Goal: Task Accomplishment & Management: Manage account settings

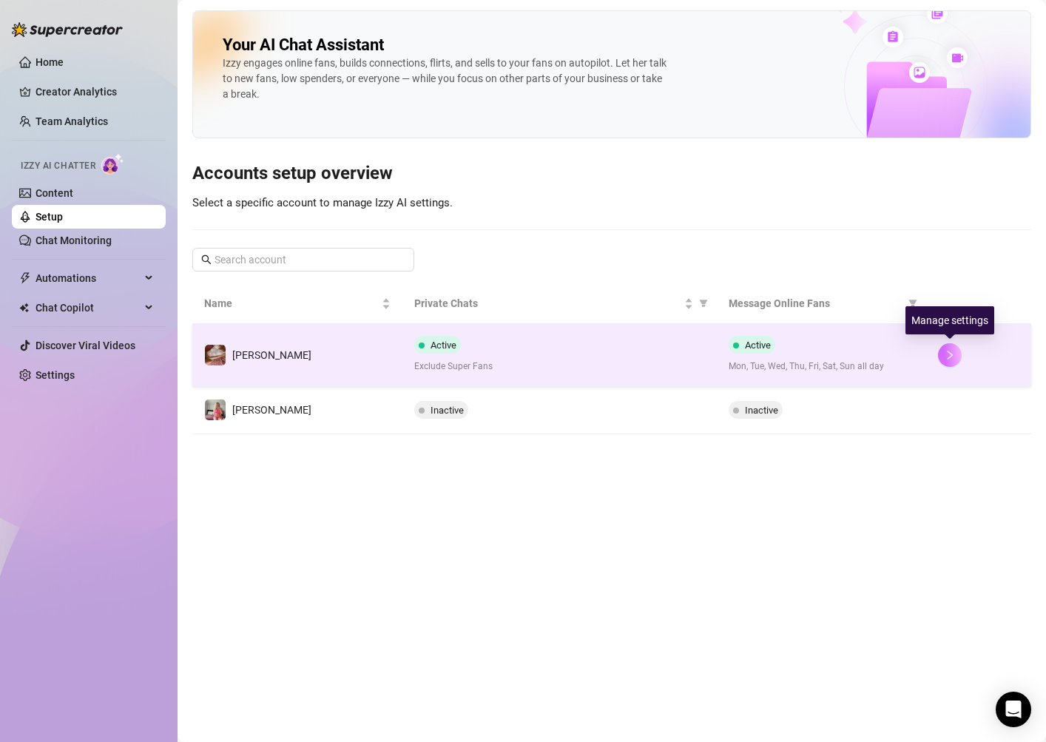
click at [947, 357] on icon "right" at bounding box center [950, 355] width 10 height 10
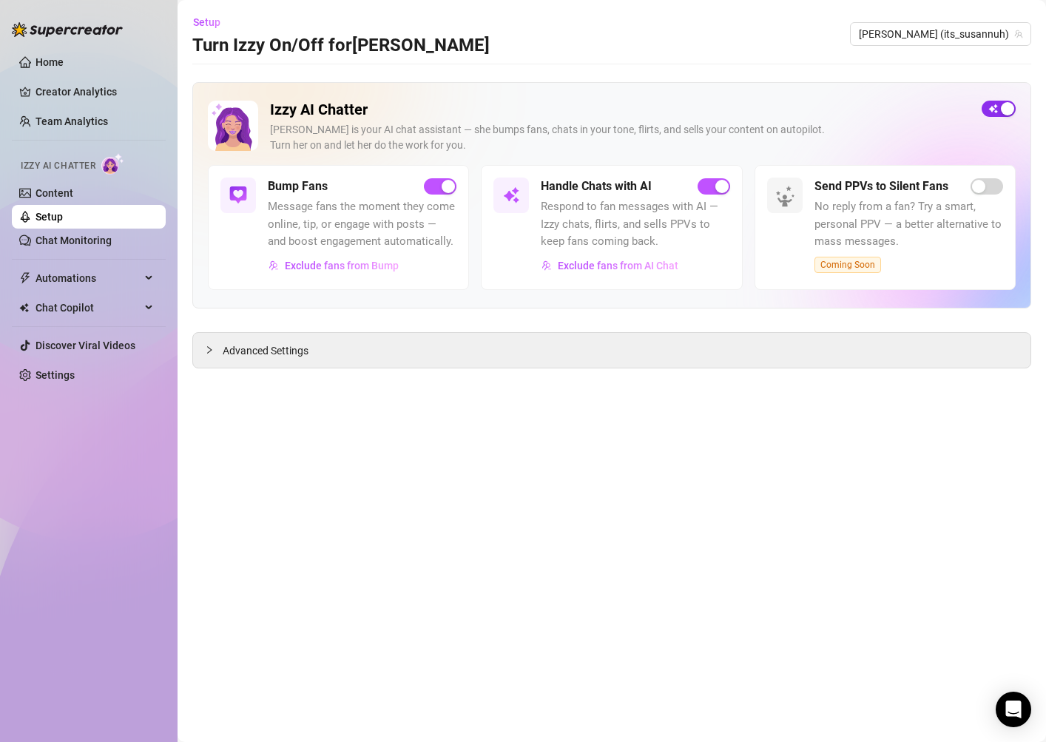
click at [1003, 110] on div "button" at bounding box center [1007, 108] width 13 height 13
click at [107, 235] on link "Chat Monitoring" at bounding box center [74, 241] width 76 height 12
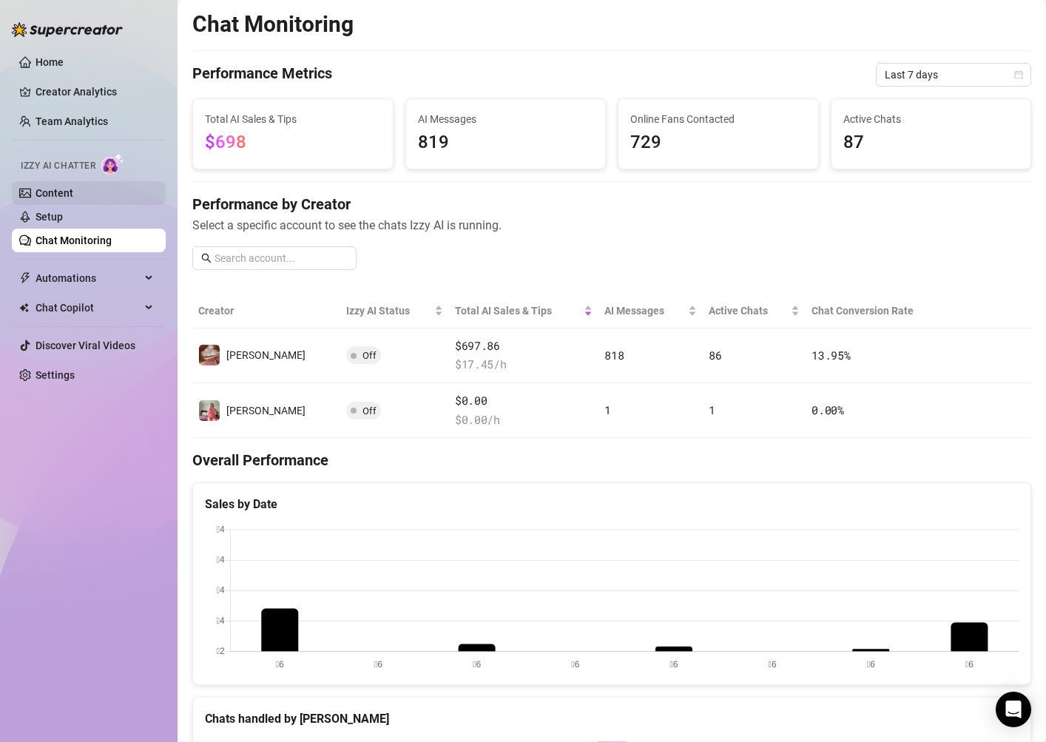
click at [73, 189] on link "Content" at bounding box center [55, 193] width 38 height 12
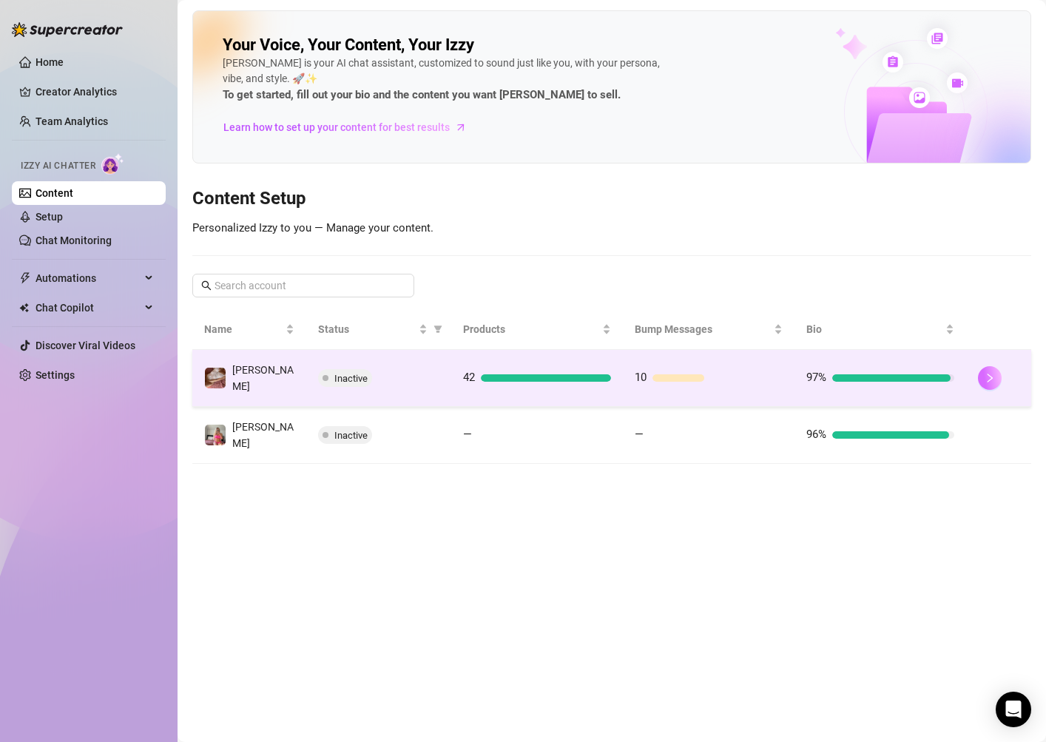
click at [982, 377] on button "button" at bounding box center [990, 378] width 24 height 24
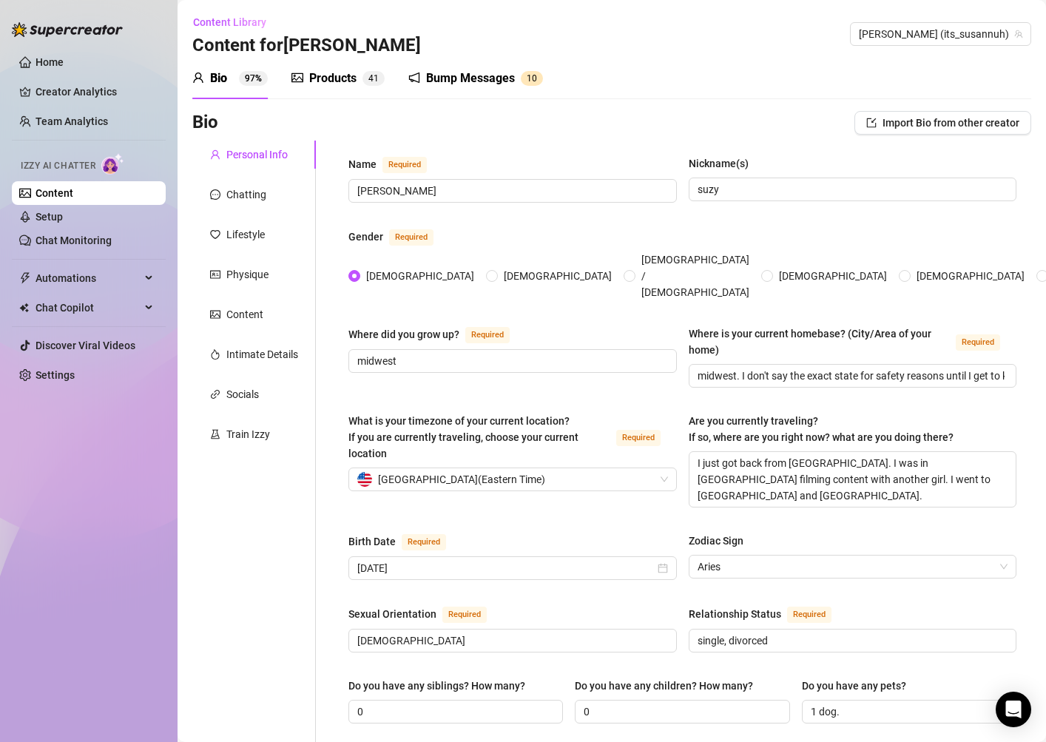
click at [348, 86] on div "Products" at bounding box center [332, 79] width 47 height 18
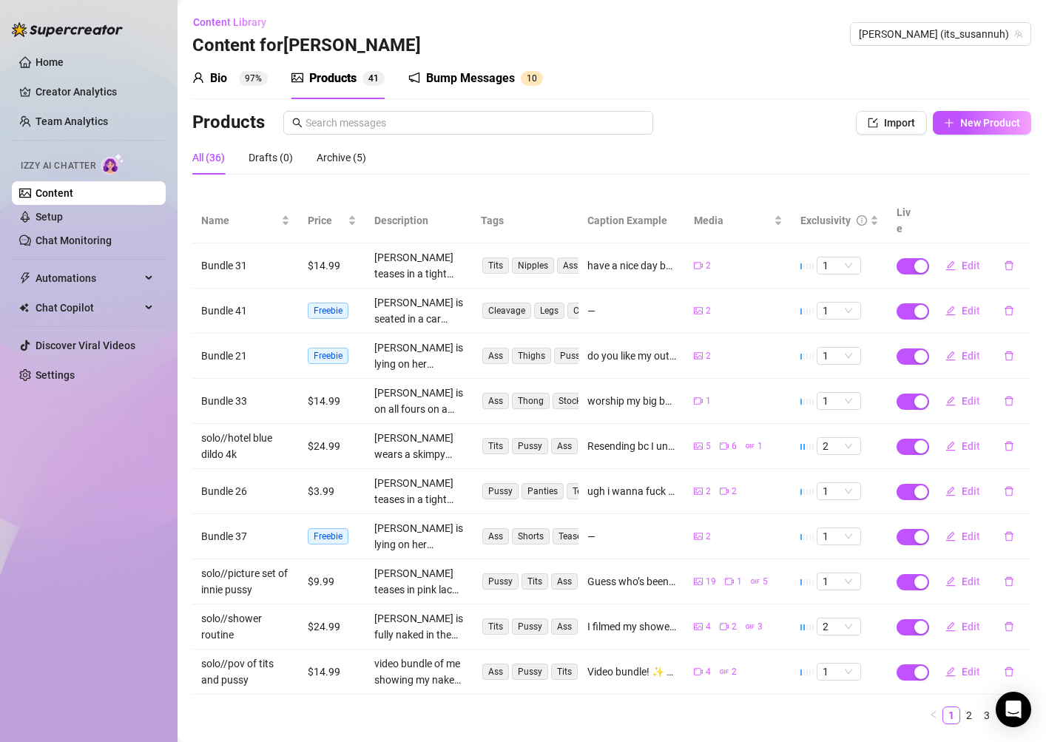
scroll to position [22, 0]
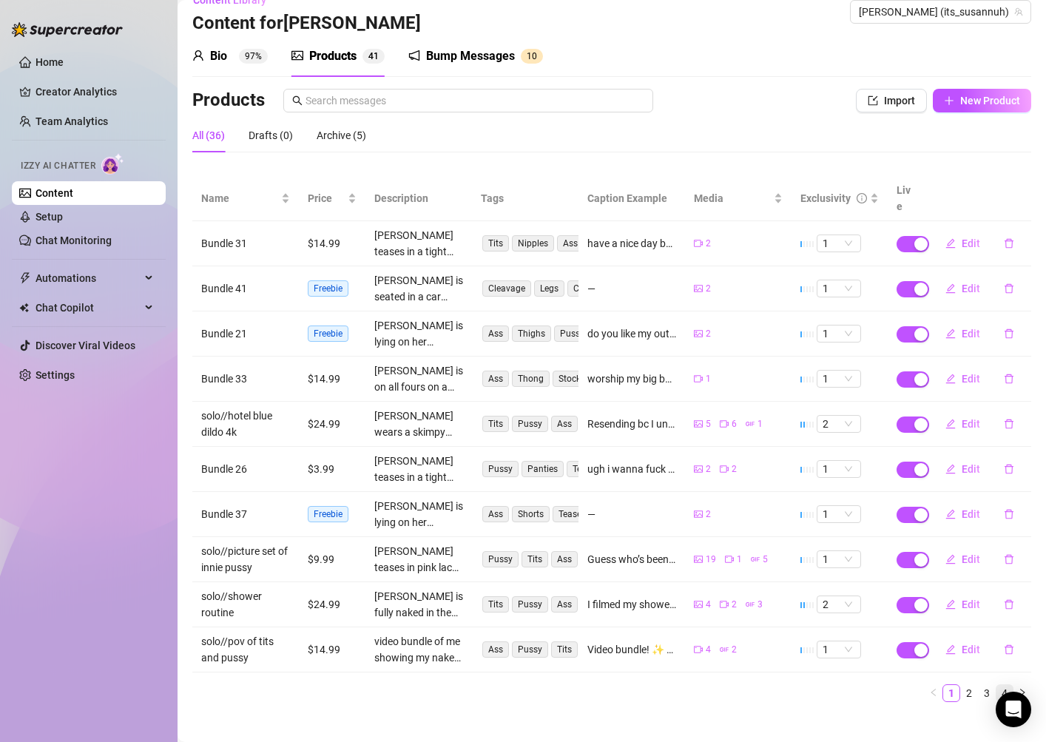
click at [1009, 685] on link "4" at bounding box center [1005, 693] width 16 height 16
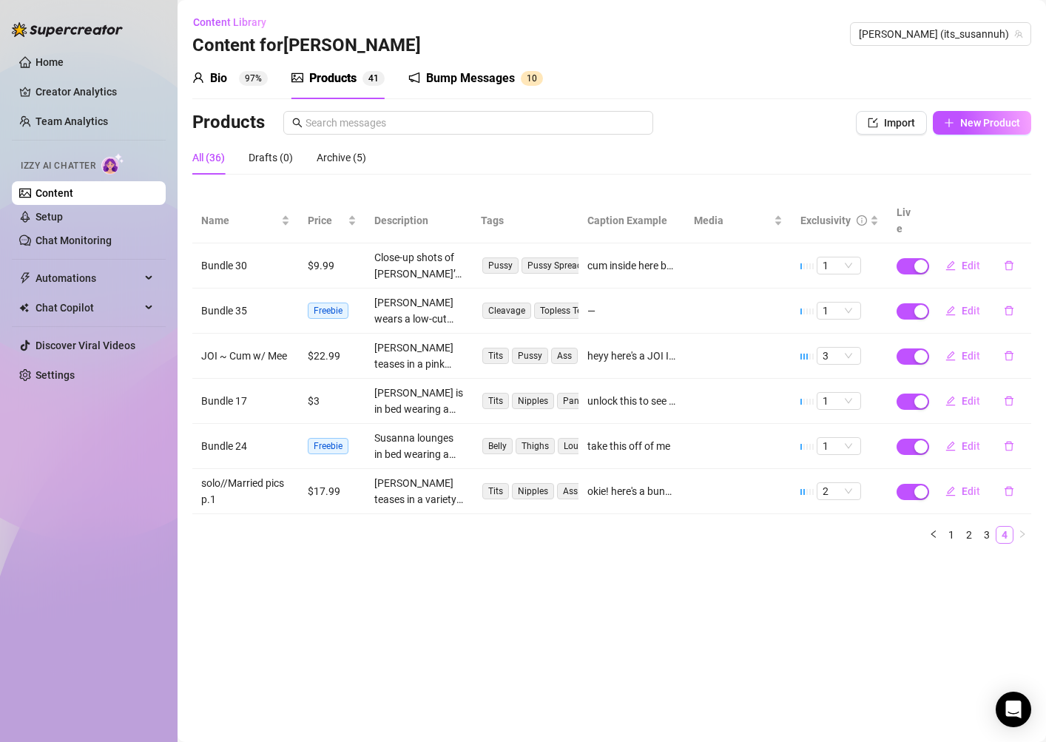
scroll to position [0, 0]
click at [986, 527] on link "3" at bounding box center [987, 535] width 16 height 16
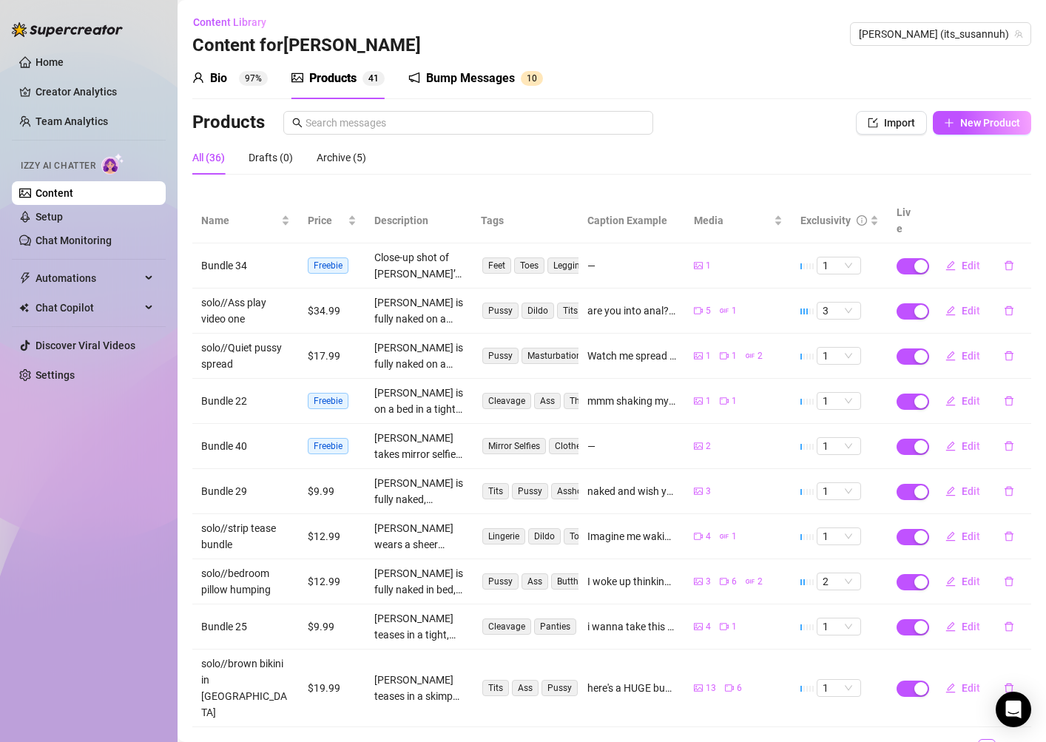
scroll to position [22, 0]
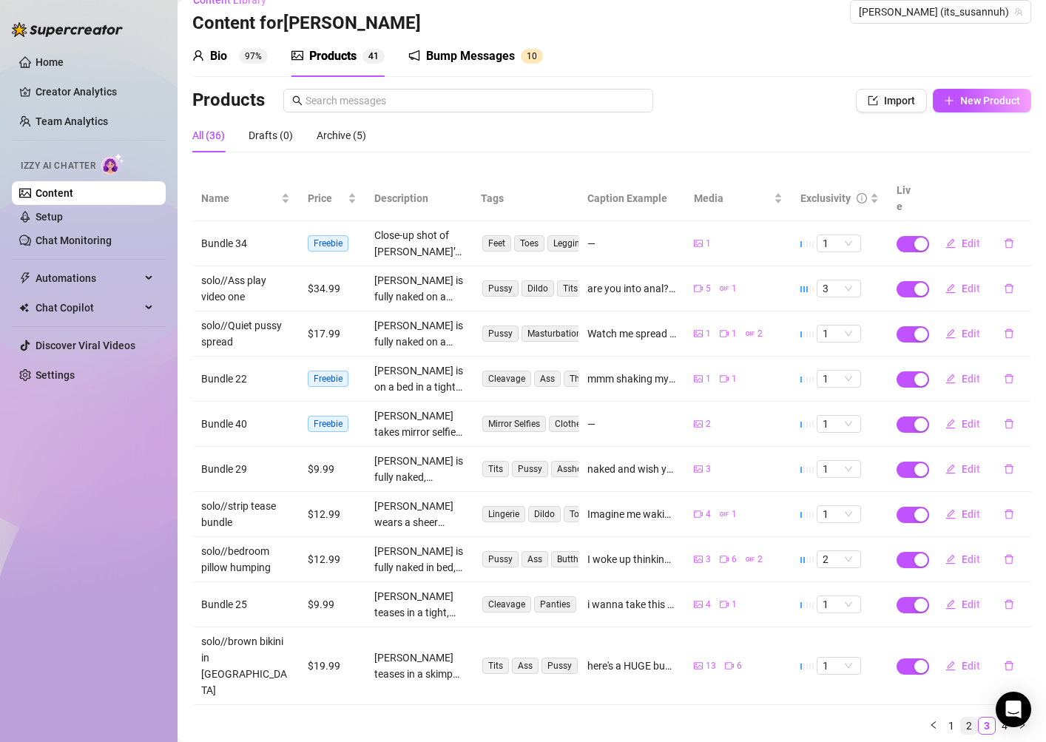
click at [972, 718] on link "2" at bounding box center [969, 726] width 16 height 16
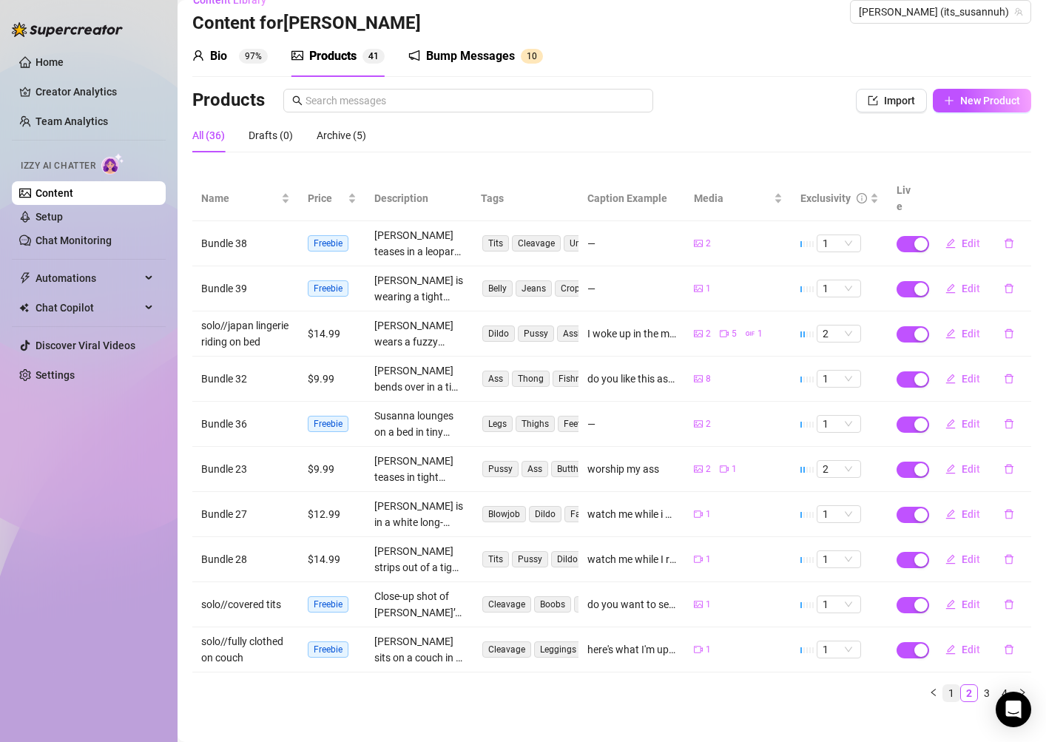
click at [952, 685] on link "1" at bounding box center [951, 693] width 16 height 16
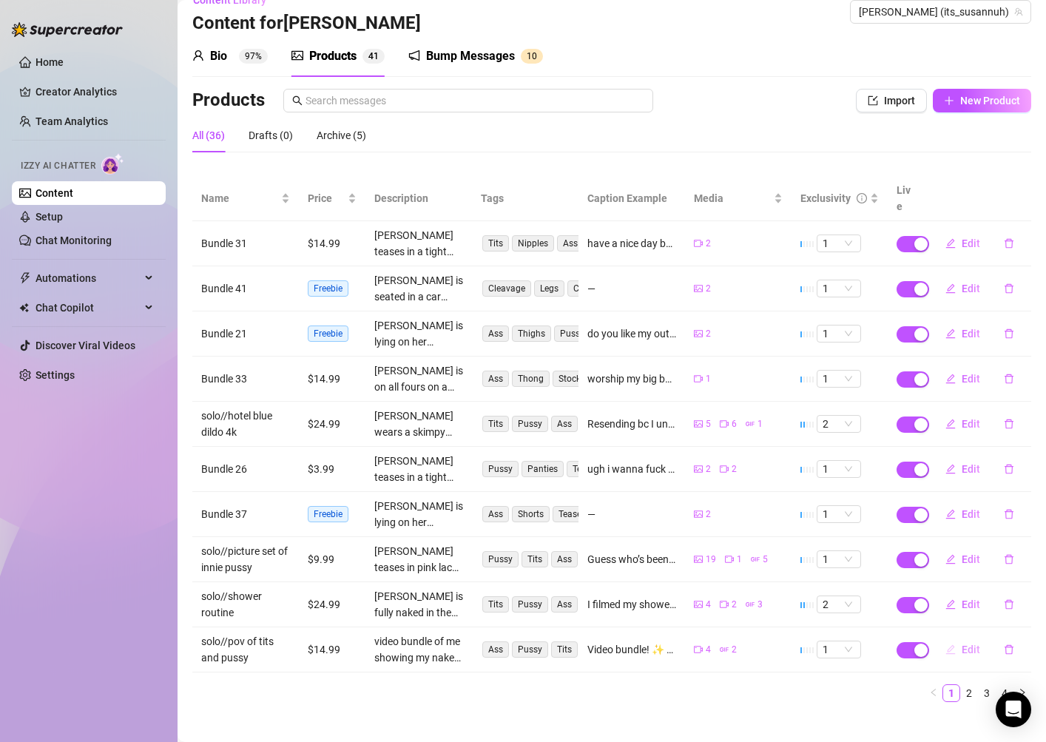
click at [975, 644] on span "Edit" at bounding box center [971, 650] width 18 height 12
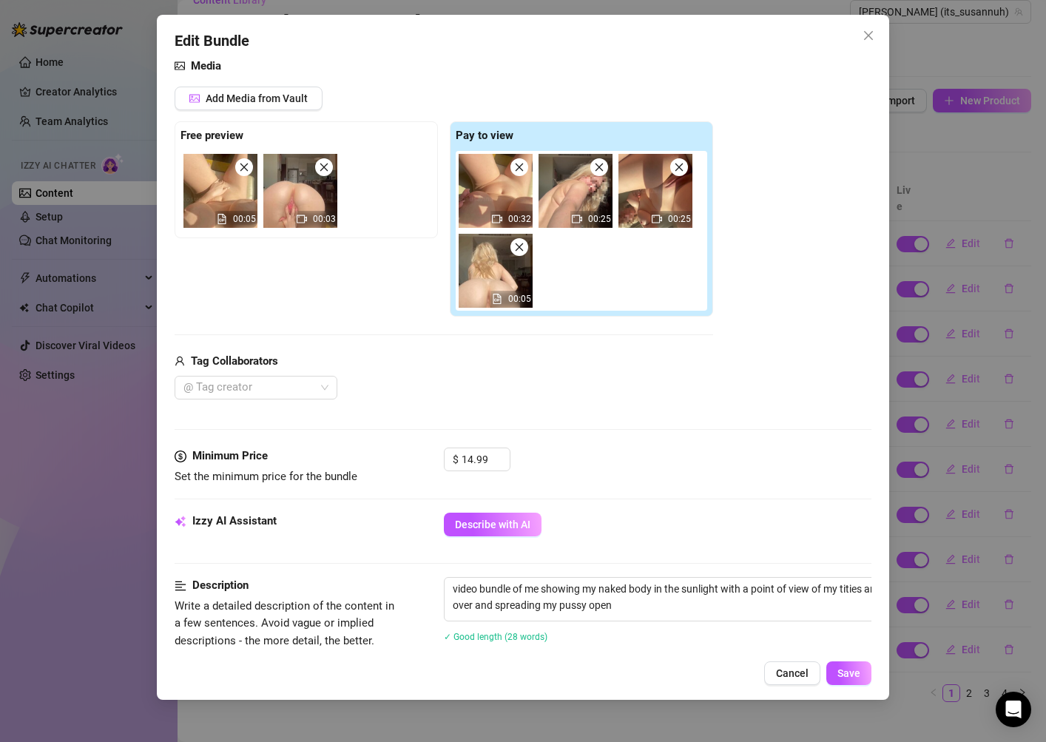
scroll to position [203, 0]
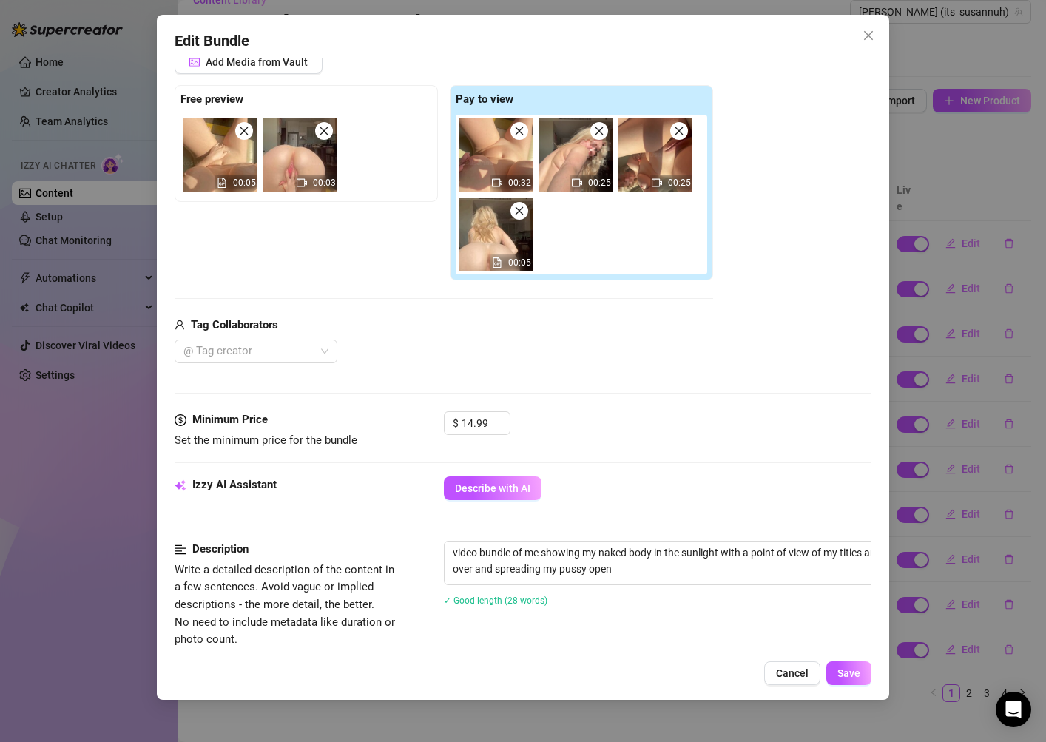
click at [461, 501] on div "Izzy AI Assistant Describe with AI" at bounding box center [523, 495] width 697 height 37
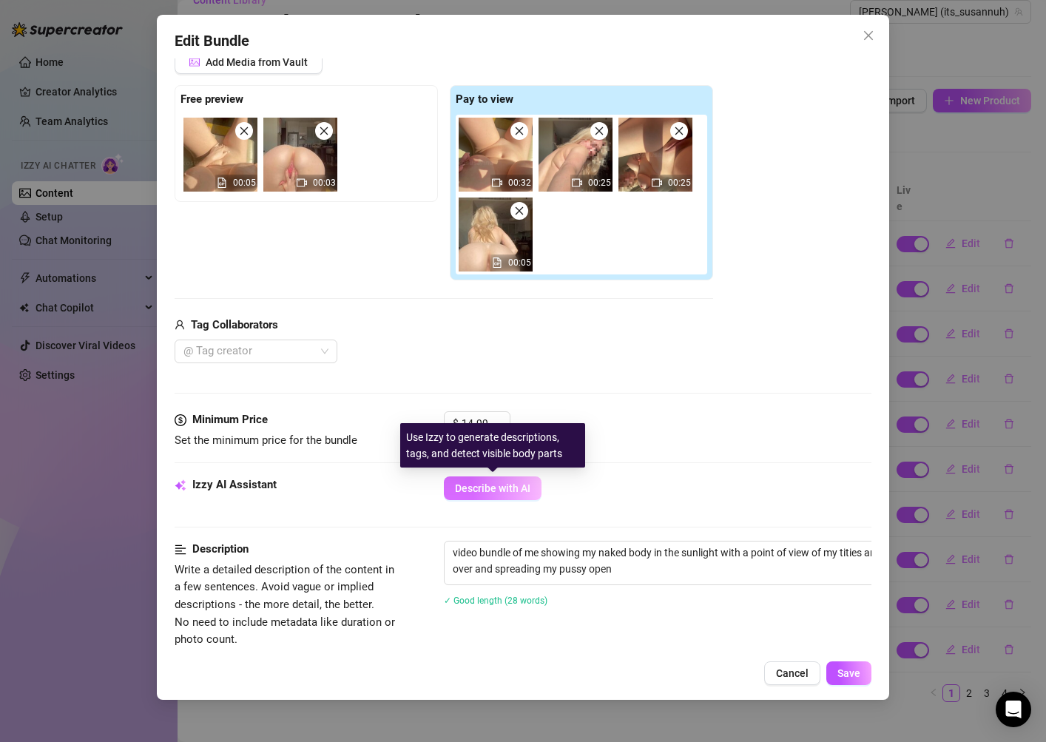
click at [464, 488] on span "Describe with AI" at bounding box center [492, 488] width 75 height 12
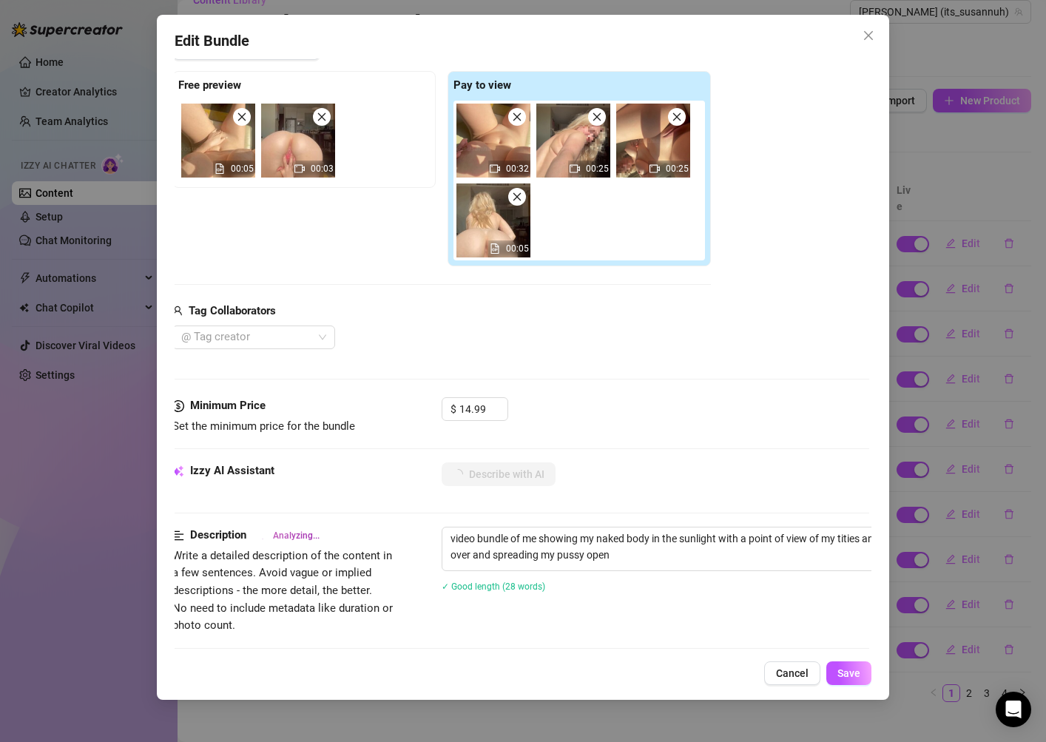
scroll to position [221, 2]
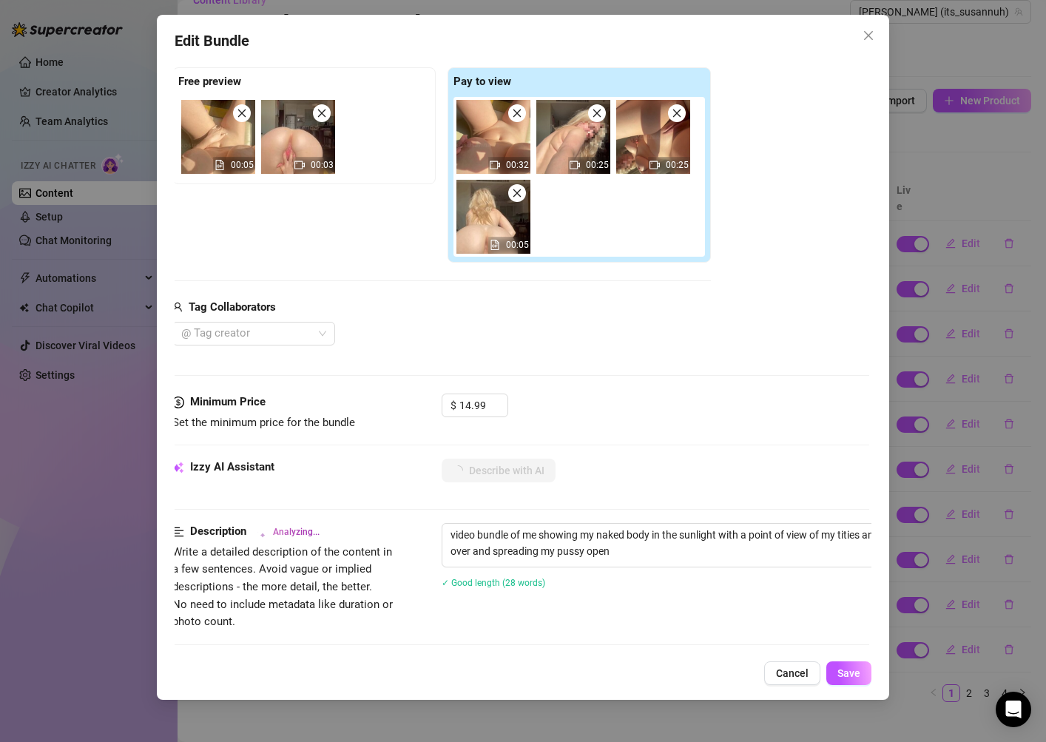
type textarea "[PERSON_NAME]"
type textarea "[PERSON_NAME] is"
type textarea "[PERSON_NAME] is fully"
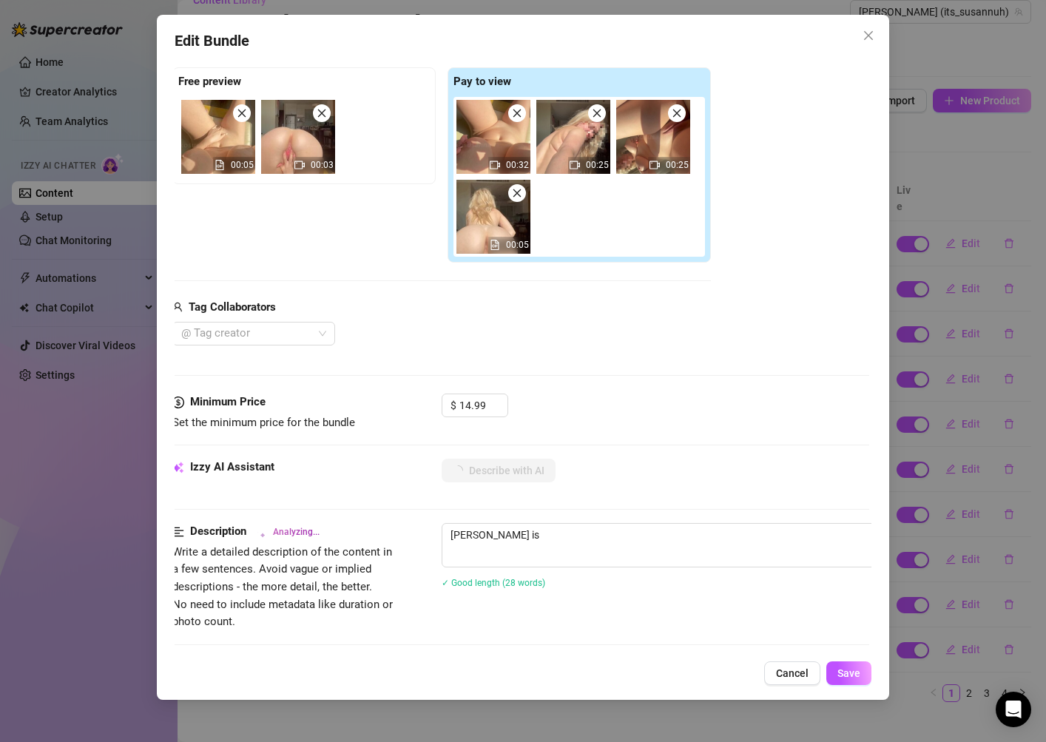
type textarea "[PERSON_NAME] is fully"
type textarea "[PERSON_NAME] is fully naked,"
type textarea "[PERSON_NAME] is fully naked, showing"
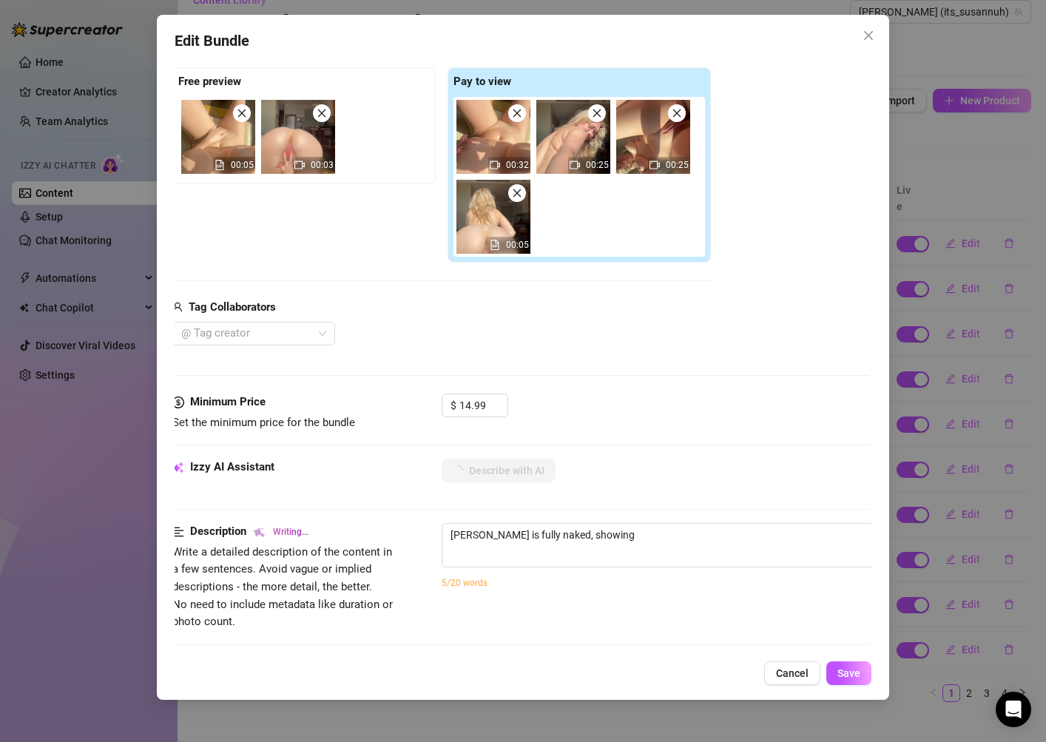
type textarea "[PERSON_NAME] is fully naked, showing off"
type textarea "[PERSON_NAME] is fully naked, showing off her"
type textarea "[PERSON_NAME] is fully naked, showing off her thick"
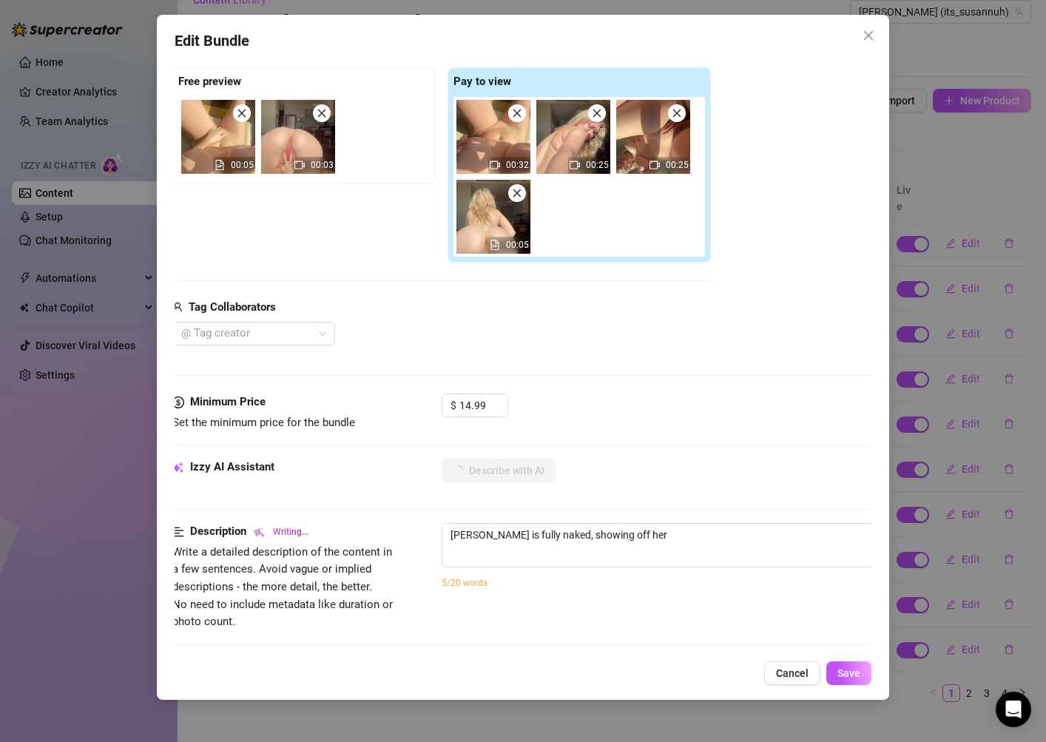
type textarea "[PERSON_NAME] is fully naked, showing off her thick"
type textarea "[PERSON_NAME] is fully naked, showing off her thick ass"
type textarea "[PERSON_NAME] is fully naked, showing off her thick ass and"
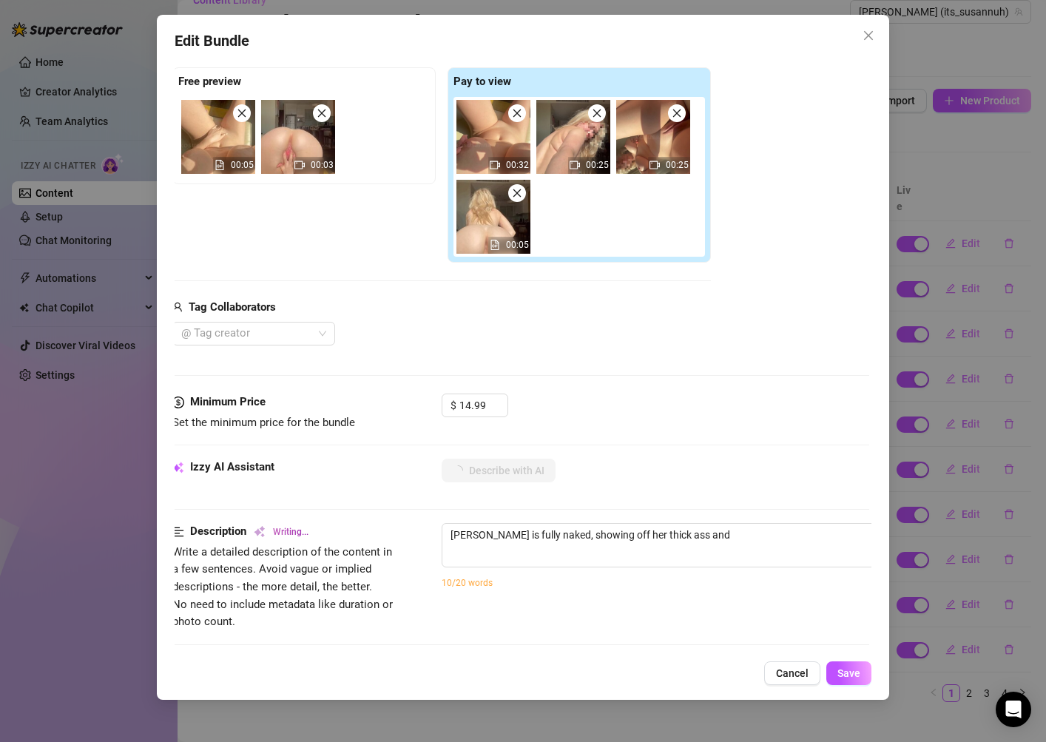
type textarea "[PERSON_NAME] is fully naked, showing off her thick ass and spread"
type textarea "[PERSON_NAME] is fully naked, showing off her thick ass and spread pussy"
type textarea "[PERSON_NAME] is fully naked, showing off her thick ass and spread pussy in"
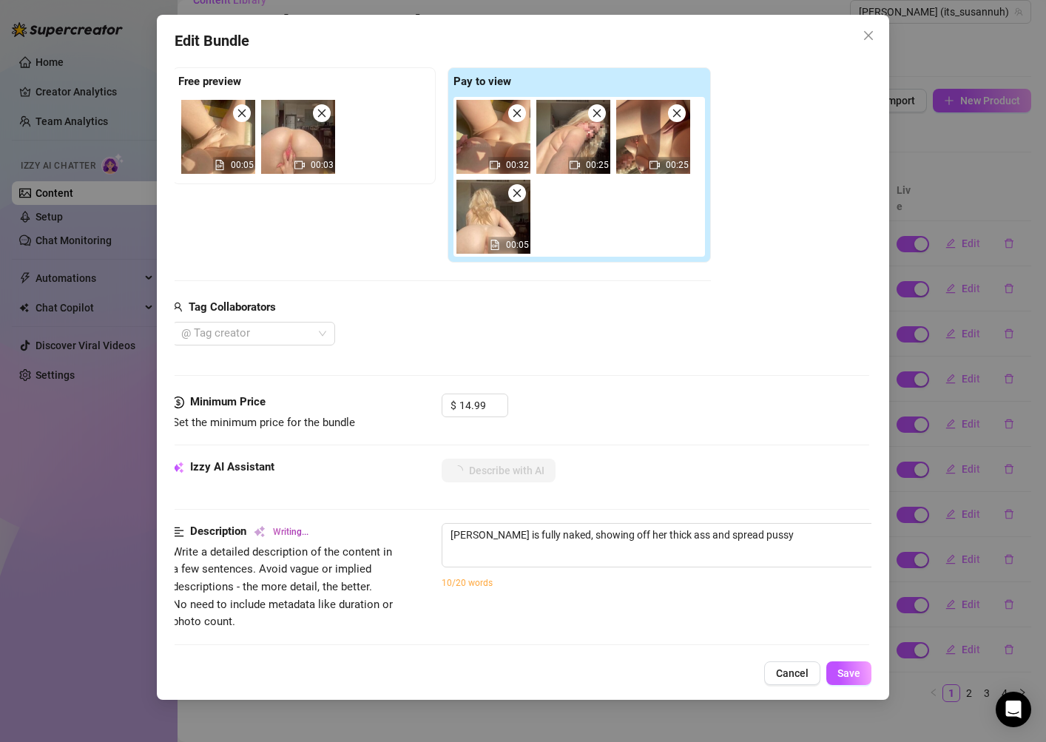
type textarea "[PERSON_NAME] is fully naked, showing off her thick ass and spread pussy in"
type textarea "[PERSON_NAME] is fully naked, showing off her thick ass and spread pussy in bri…"
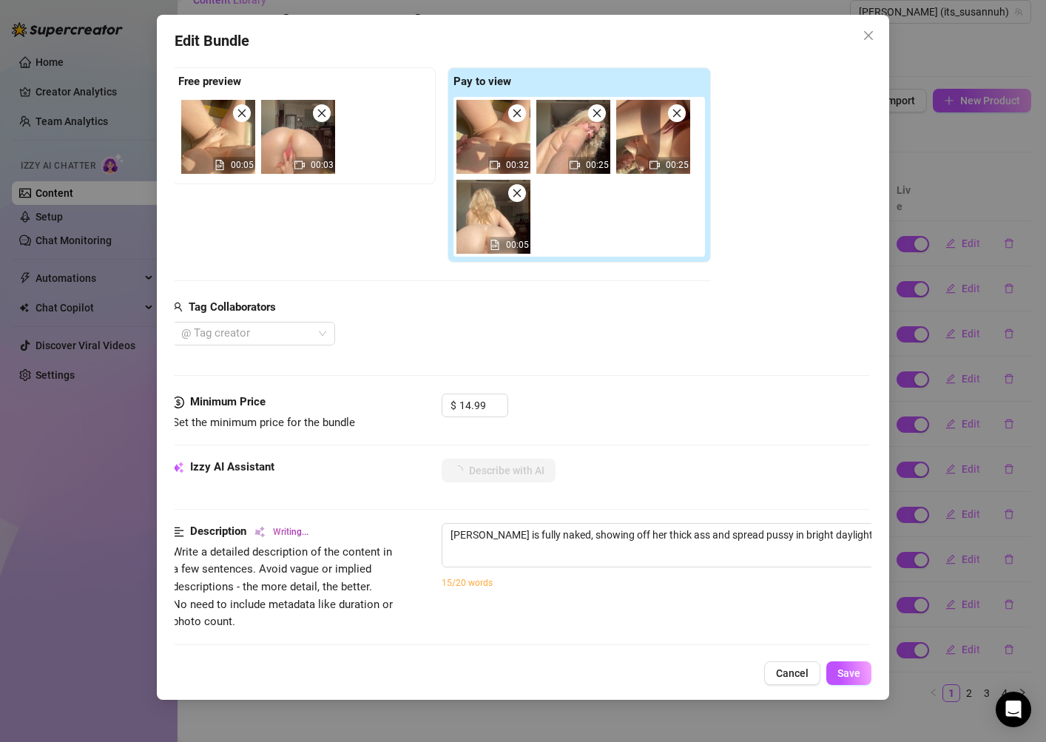
type textarea "[PERSON_NAME] is fully naked, showing off her thick ass and spread pussy in bri…"
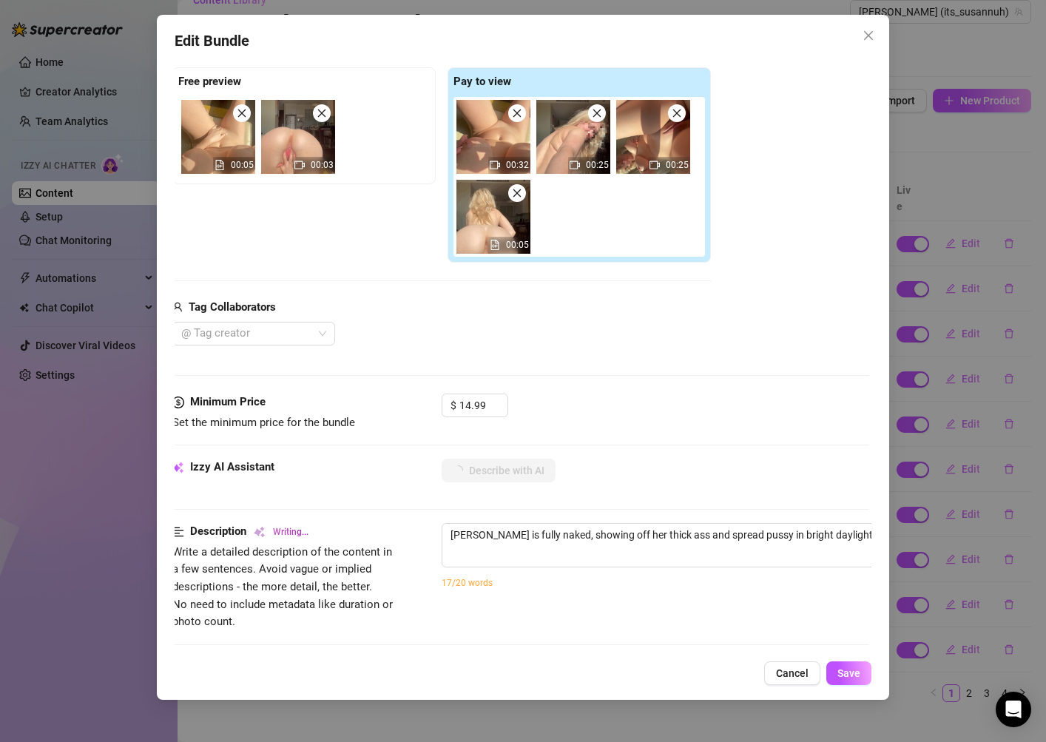
type textarea "[PERSON_NAME] is fully naked, showing off her thick ass and spread pussy in bri…"
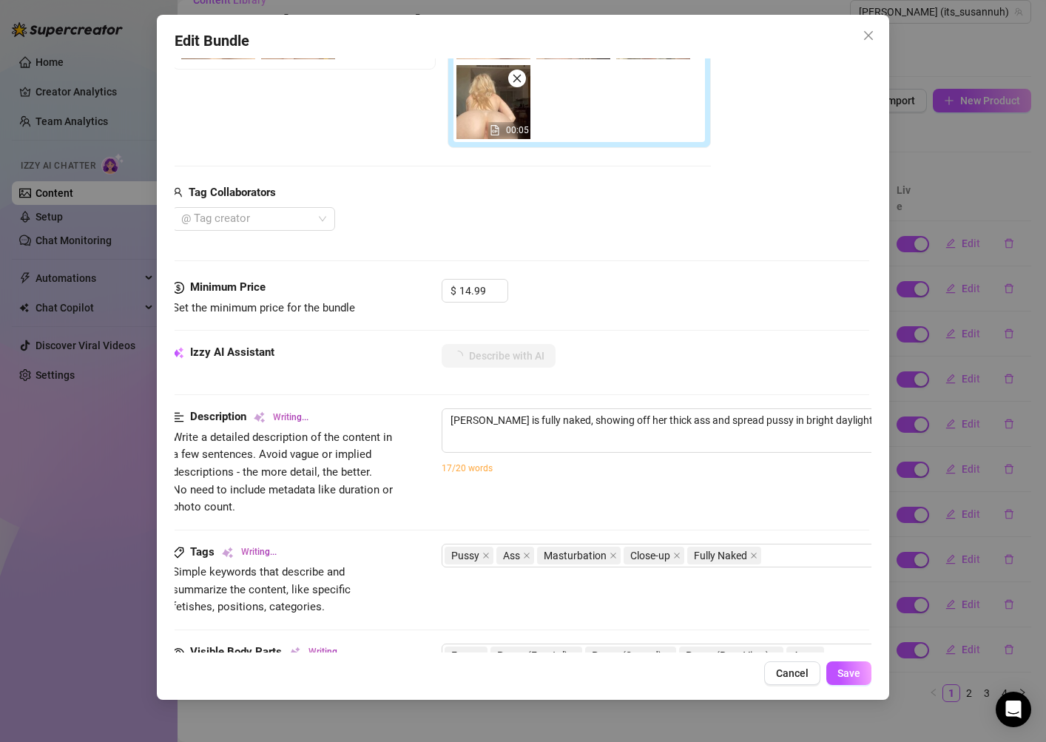
type textarea "[PERSON_NAME] is fully naked, showing off her thick ass and spread pussy in bri…"
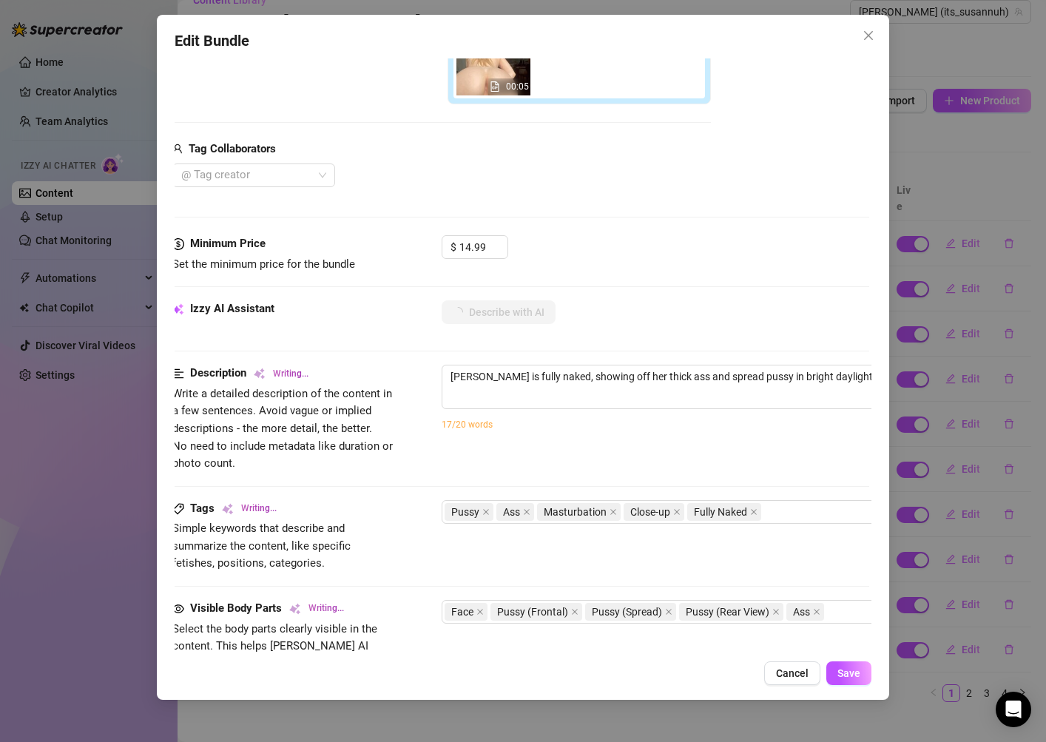
type textarea "[PERSON_NAME] is fully naked, showing off her thick ass and spread pussy in bri…"
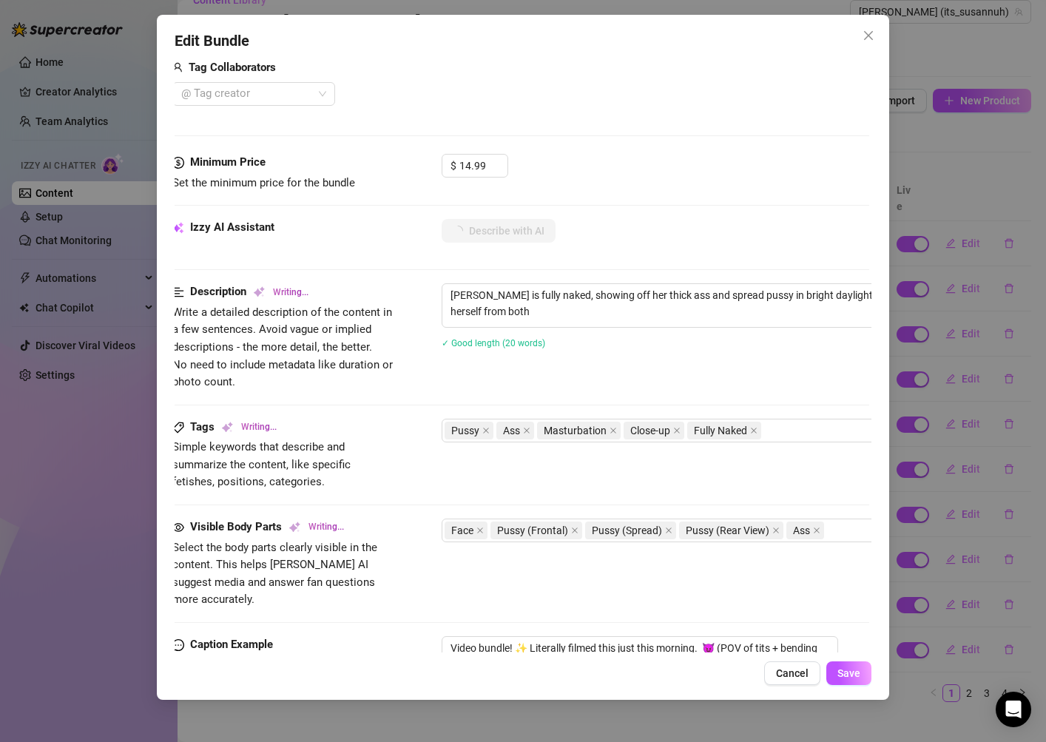
type textarea "[PERSON_NAME] is fully naked, showing off her thick ass and spread pussy in bri…"
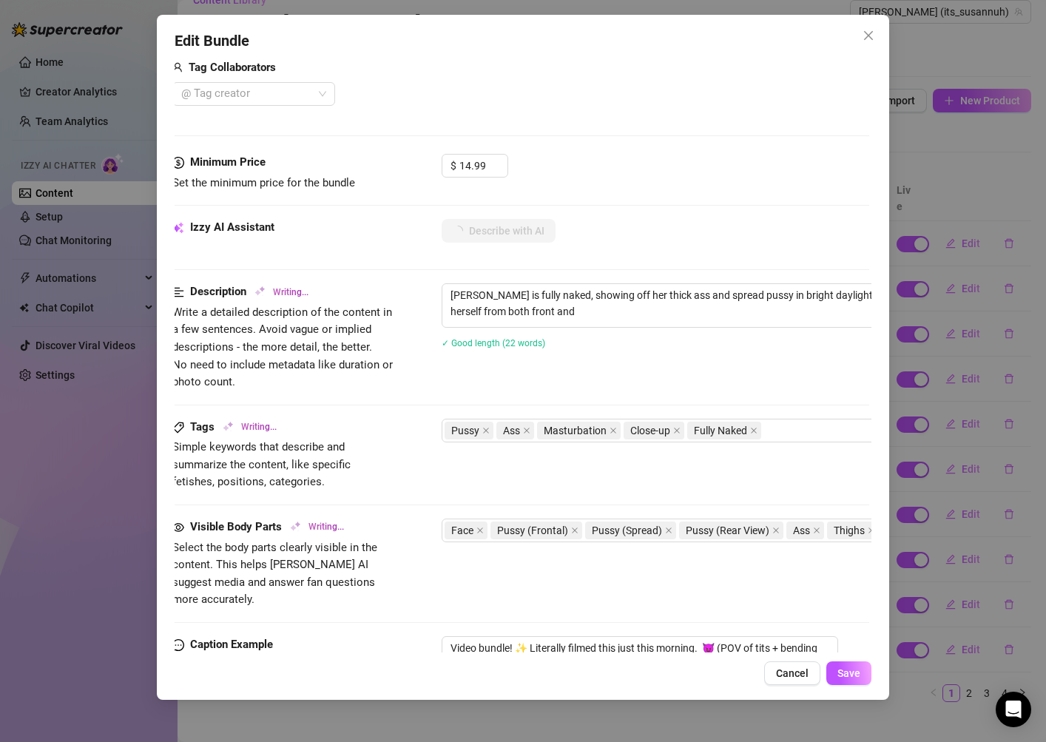
type textarea "[PERSON_NAME] is fully naked, showing off her thick ass and spread pussy in bri…"
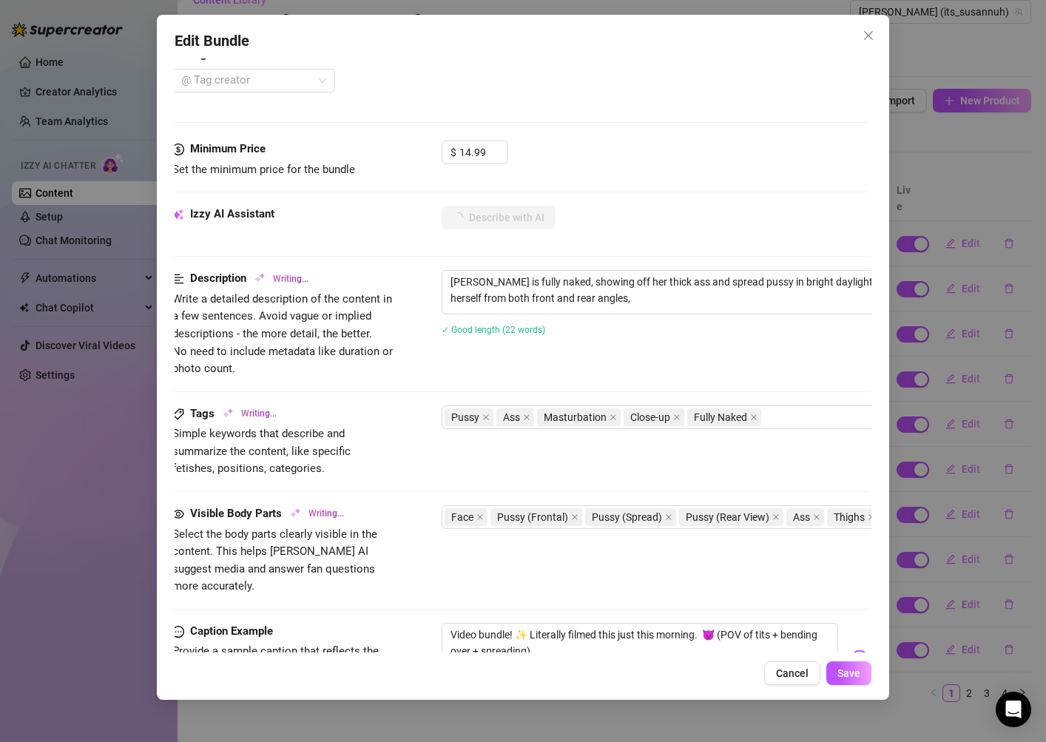
type textarea "[PERSON_NAME] is fully naked, showing off her thick ass and spread pussy in bri…"
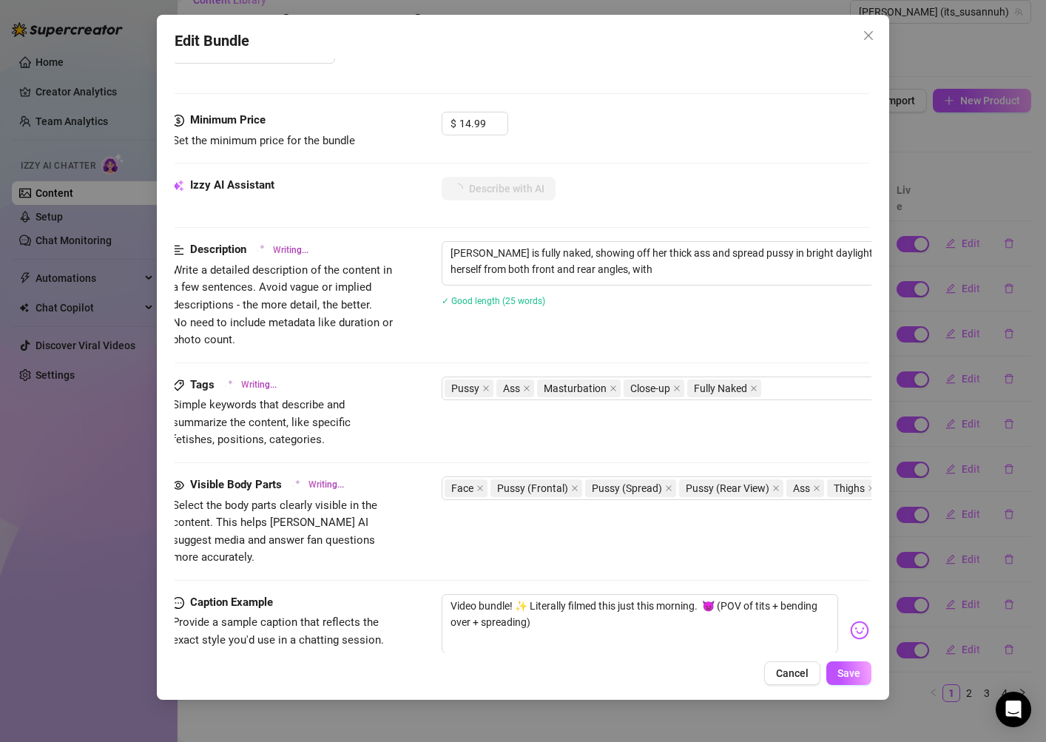
type textarea "[PERSON_NAME] is fully naked, showing off her thick ass and spread pussy in bri…"
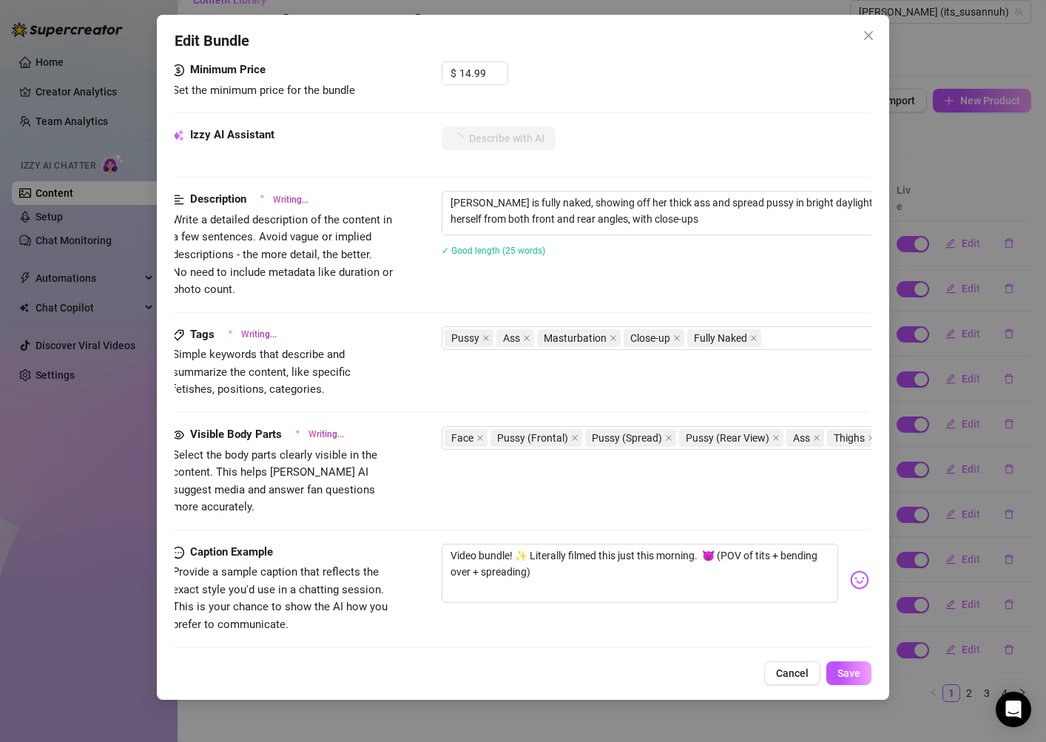
type textarea "[PERSON_NAME] is fully naked, showing off her thick ass and spread pussy in bri…"
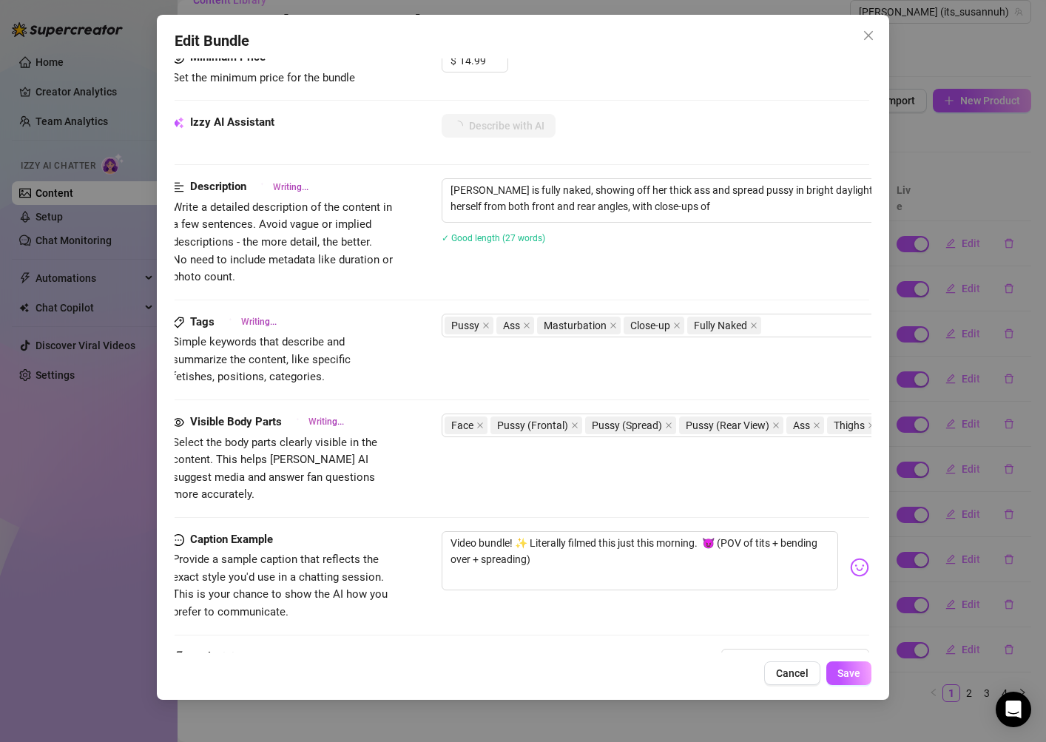
type textarea "[PERSON_NAME] is fully naked, showing off her thick ass and spread pussy in bri…"
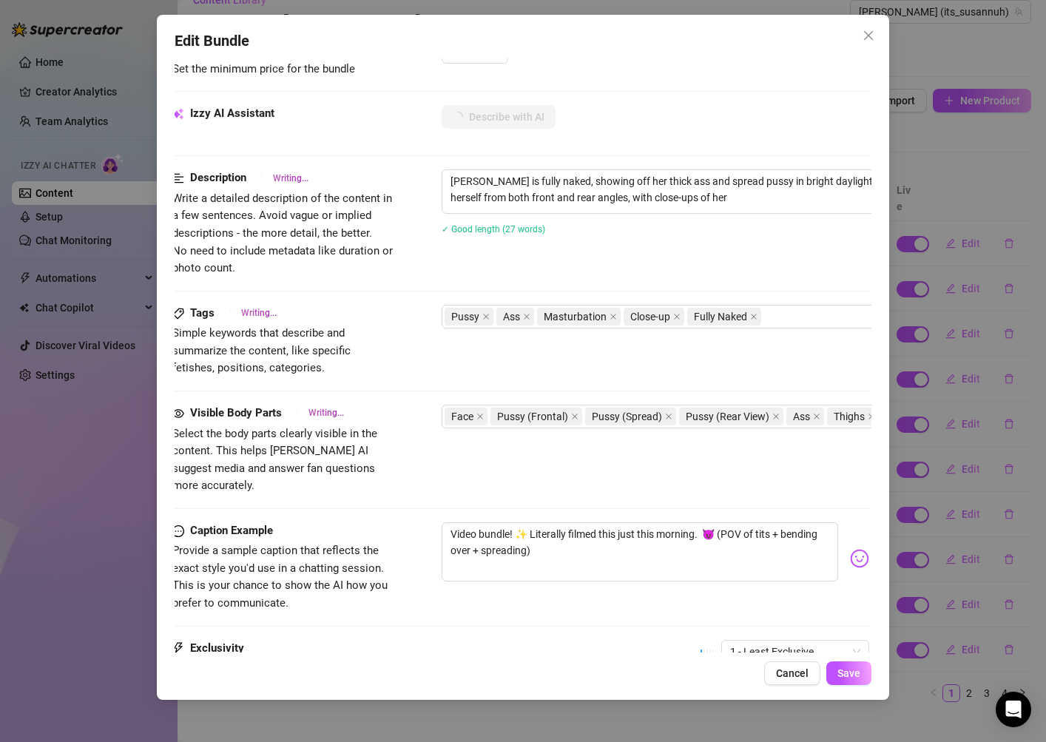
type textarea "[PERSON_NAME] is fully naked, showing off her thick ass and spread pussy in bri…"
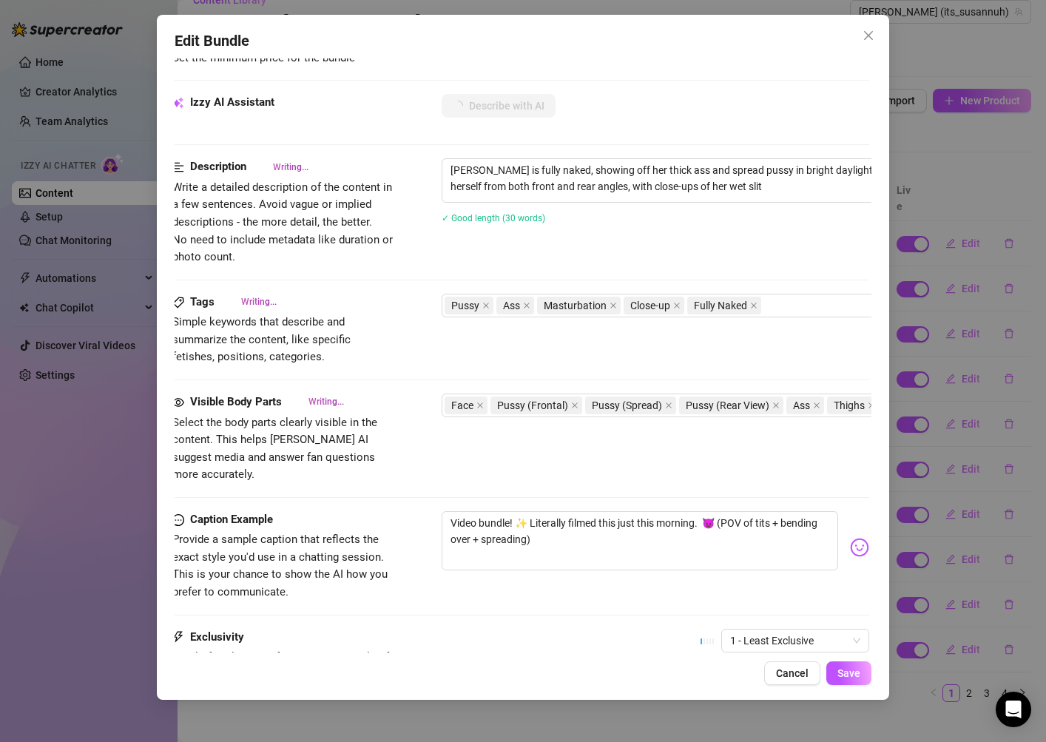
type textarea "[PERSON_NAME] is fully naked, showing off her thick ass and spread pussy in bri…"
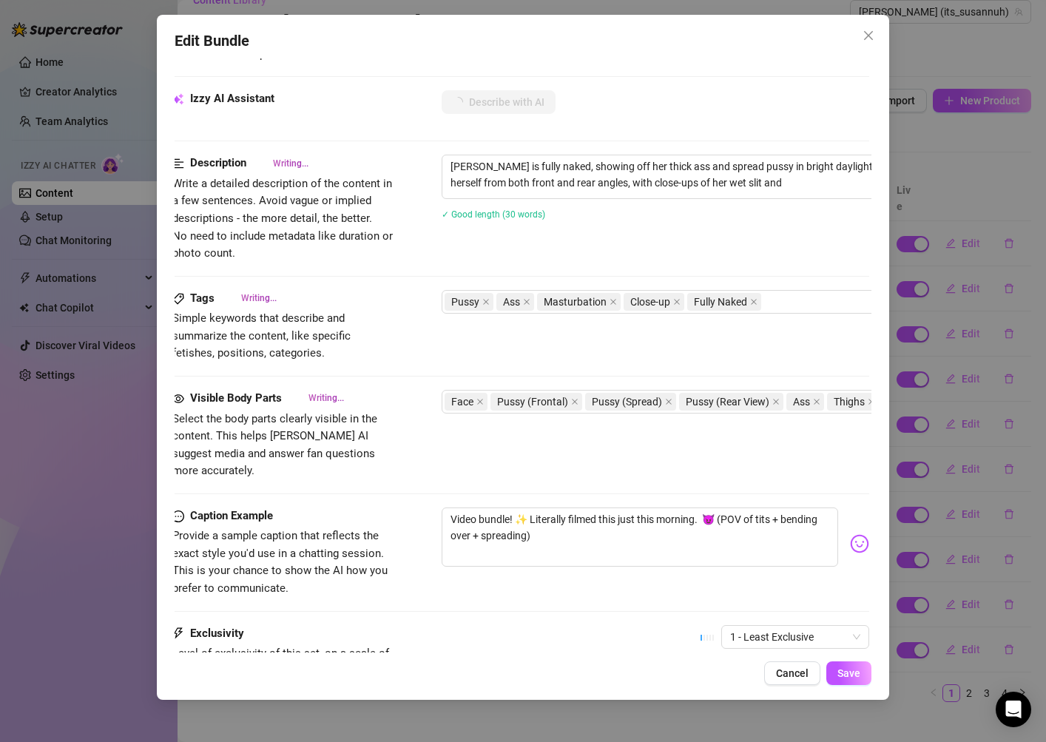
type textarea "[PERSON_NAME] is fully naked, showing off her thick ass and spread pussy in bri…"
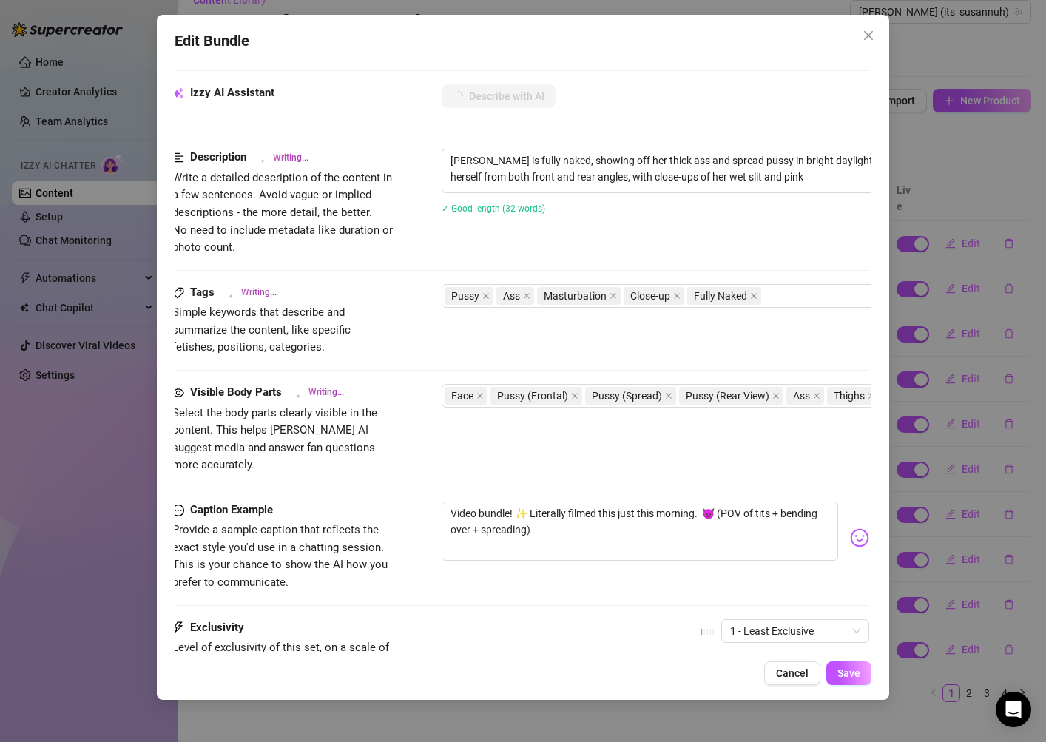
type textarea "[PERSON_NAME] is fully naked, showing off her thick ass and spread pussy in bri…"
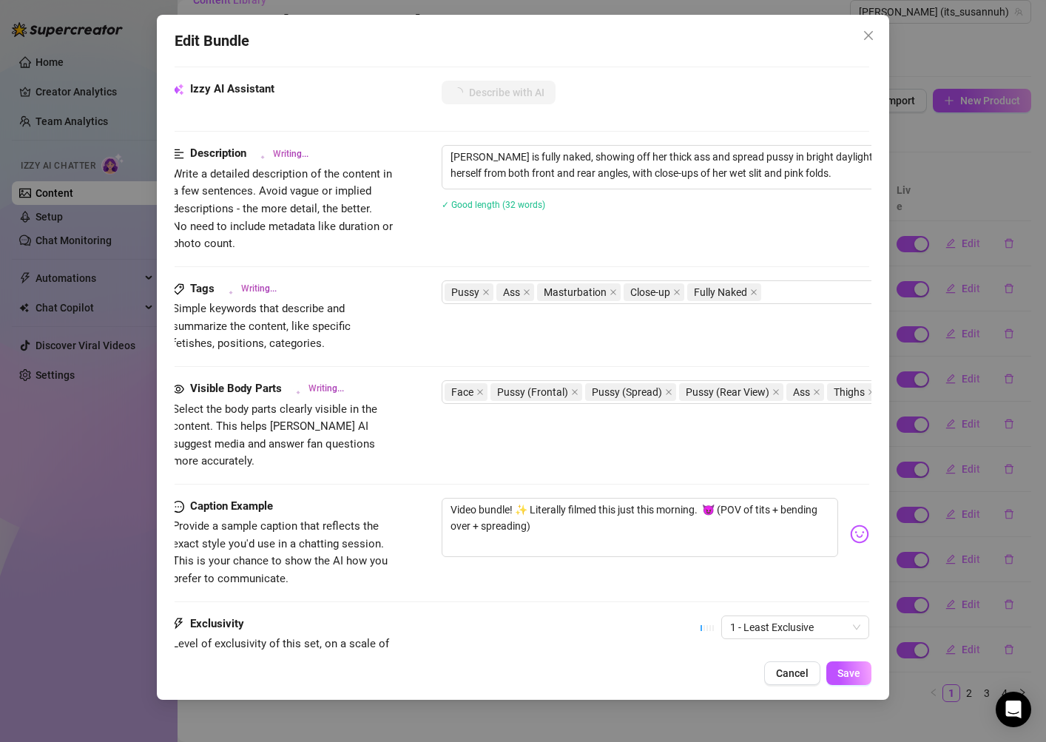
type textarea "[PERSON_NAME] is fully naked, showing off her thick ass and spread pussy in bri…"
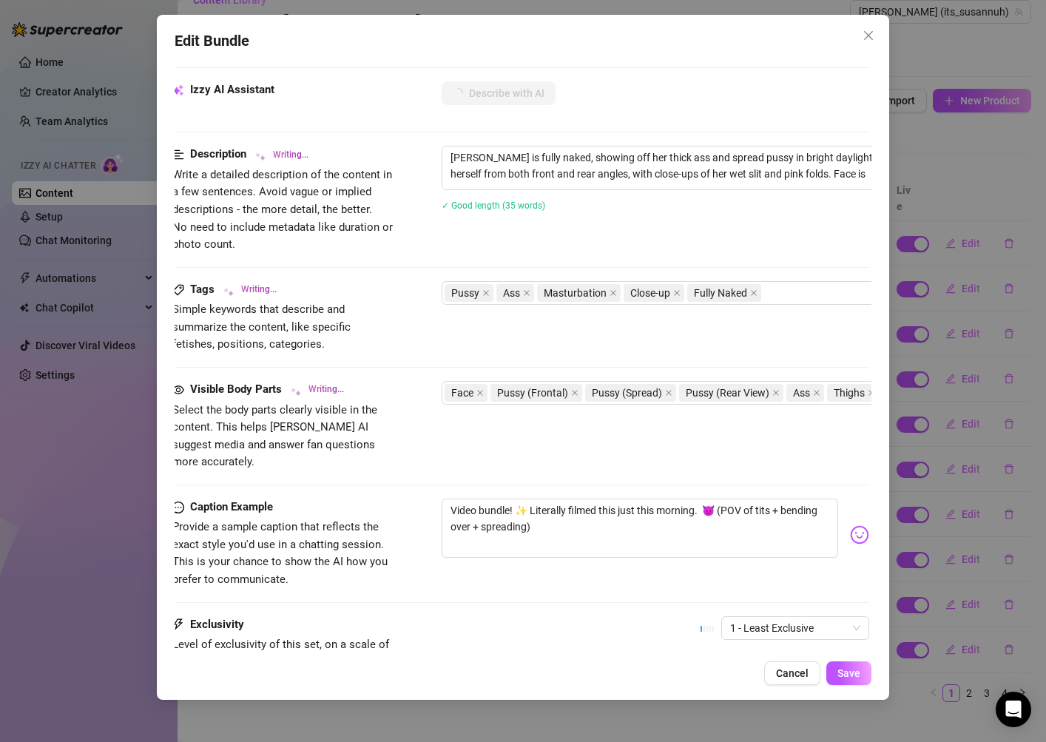
type textarea "[PERSON_NAME] is fully naked, showing off her thick ass and spread pussy in bri…"
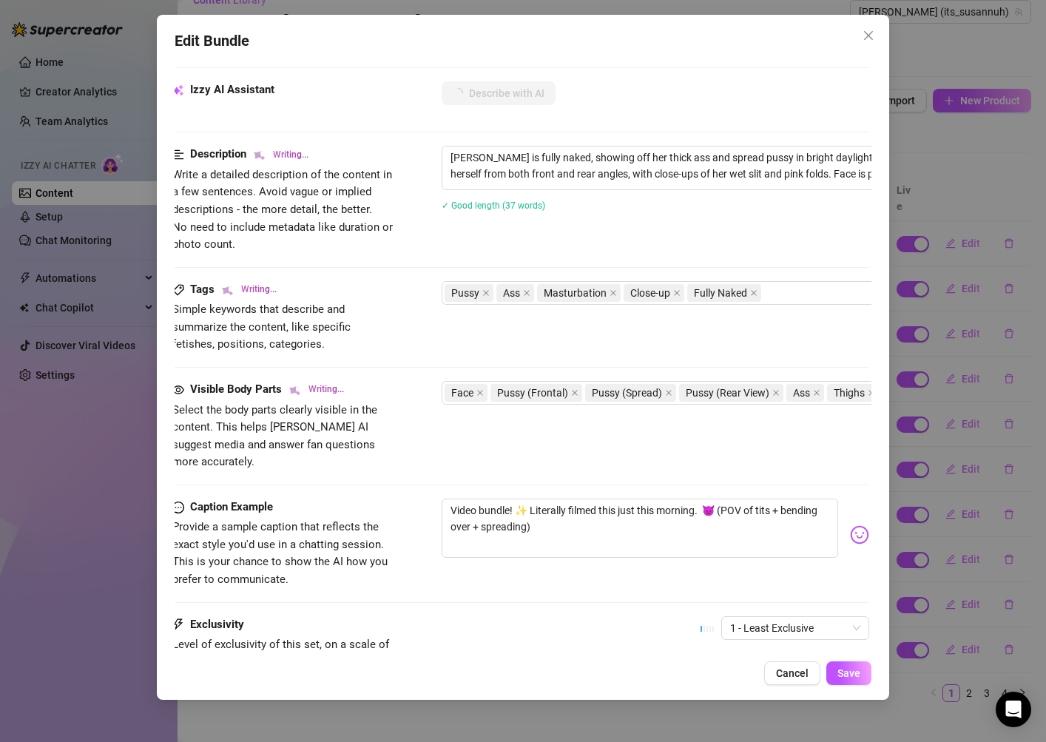
type textarea "[PERSON_NAME] is fully naked, showing off her thick ass and spread pussy in bri…"
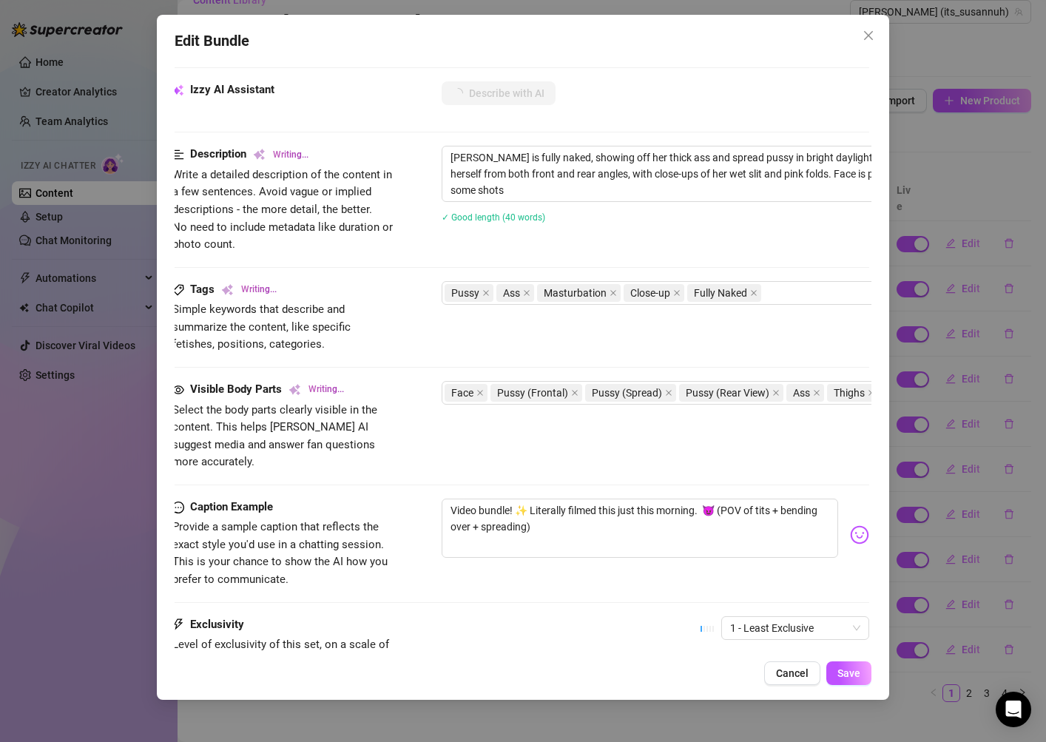
type textarea "[PERSON_NAME] is fully naked, showing off her thick ass and spread pussy in bri…"
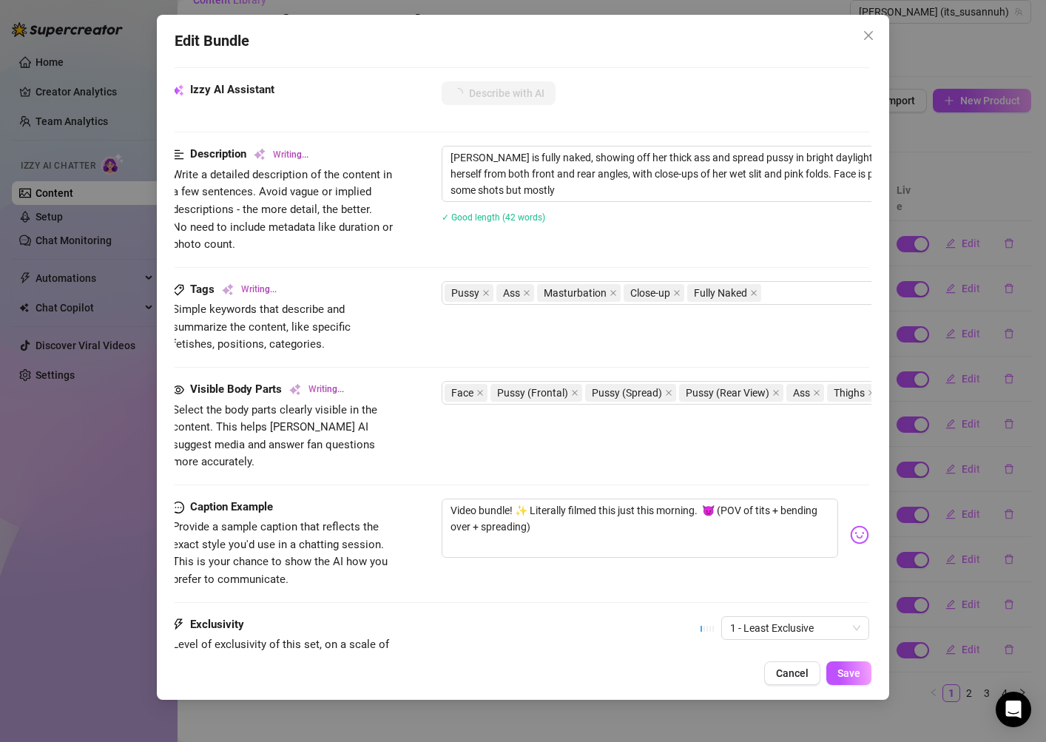
type textarea "[PERSON_NAME] is fully naked, showing off her thick ass and spread pussy in bri…"
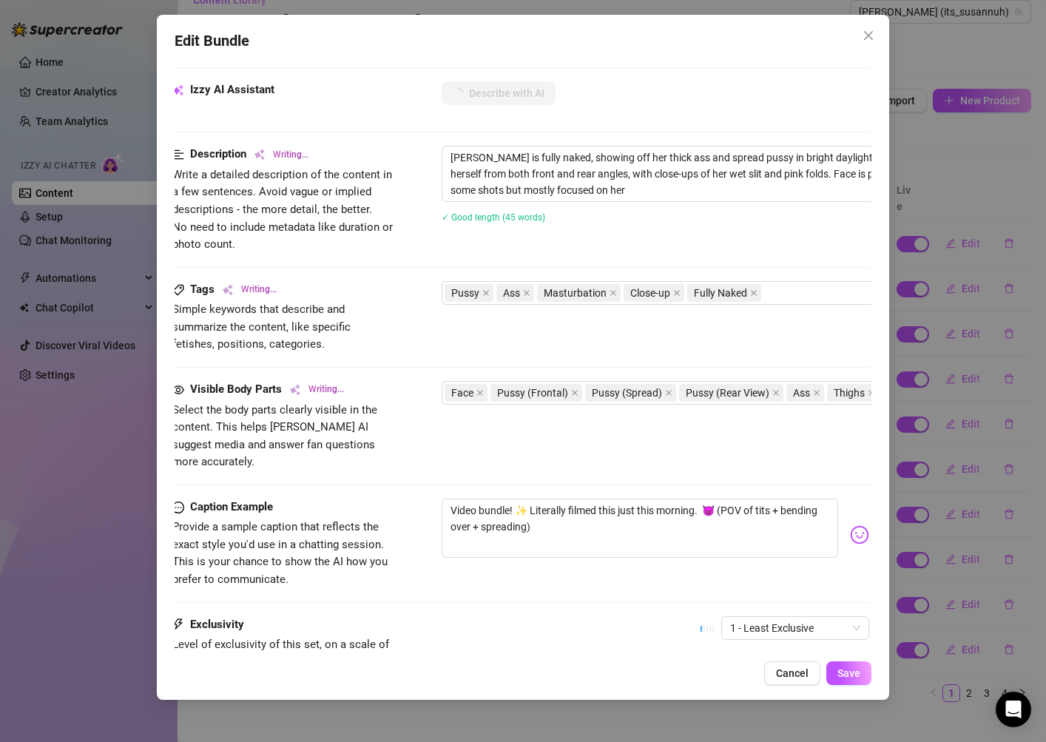
type textarea "[PERSON_NAME] is fully naked, showing off her thick ass and spread pussy in bri…"
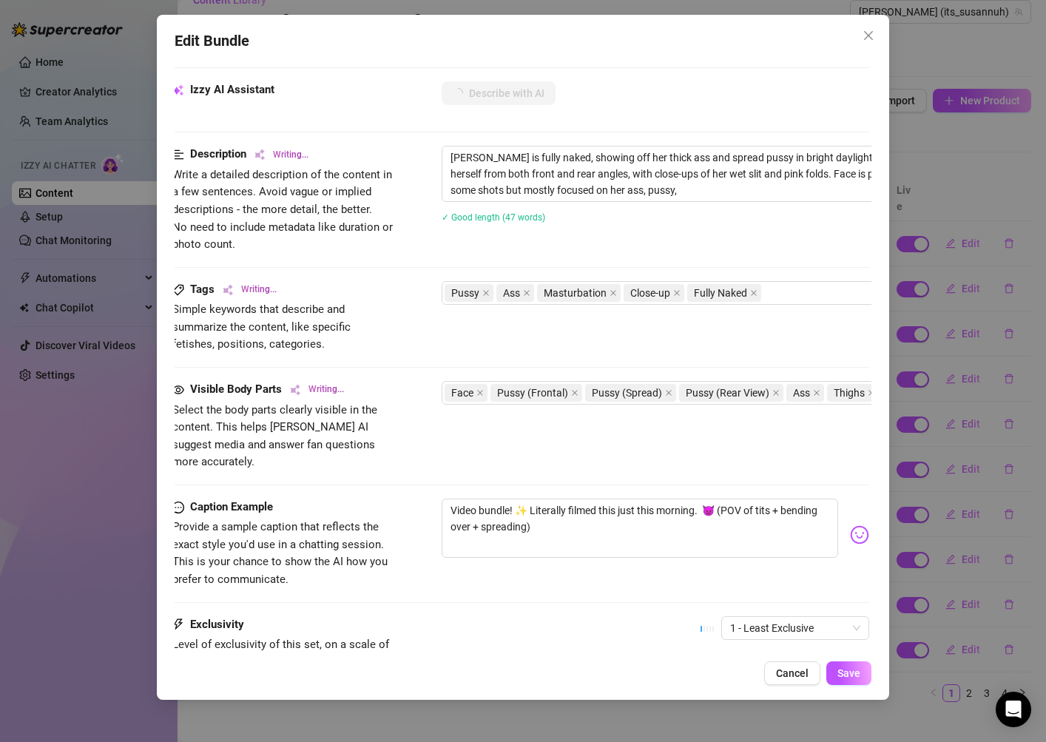
type textarea "[PERSON_NAME] is fully naked, showing off her thick ass and spread pussy in bri…"
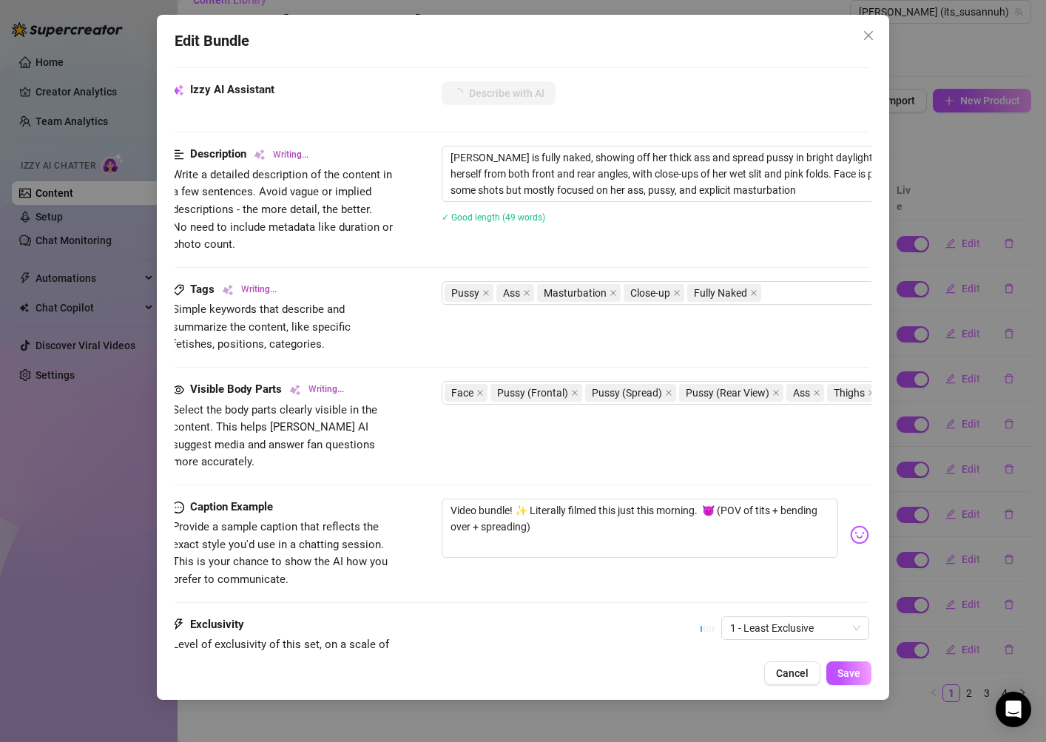
type textarea "[PERSON_NAME] is fully naked, showing off her thick ass and spread pussy in bri…"
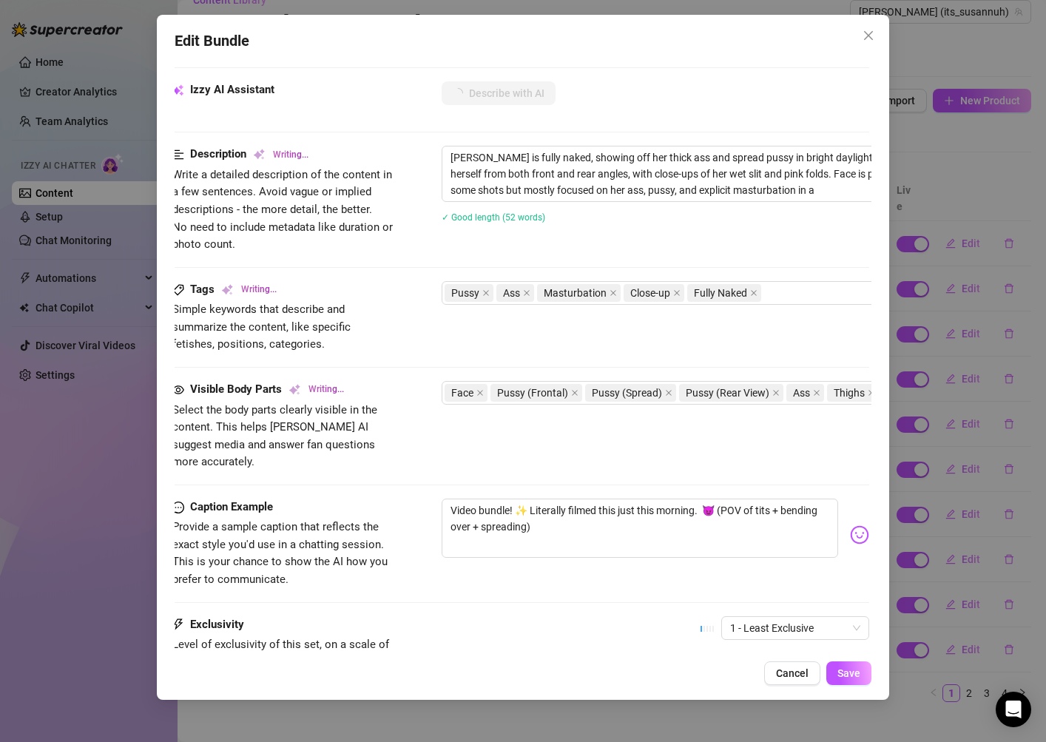
type textarea "[PERSON_NAME] is fully naked, showing off her thick ass and spread pussy in bri…"
click at [851, 674] on span "Save" at bounding box center [849, 673] width 23 height 12
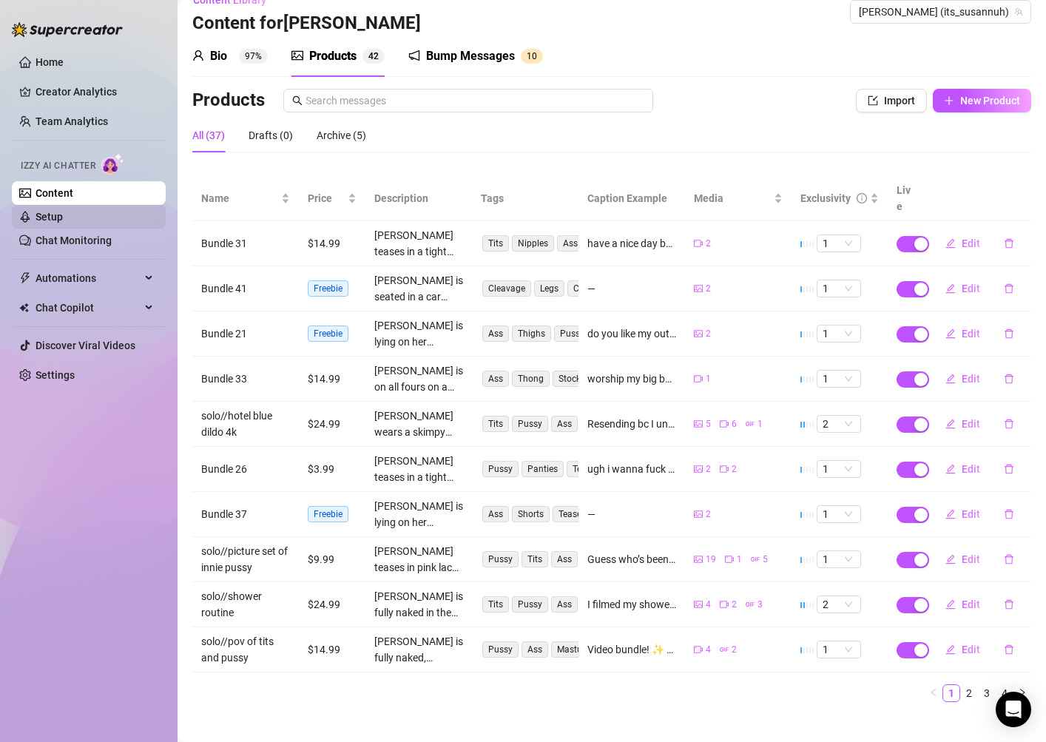
click at [63, 218] on link "Setup" at bounding box center [49, 217] width 27 height 12
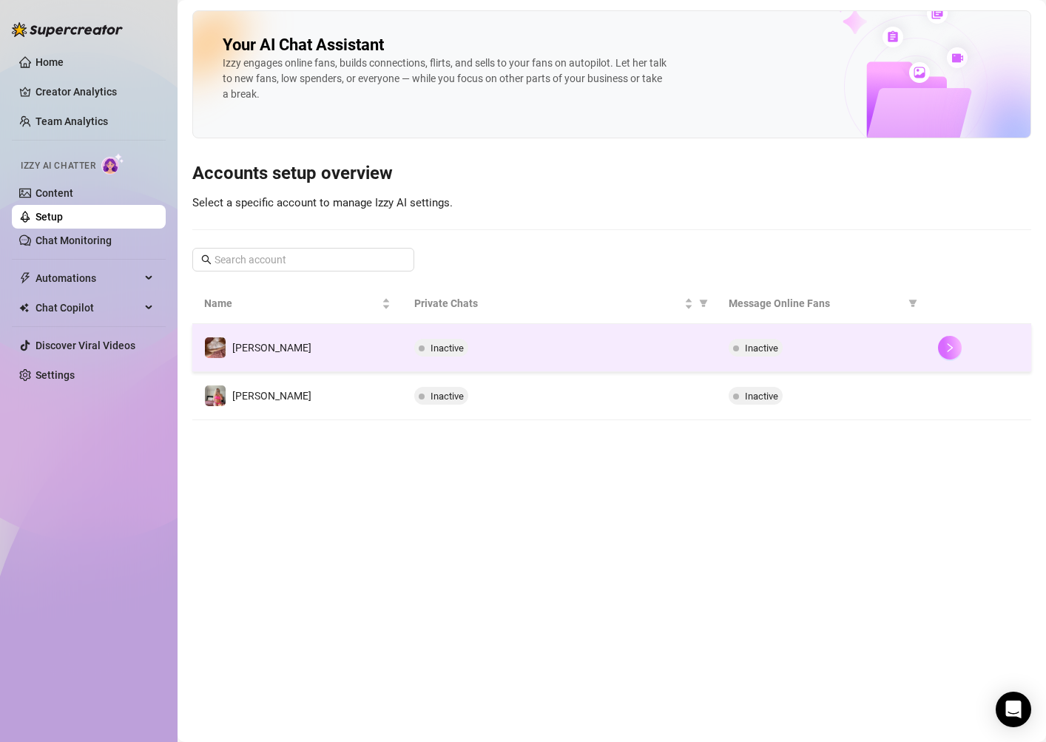
click at [945, 352] on icon "right" at bounding box center [950, 348] width 10 height 10
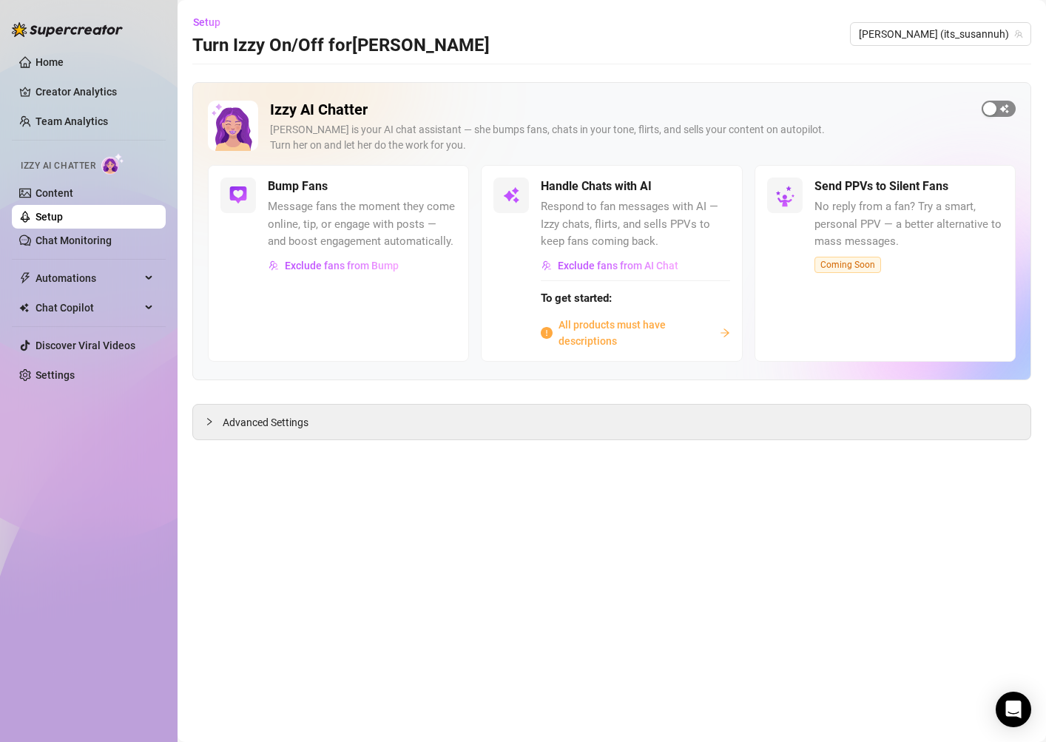
click at [1002, 114] on span "button" at bounding box center [999, 109] width 34 height 16
click at [608, 332] on span "All products must have descriptions" at bounding box center [636, 333] width 155 height 33
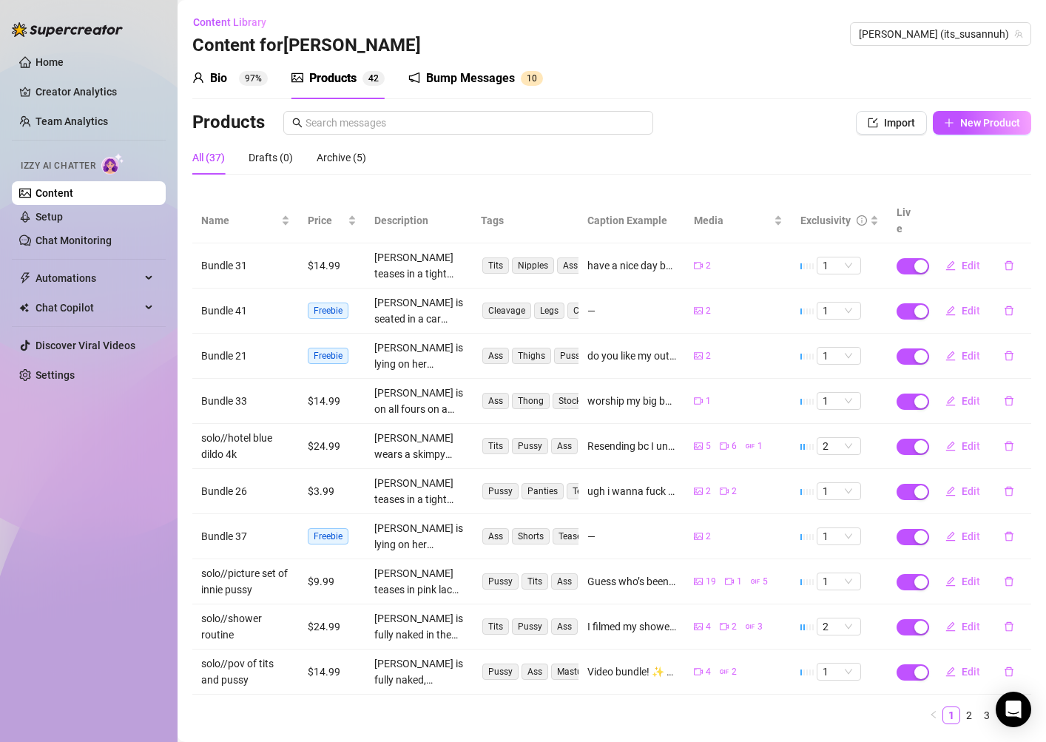
click at [413, 211] on th "Description" at bounding box center [419, 220] width 107 height 45
click at [967, 707] on link "2" at bounding box center [969, 715] width 16 height 16
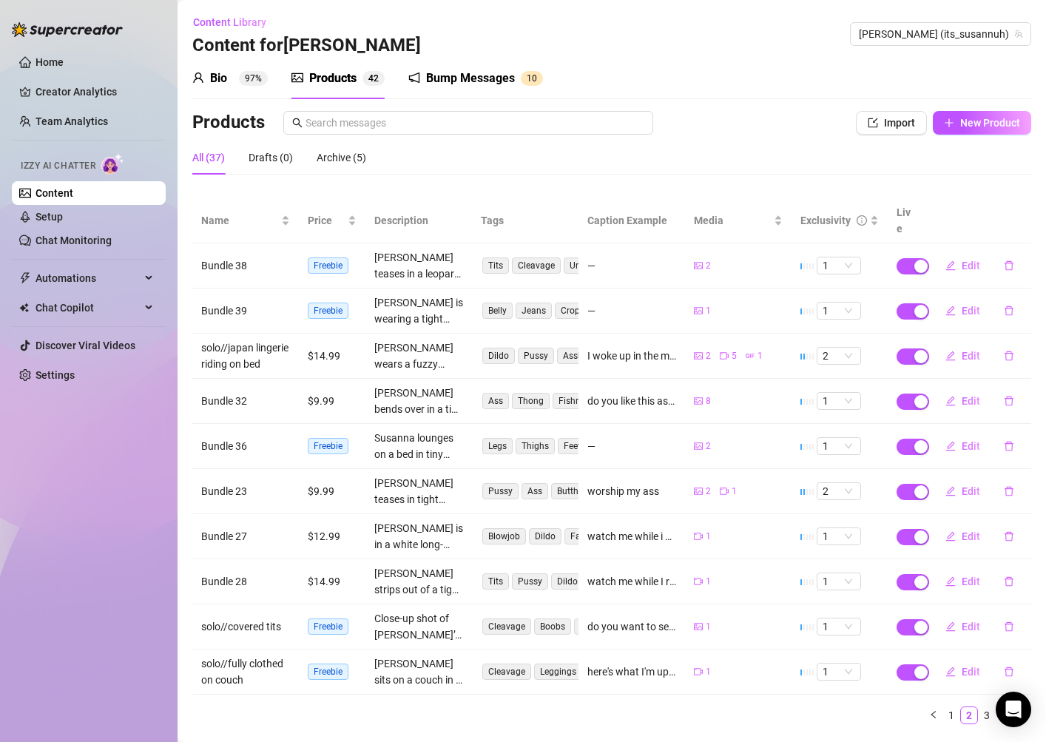
scroll to position [22, 0]
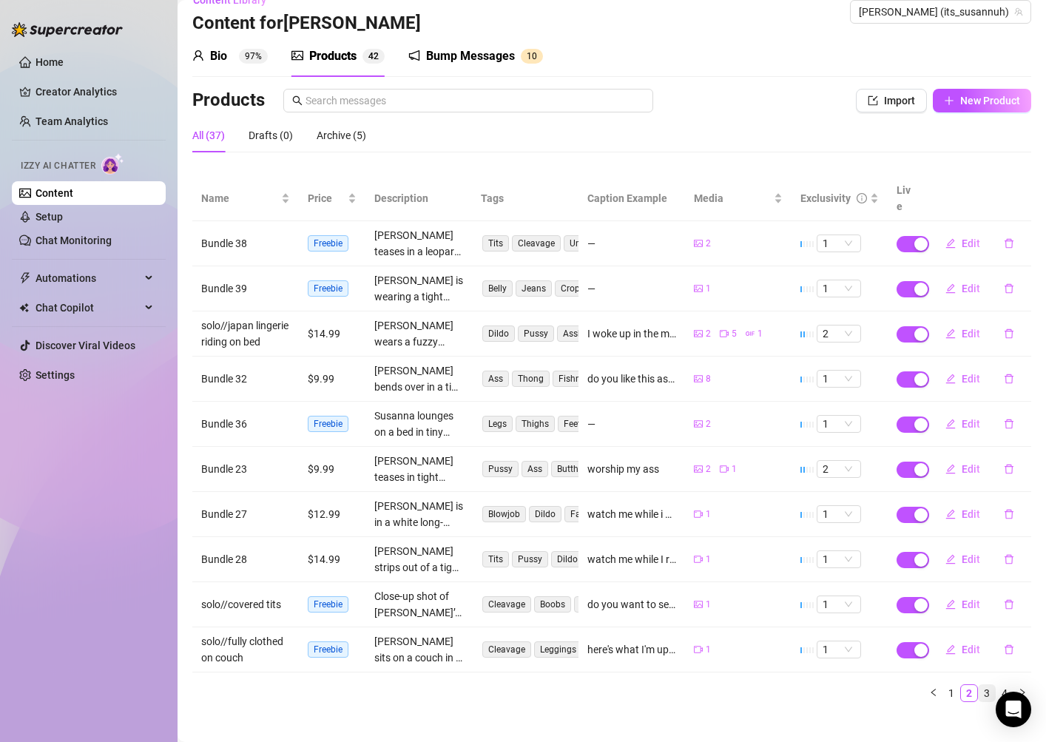
click at [991, 685] on link "3" at bounding box center [987, 693] width 16 height 16
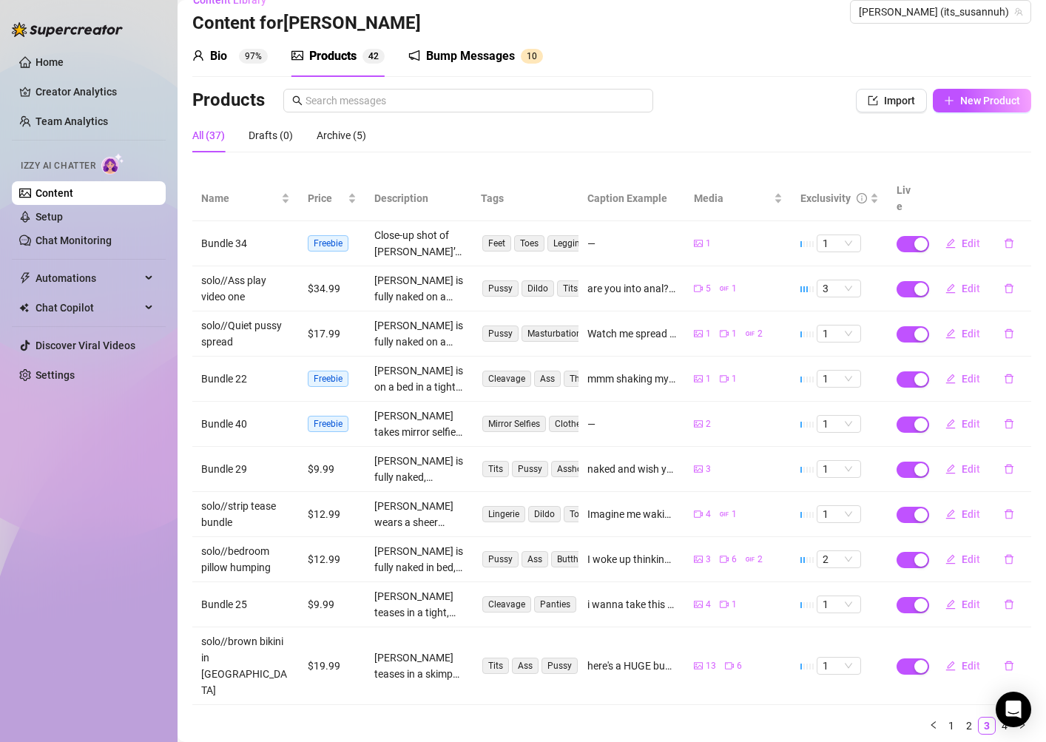
click at [1005, 718] on link "4" at bounding box center [1005, 726] width 16 height 16
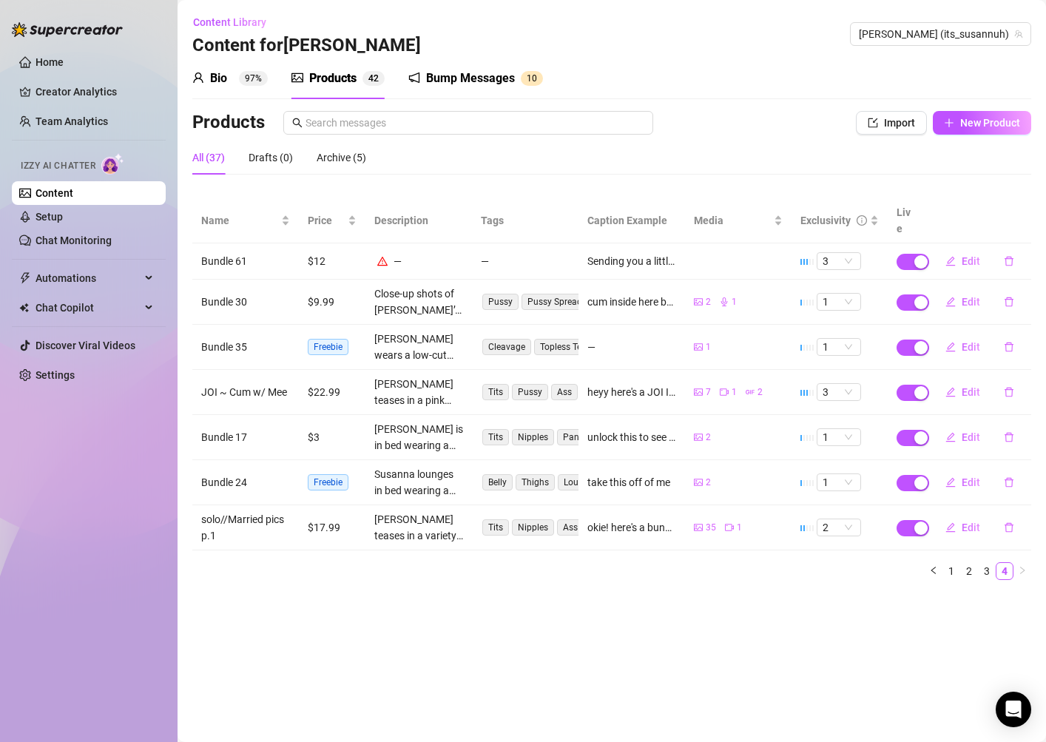
scroll to position [0, 0]
click at [960, 249] on button "Edit" at bounding box center [963, 261] width 58 height 24
type textarea "Sending you a little treat to help you get through your day… promise it’ll put …"
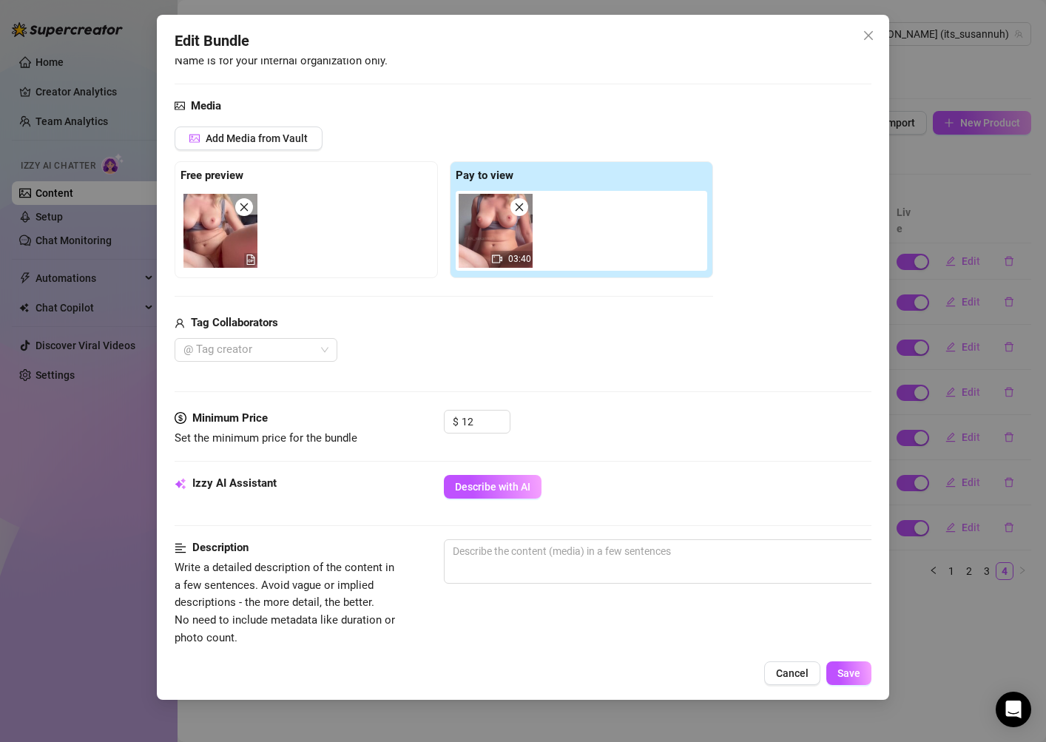
scroll to position [177, 0]
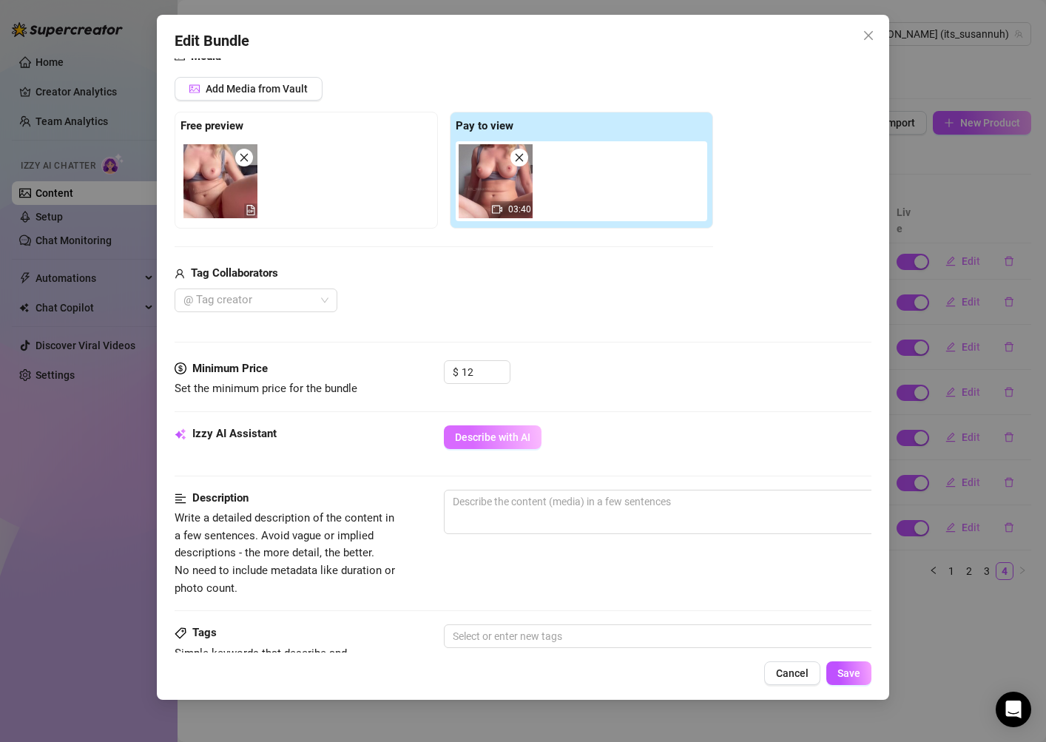
click at [511, 444] on button "Describe with AI" at bounding box center [493, 437] width 98 height 24
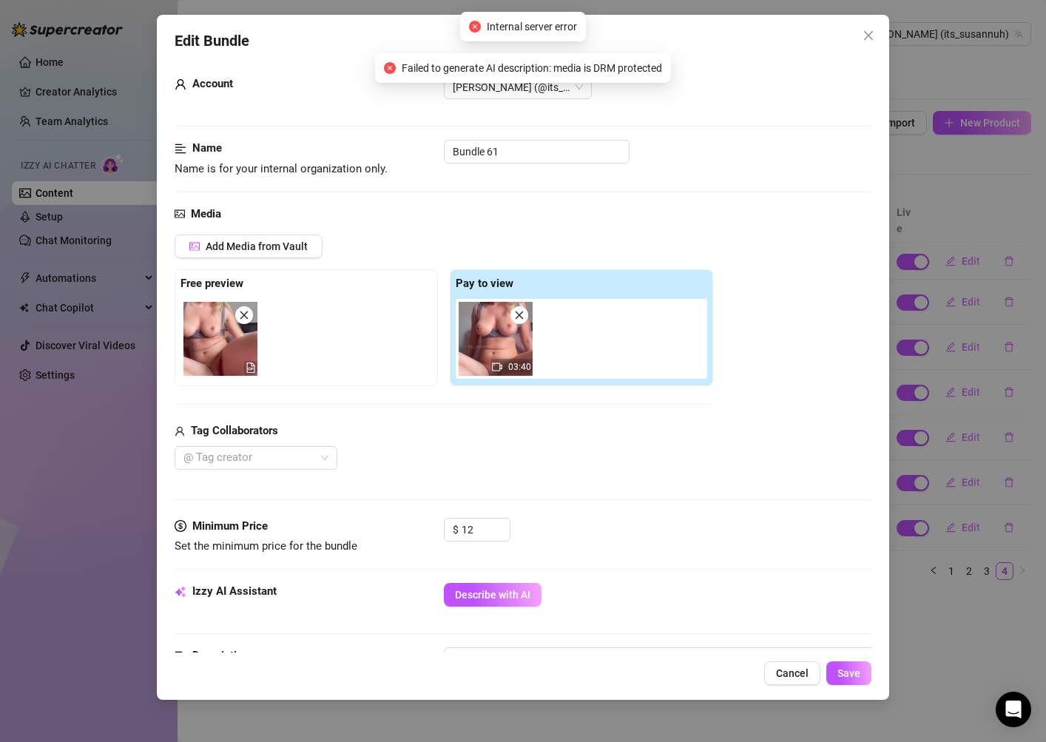
scroll to position [10, 0]
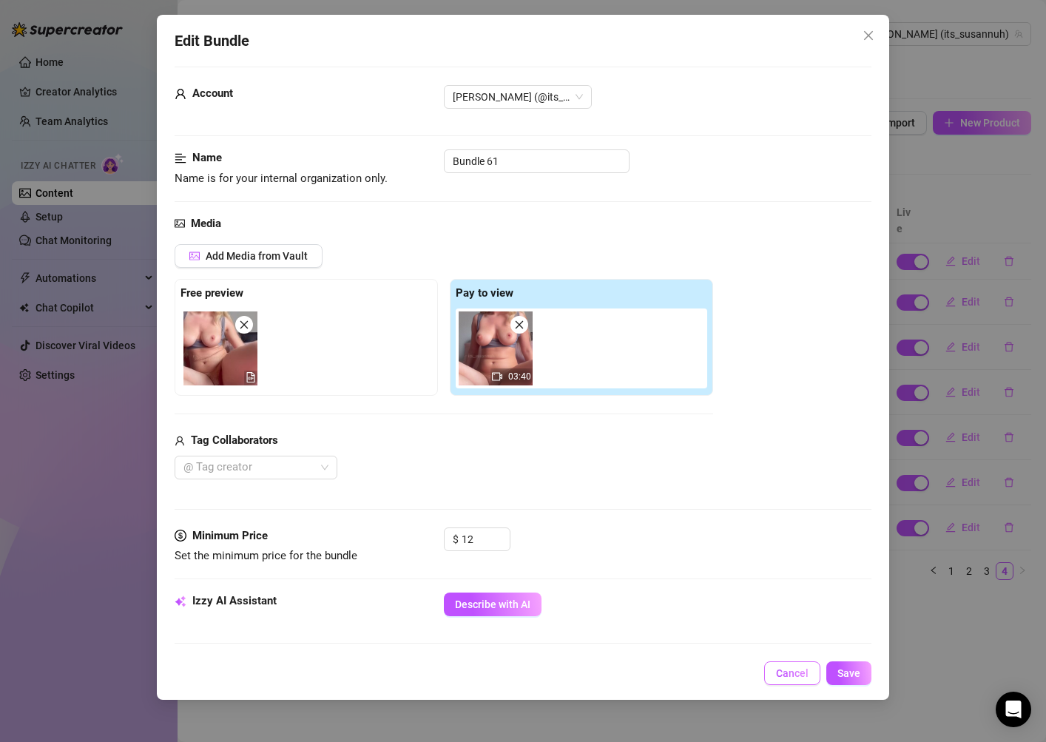
click at [790, 676] on span "Cancel" at bounding box center [792, 673] width 33 height 12
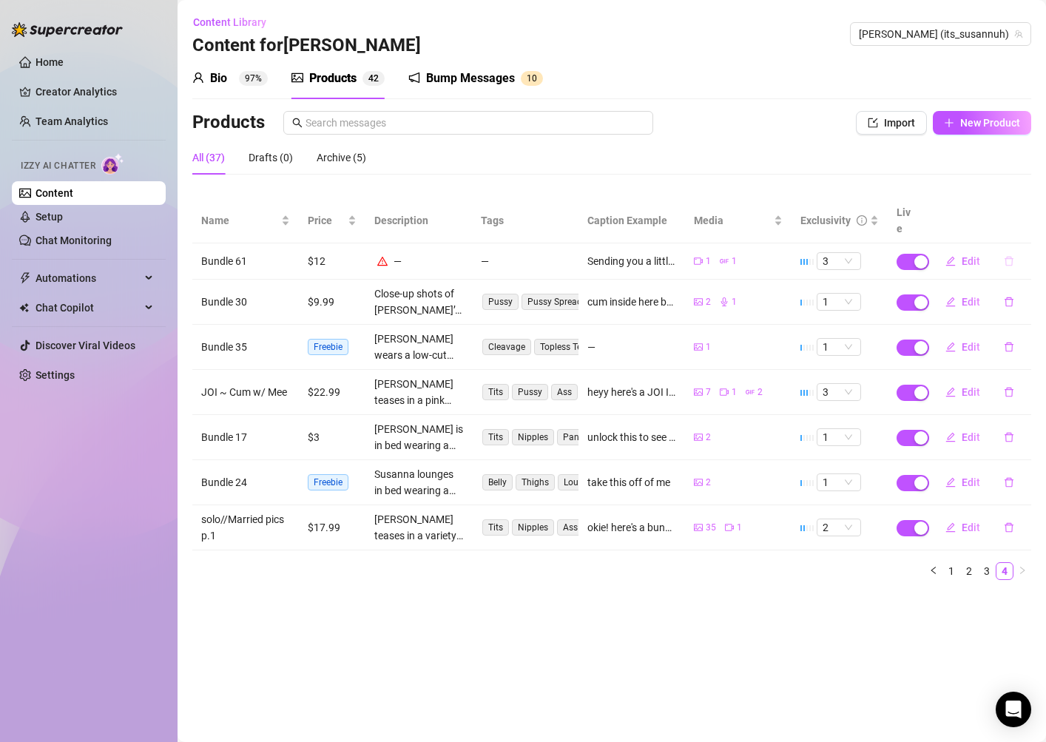
click at [1013, 249] on button "button" at bounding box center [1009, 261] width 34 height 24
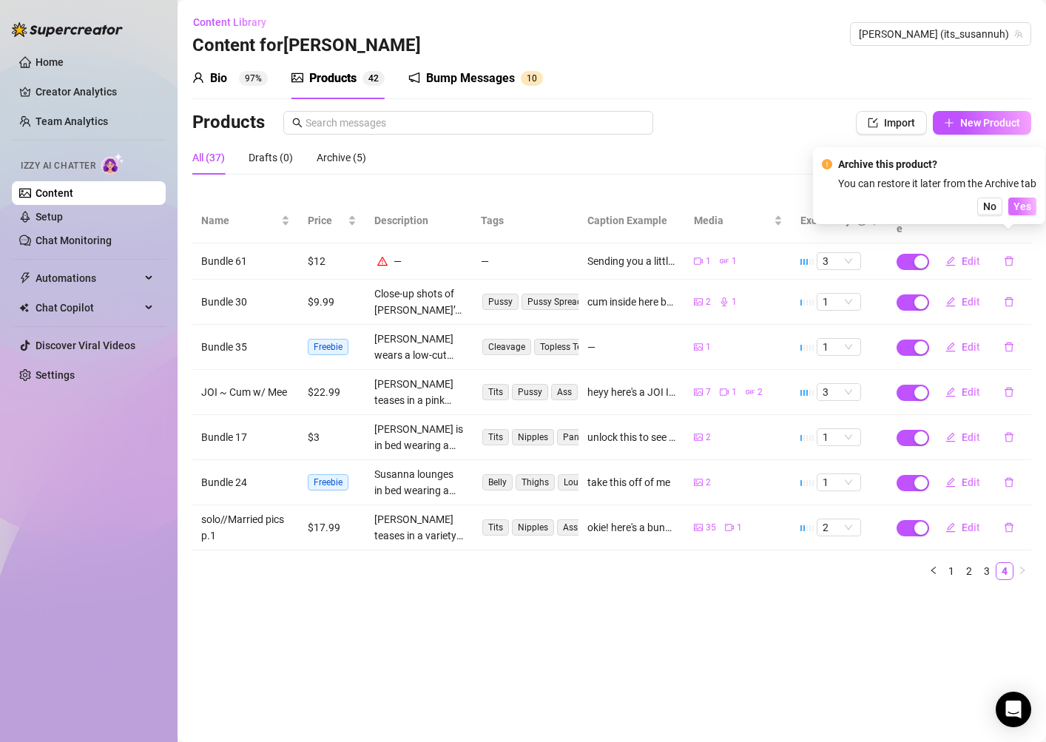
click at [1030, 207] on span "Yes" at bounding box center [1023, 207] width 18 height 12
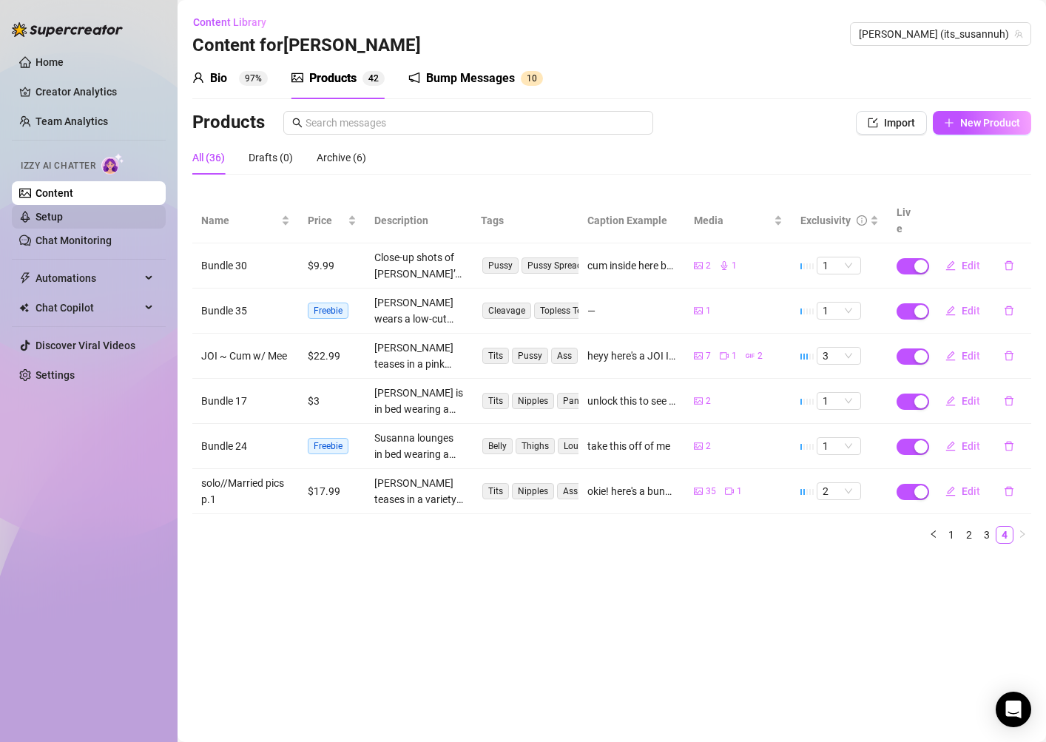
click at [63, 219] on link "Setup" at bounding box center [49, 217] width 27 height 12
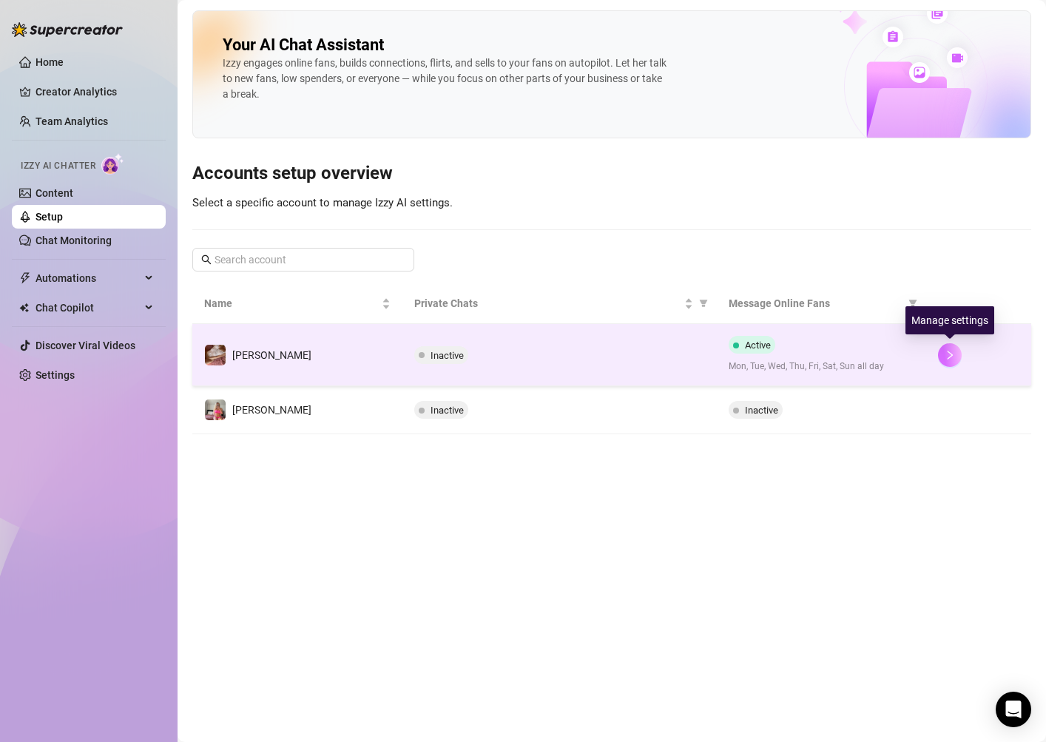
click at [947, 360] on button "button" at bounding box center [950, 355] width 24 height 24
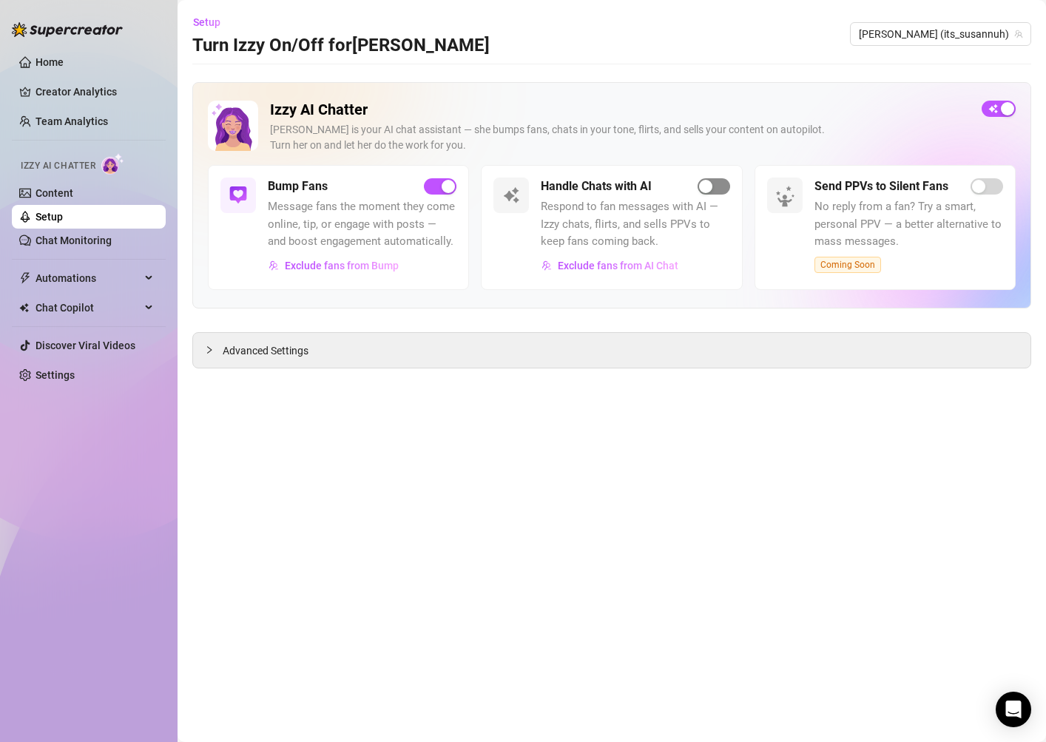
click at [716, 187] on span "button" at bounding box center [714, 186] width 33 height 16
click at [73, 187] on link "Content" at bounding box center [55, 193] width 38 height 12
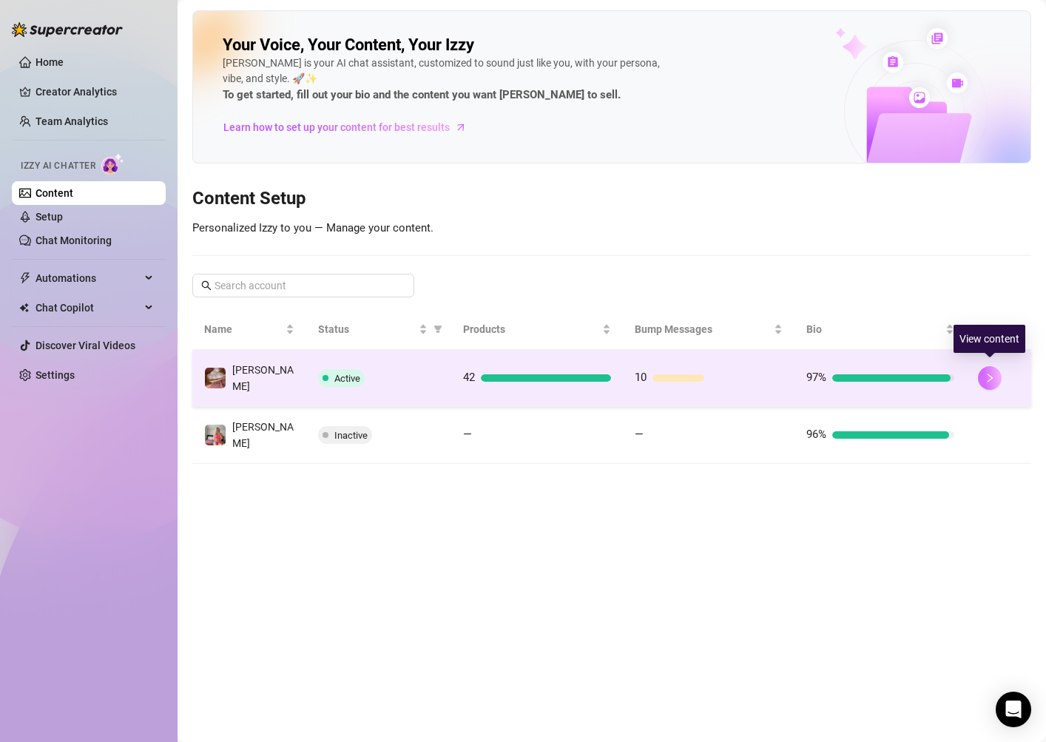
click at [997, 378] on button "button" at bounding box center [990, 378] width 24 height 24
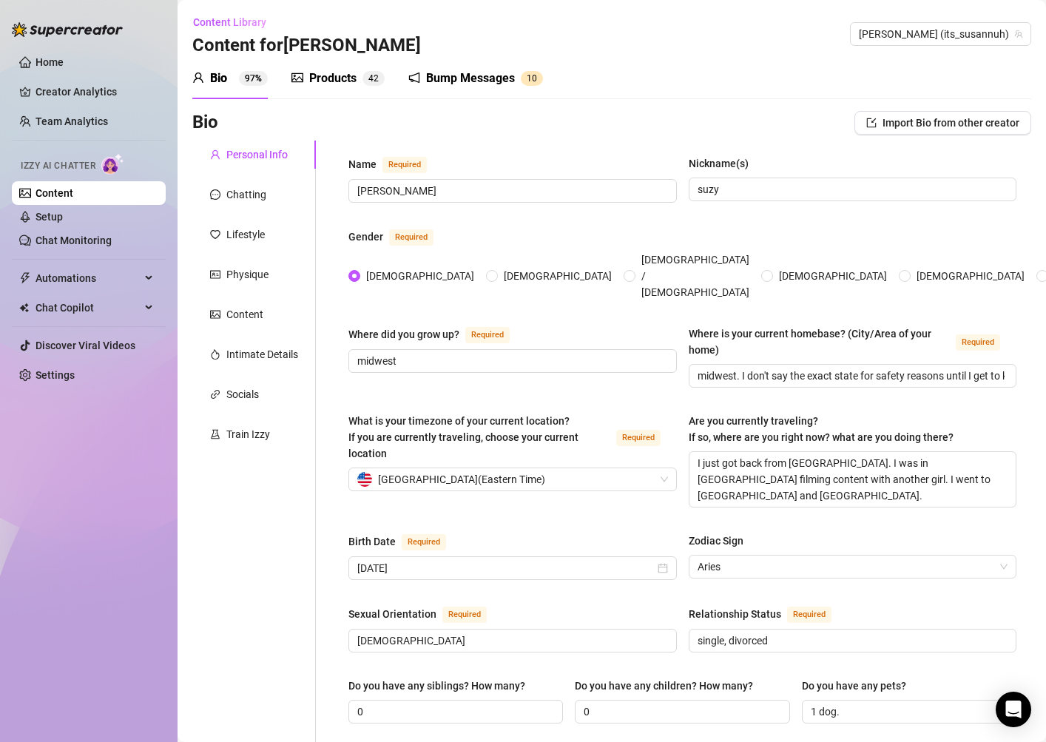
click at [469, 82] on div "Bump Messages" at bounding box center [470, 79] width 89 height 18
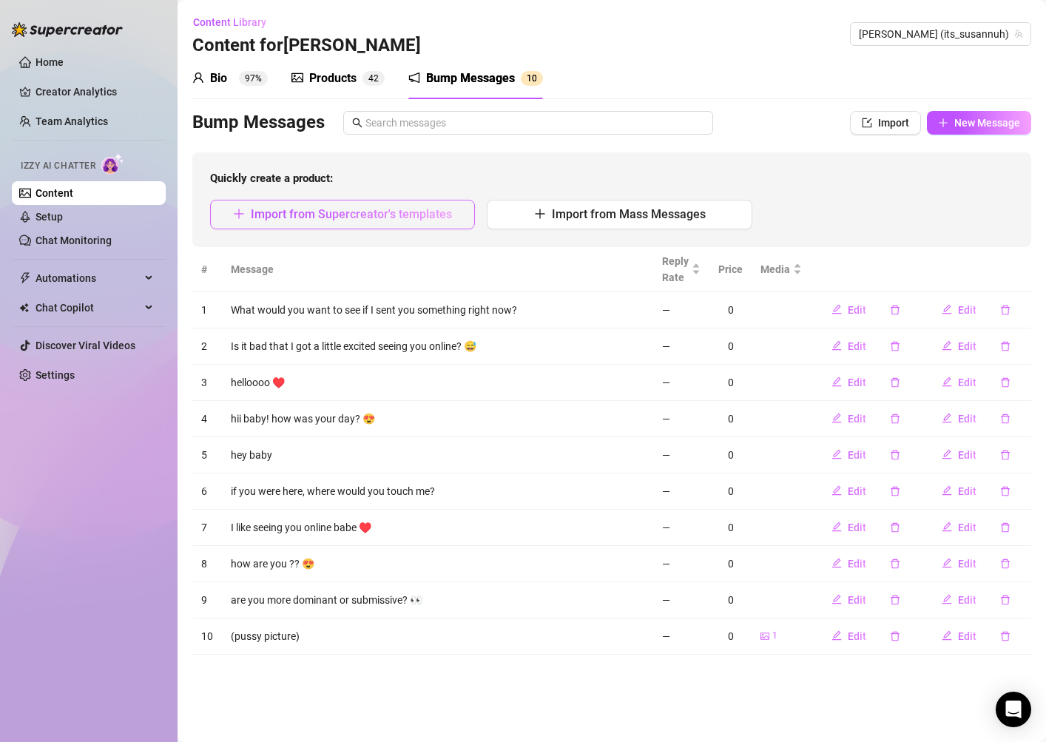
click at [394, 218] on span "Import from Supercreator's templates" at bounding box center [351, 214] width 201 height 14
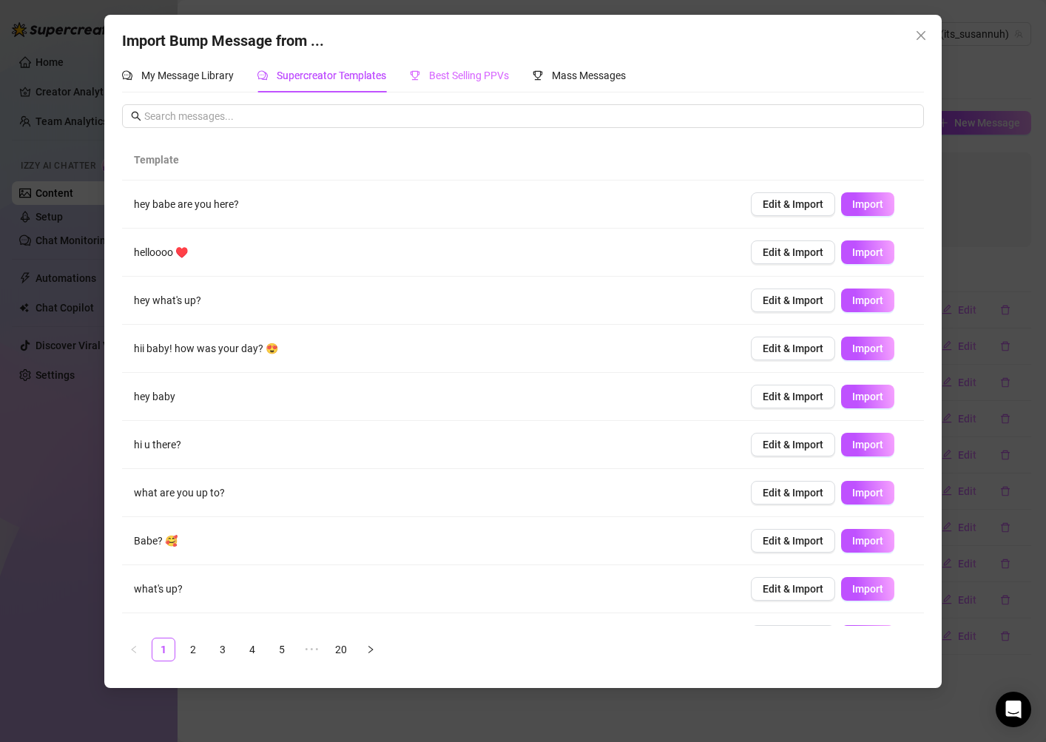
click at [457, 84] on div "Best Selling PPVs" at bounding box center [459, 75] width 99 height 34
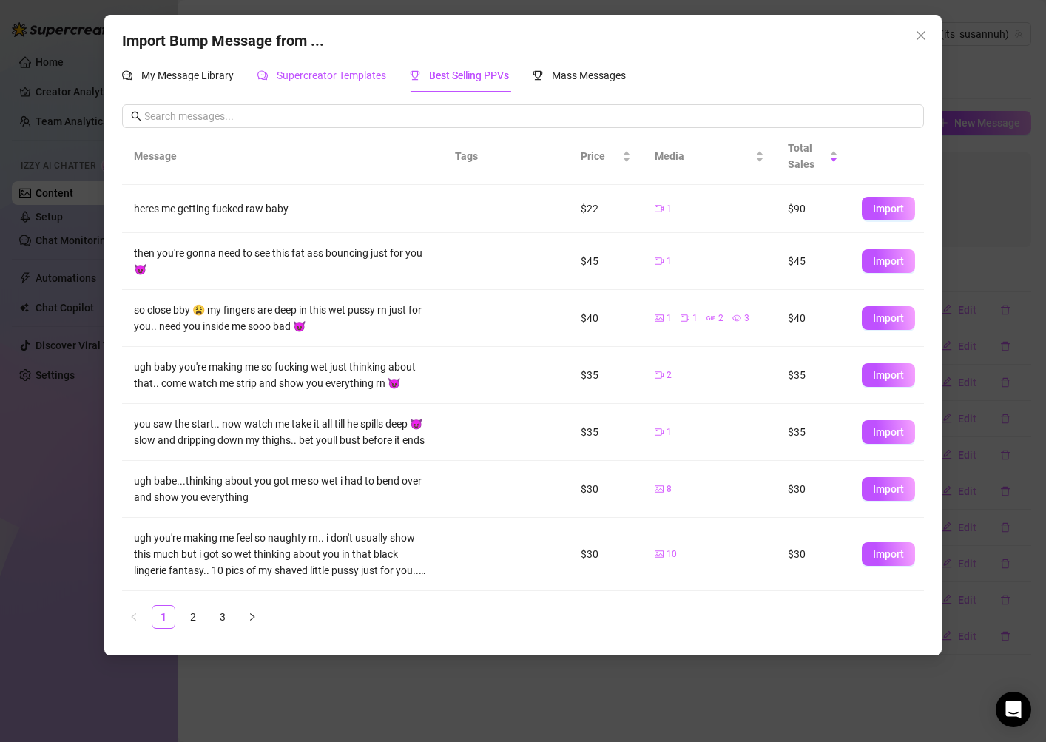
click at [312, 77] on span "Supercreator Templates" at bounding box center [332, 76] width 110 height 12
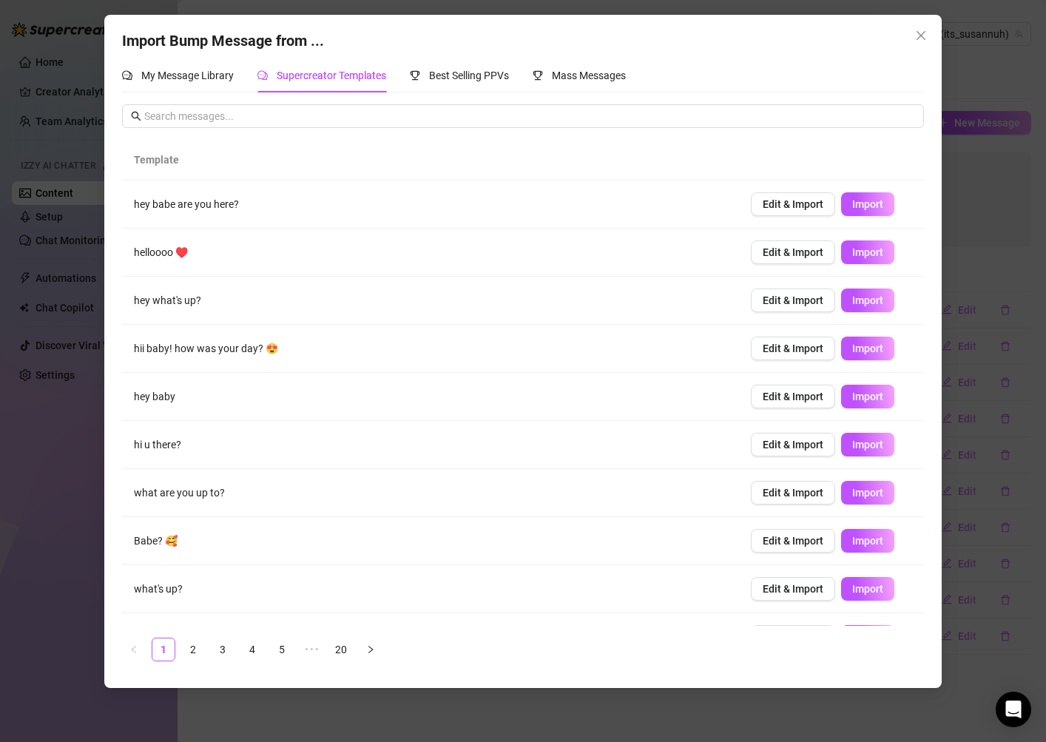
scroll to position [36, 0]
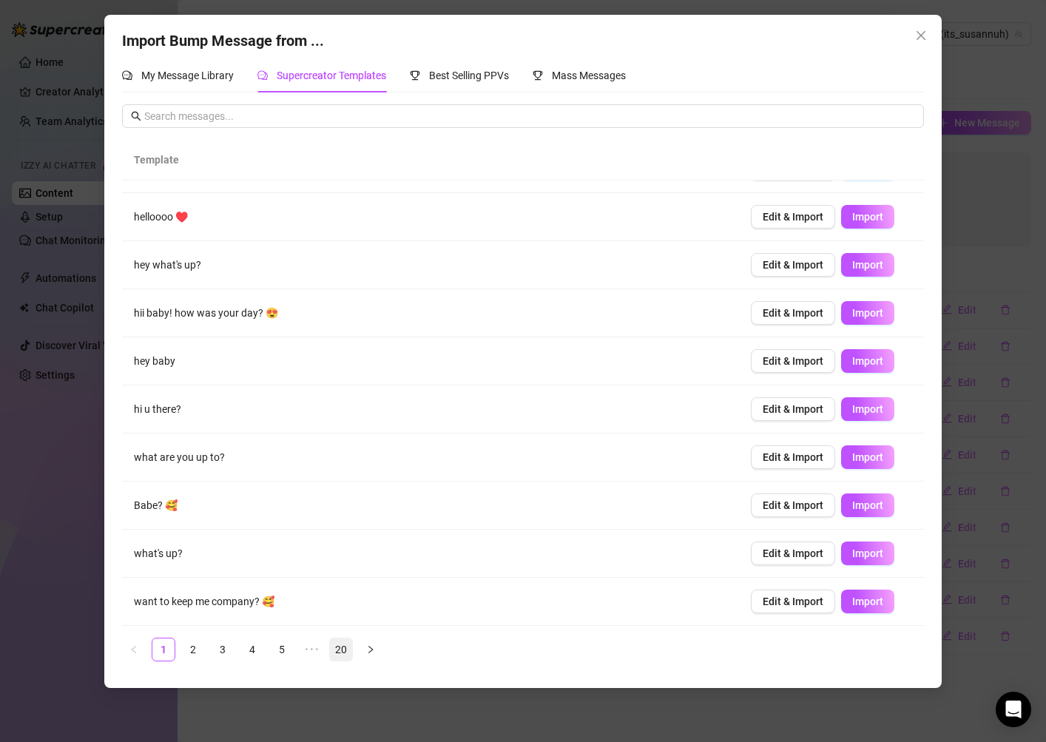
click at [332, 653] on link "20" at bounding box center [341, 650] width 22 height 22
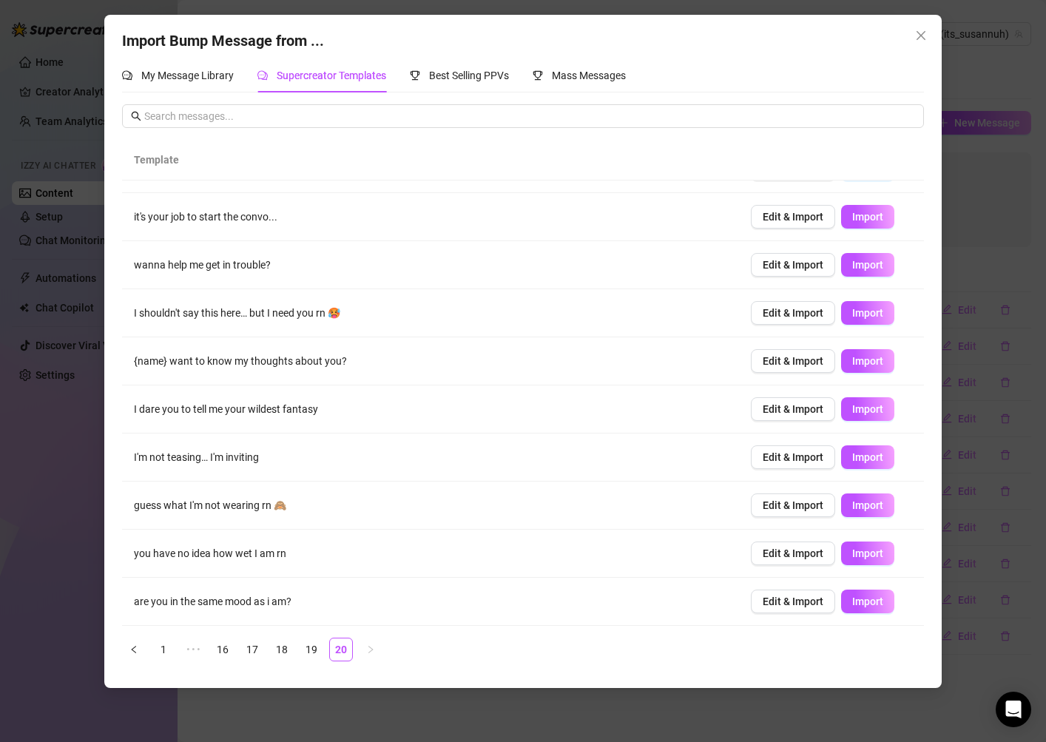
scroll to position [0, 0]
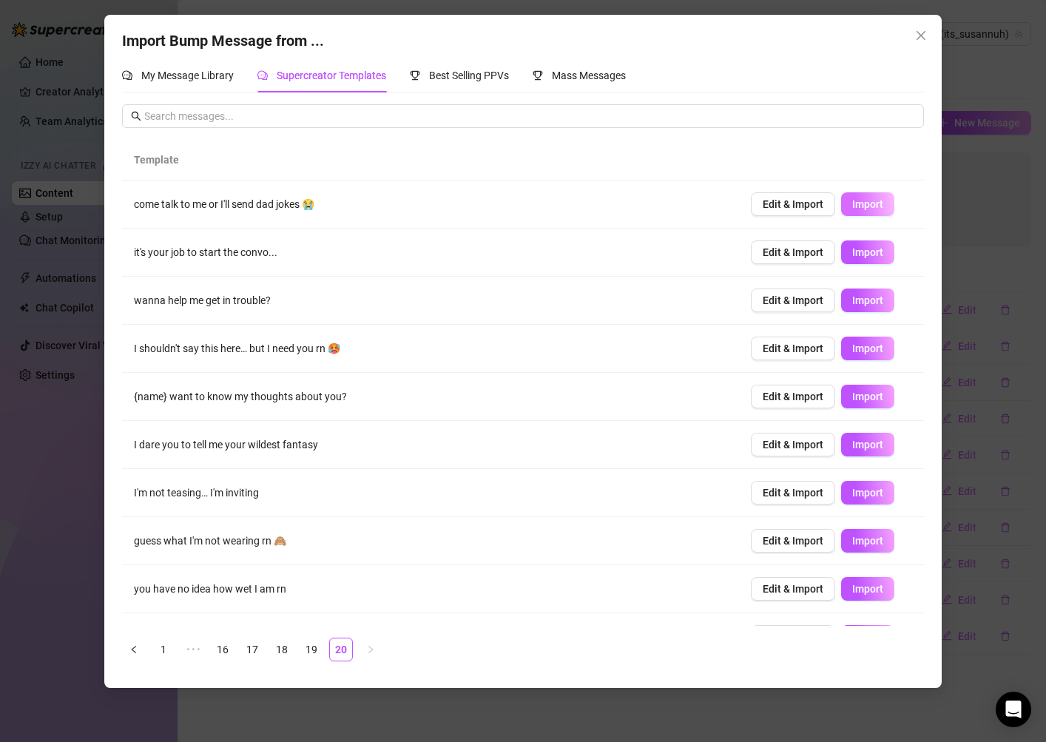
click at [877, 203] on span "Import" at bounding box center [867, 204] width 31 height 12
click at [879, 242] on button "Import" at bounding box center [867, 252] width 53 height 24
click at [131, 650] on icon "left" at bounding box center [133, 649] width 9 height 9
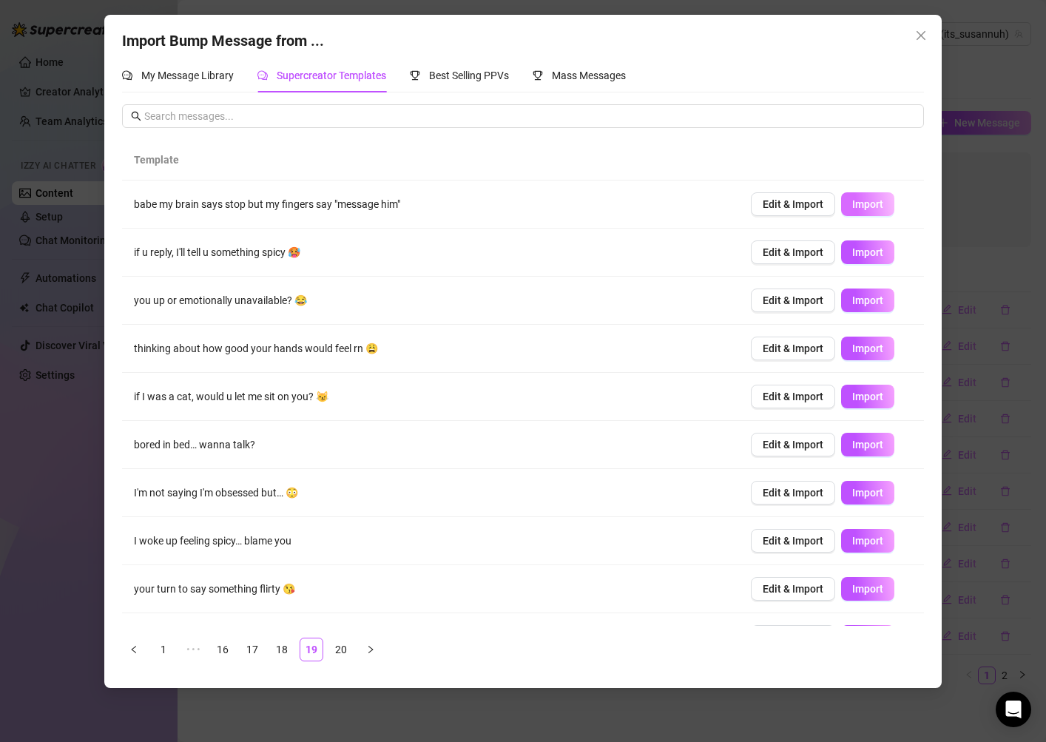
click at [861, 204] on span "Import" at bounding box center [867, 204] width 31 height 12
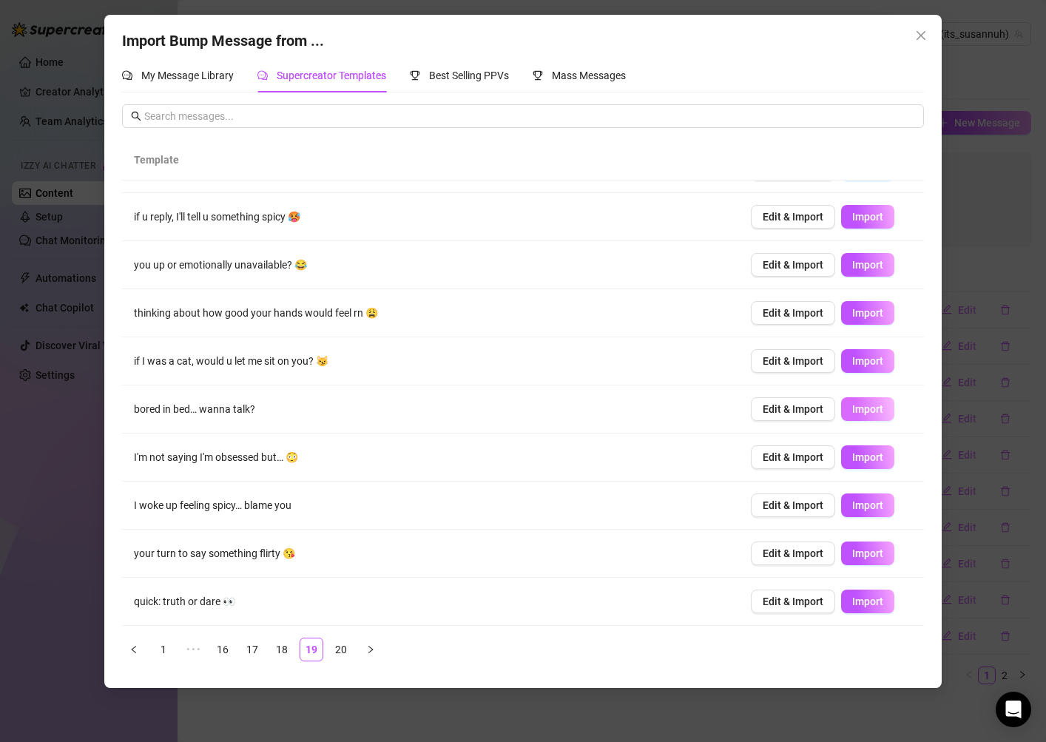
click at [861, 416] on button "Import" at bounding box center [867, 409] width 53 height 24
click at [843, 357] on button "Import" at bounding box center [867, 361] width 53 height 24
click at [134, 647] on icon "left" at bounding box center [133, 649] width 9 height 9
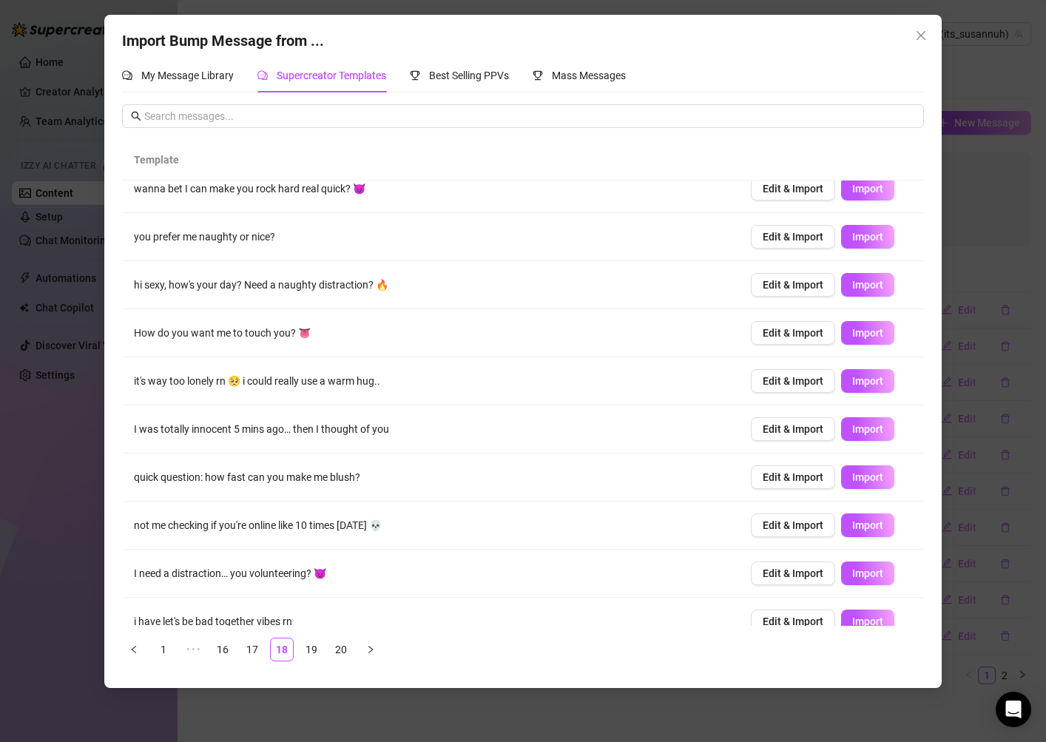
scroll to position [0, 0]
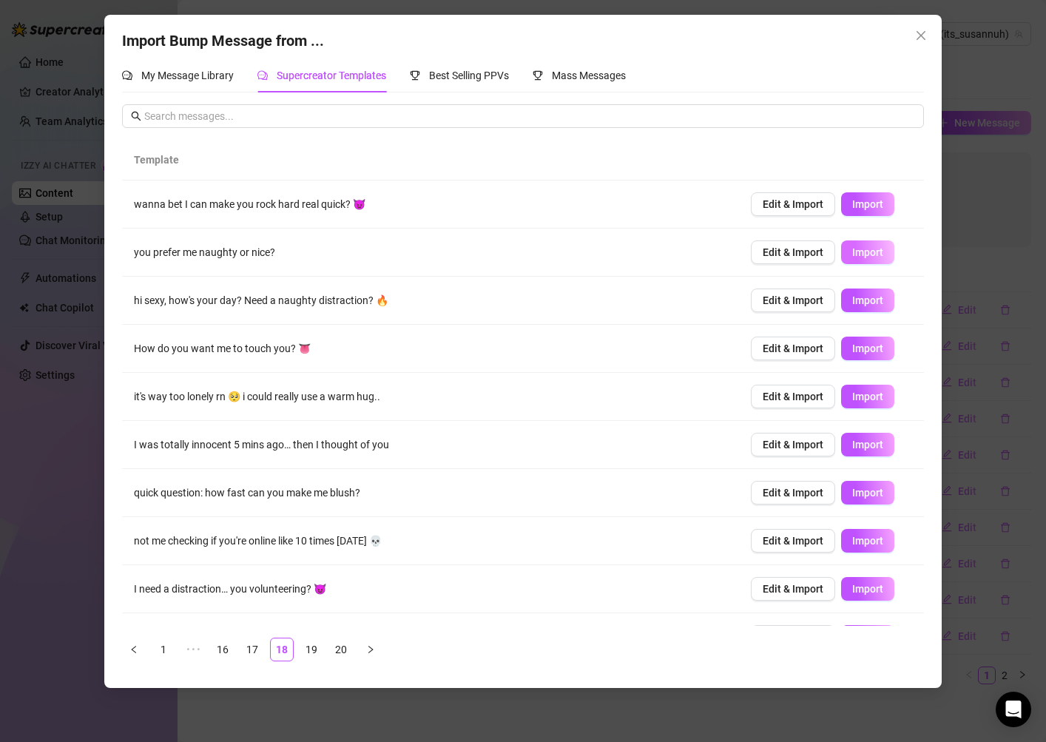
click at [885, 259] on button "Import" at bounding box center [867, 252] width 53 height 24
click at [877, 201] on span "Import" at bounding box center [867, 204] width 31 height 12
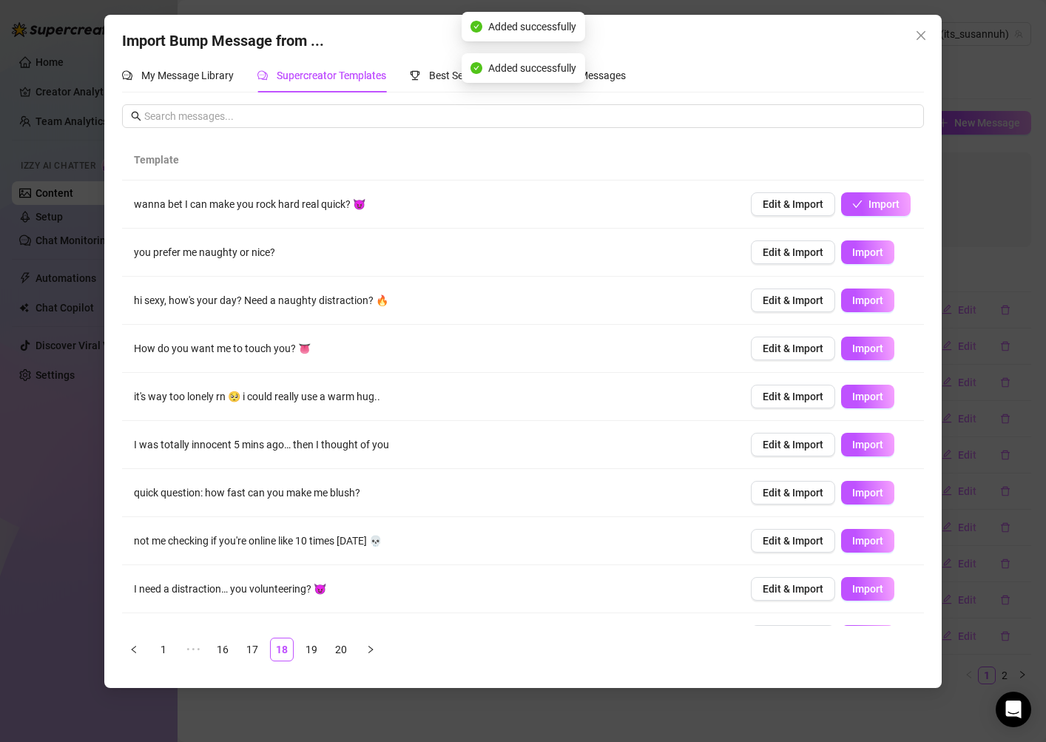
scroll to position [36, 0]
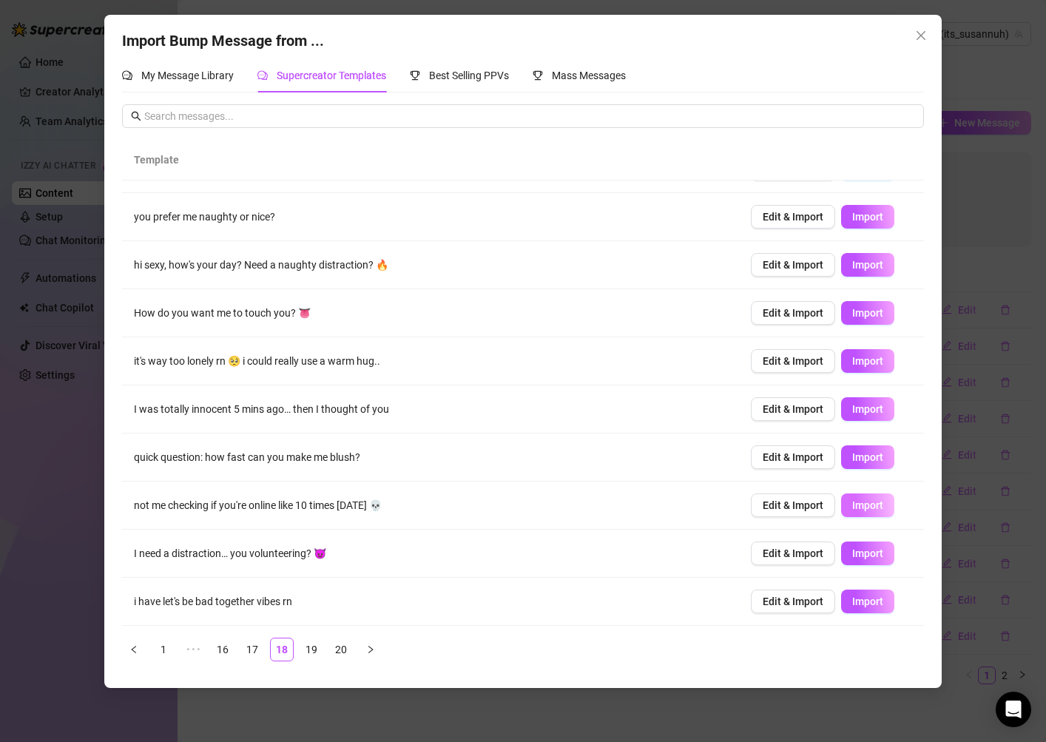
click at [869, 508] on span "Import" at bounding box center [867, 505] width 31 height 12
click at [136, 649] on icon "left" at bounding box center [133, 649] width 9 height 9
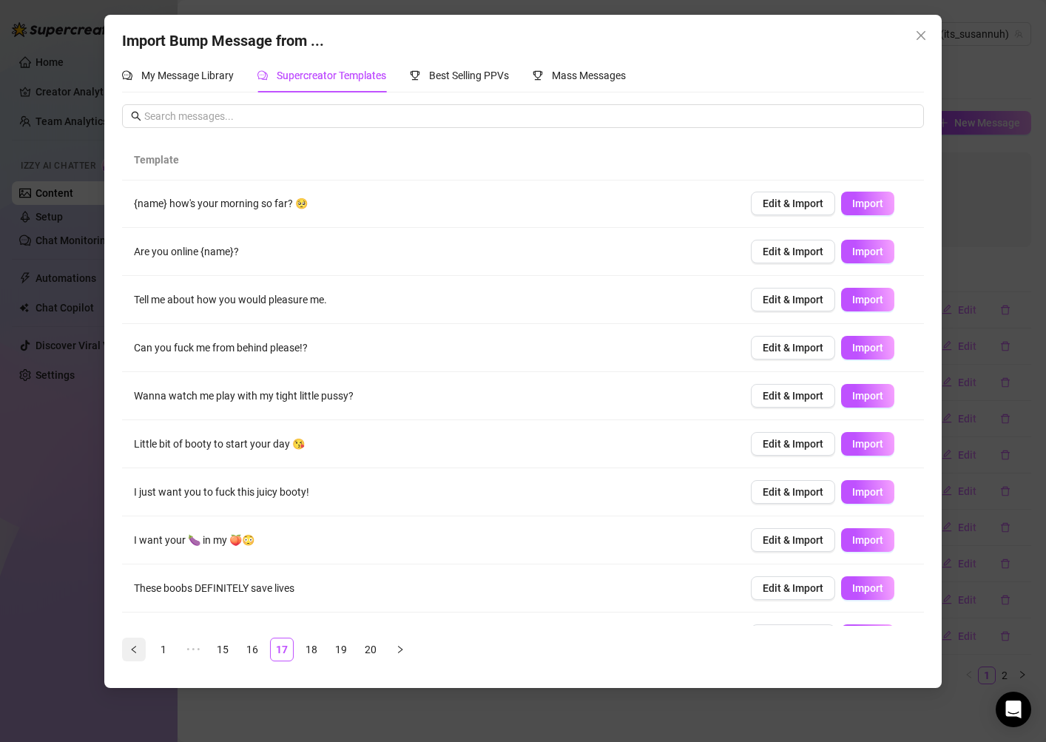
scroll to position [0, 0]
click at [853, 350] on span "Import" at bounding box center [867, 349] width 31 height 12
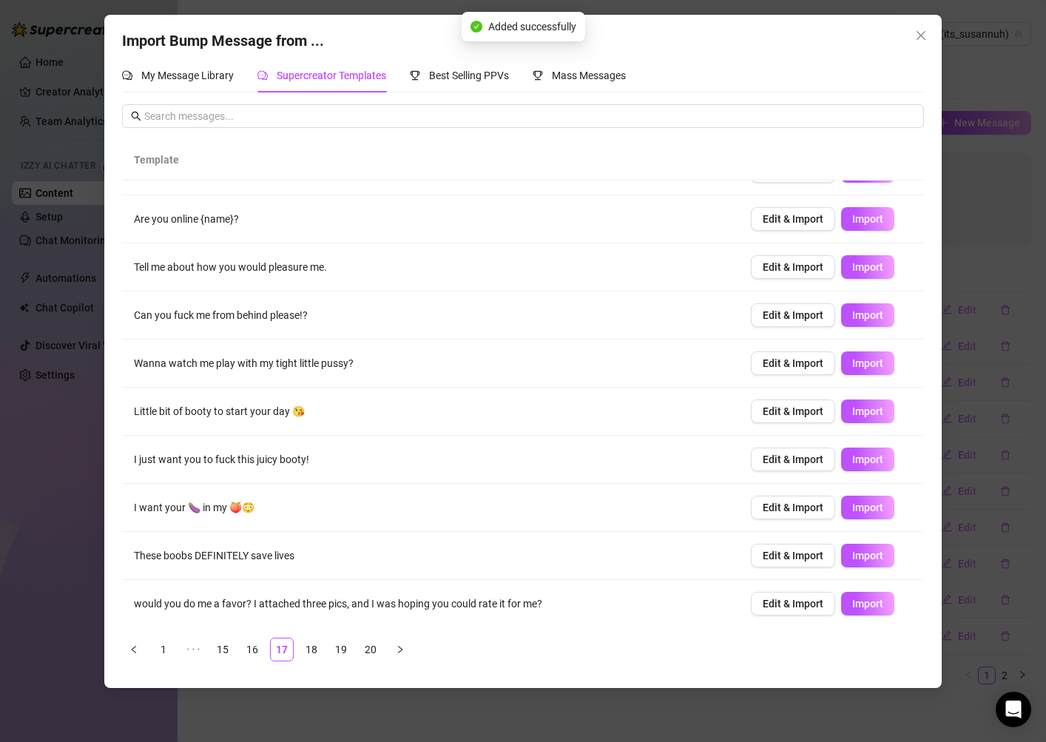
scroll to position [36, 0]
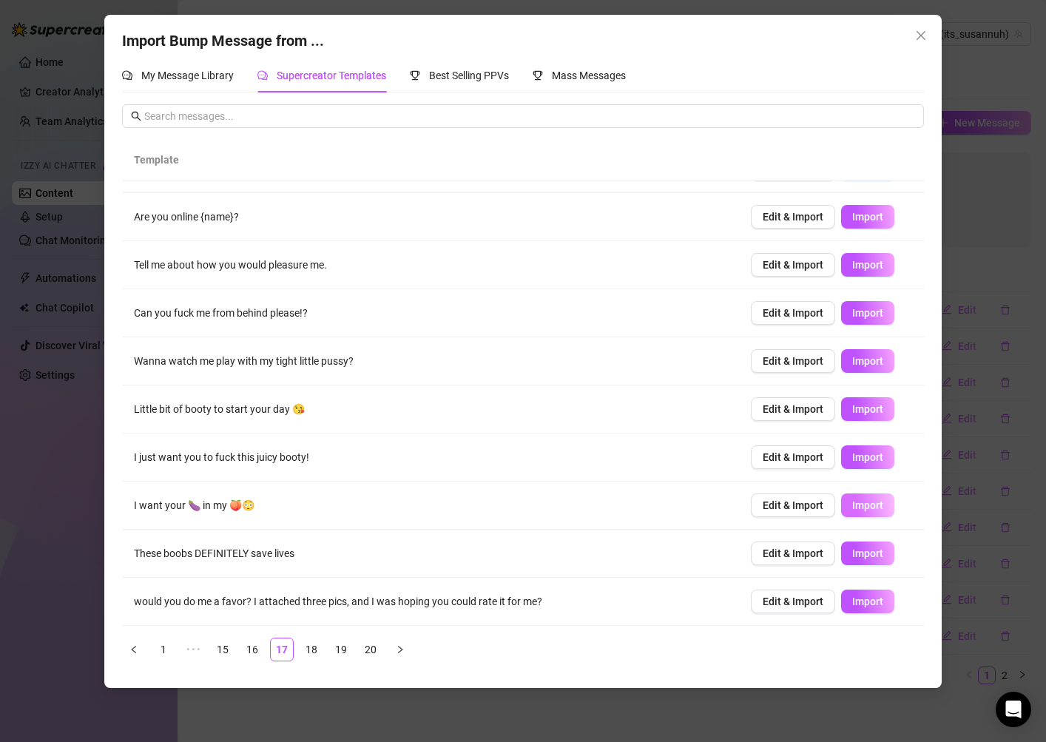
click at [867, 505] on span "Import" at bounding box center [867, 505] width 31 height 12
click at [865, 603] on span "Import" at bounding box center [867, 602] width 31 height 12
click at [140, 650] on button "button" at bounding box center [134, 650] width 24 height 24
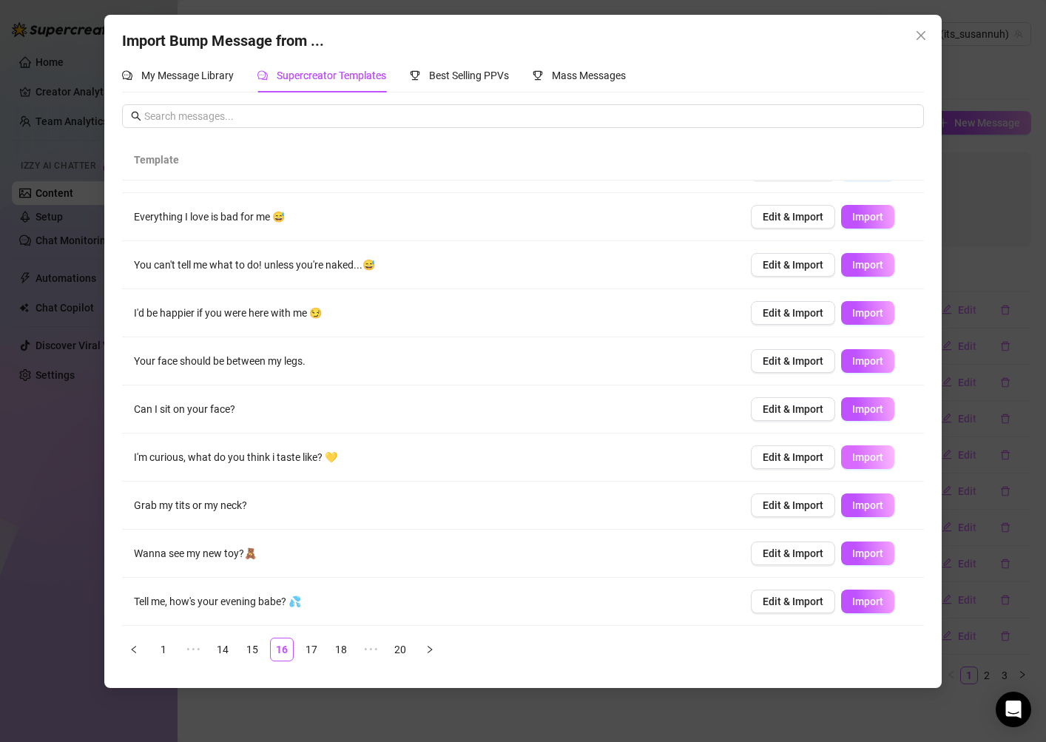
click at [878, 460] on span "Import" at bounding box center [867, 457] width 31 height 12
click at [867, 320] on button "Import" at bounding box center [867, 313] width 53 height 24
click at [129, 656] on button "button" at bounding box center [134, 650] width 24 height 24
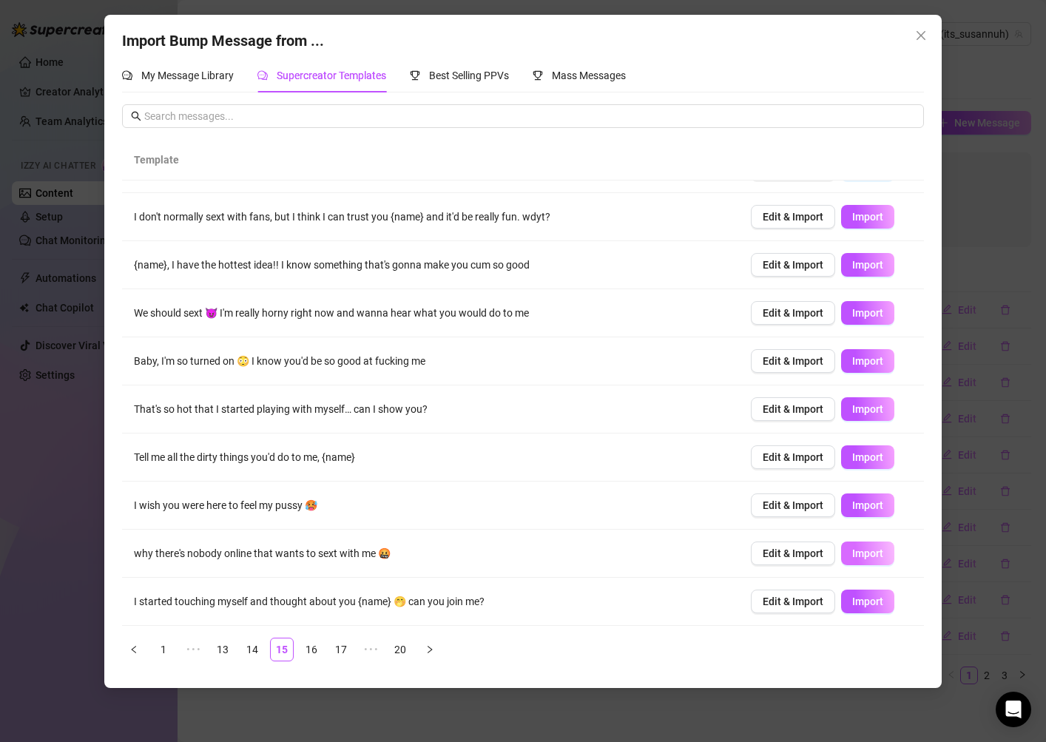
click at [855, 562] on button "Import" at bounding box center [867, 554] width 53 height 24
click at [867, 499] on button "Import" at bounding box center [867, 506] width 53 height 24
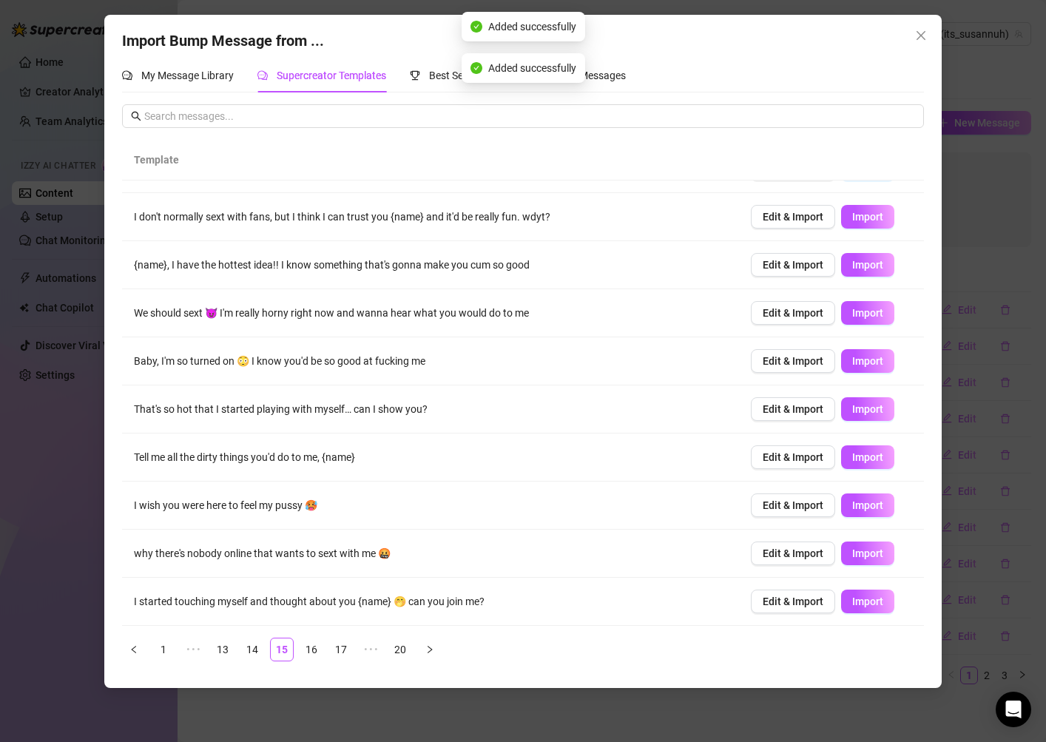
click at [565, 699] on div "Import Bump Message from ... My Message Library Supercreator Templates Best Sel…" at bounding box center [523, 371] width 1046 height 742
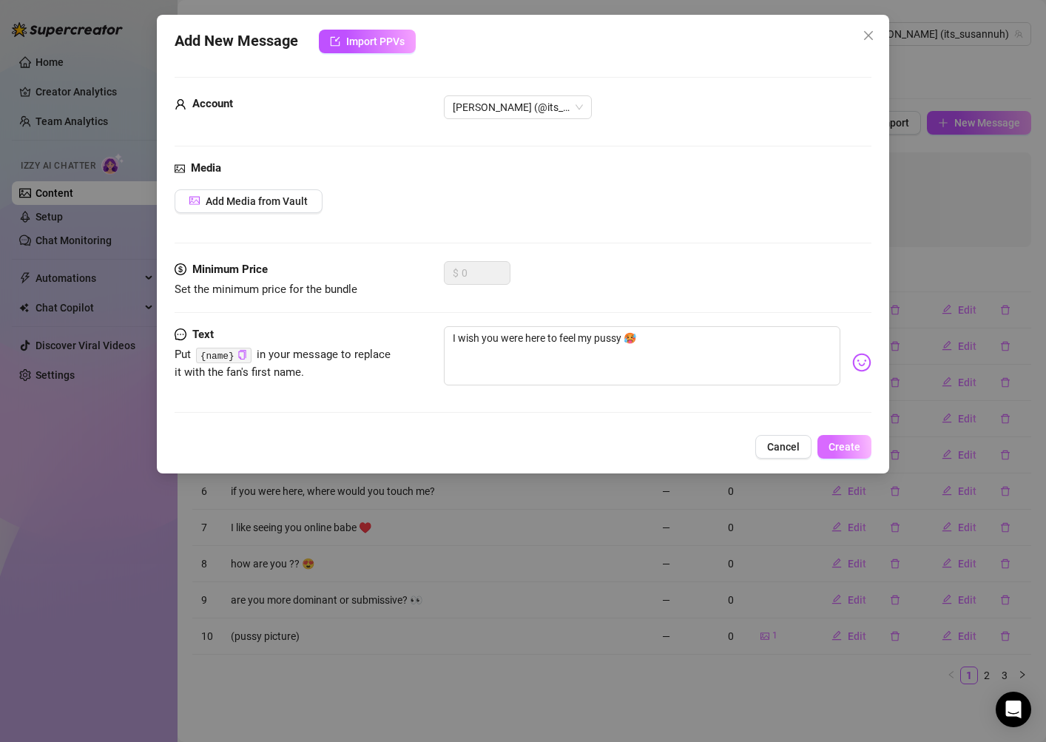
click at [835, 454] on button "Create" at bounding box center [845, 447] width 54 height 24
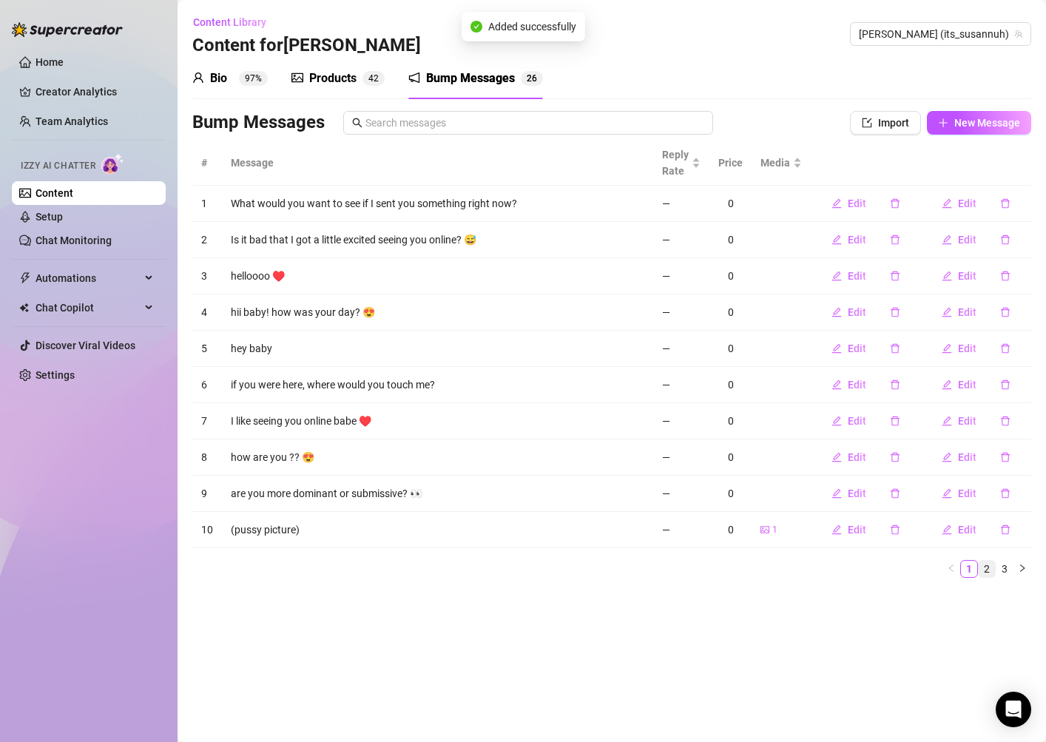
click at [982, 567] on link "2" at bounding box center [987, 569] width 16 height 16
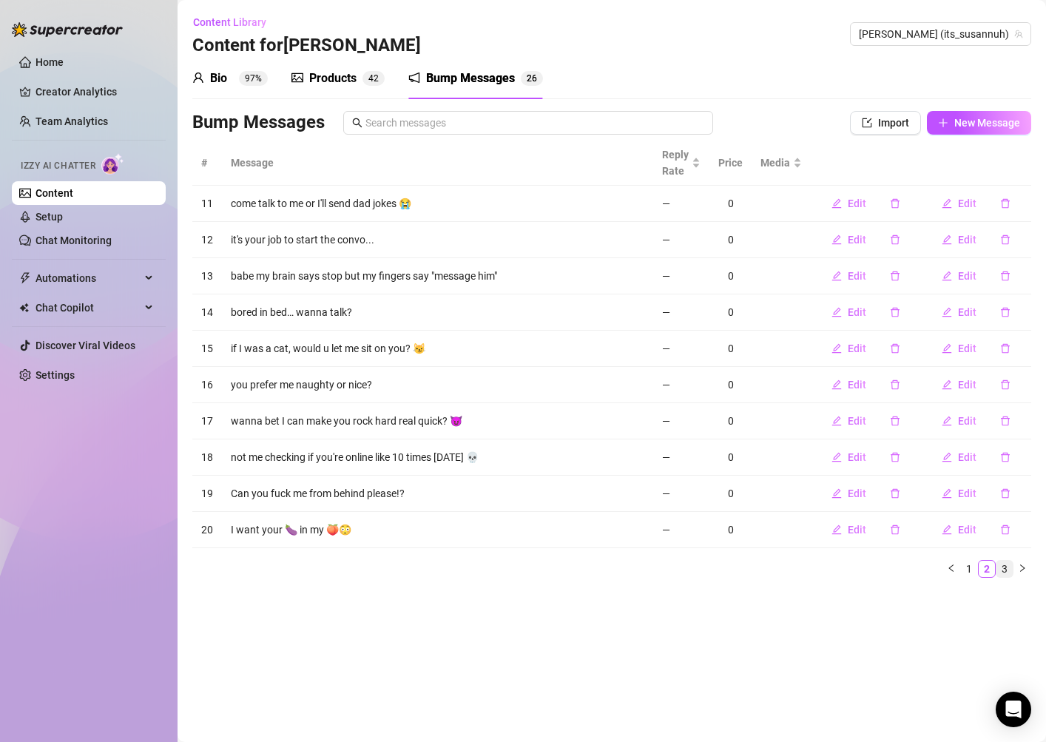
click at [1007, 569] on link "3" at bounding box center [1005, 569] width 16 height 16
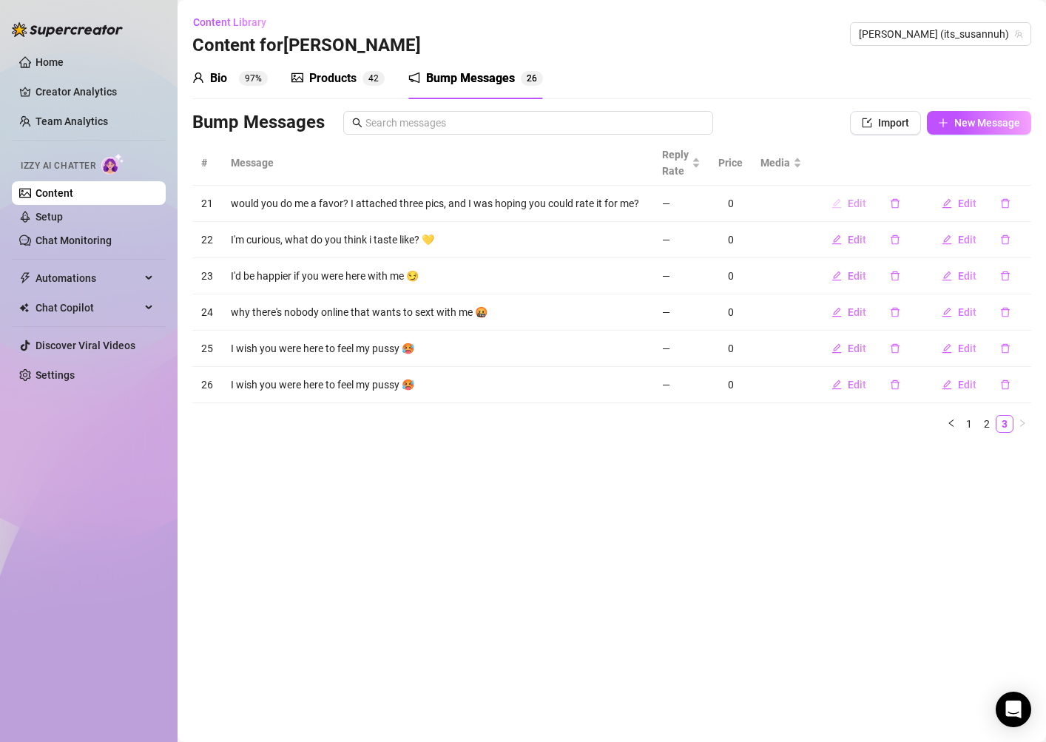
click at [862, 202] on span "Edit" at bounding box center [857, 204] width 18 height 12
type textarea "would you do me a favor? I attached three pics, and I was hoping you could rate…"
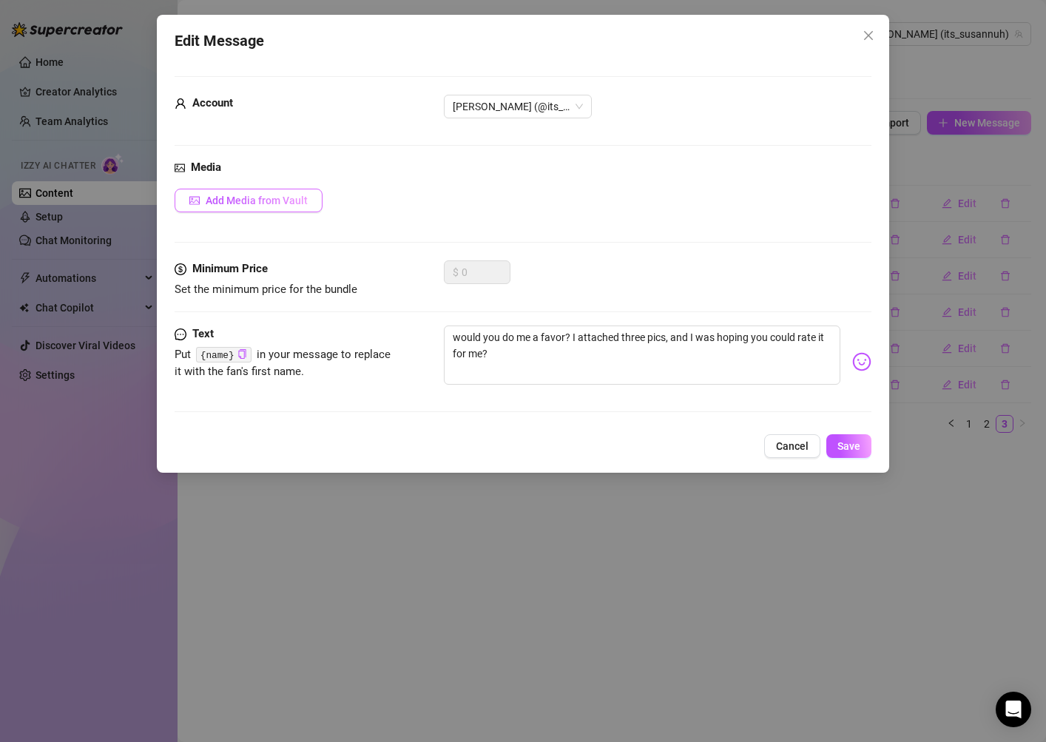
click at [271, 209] on button "Add Media from Vault" at bounding box center [249, 201] width 148 height 24
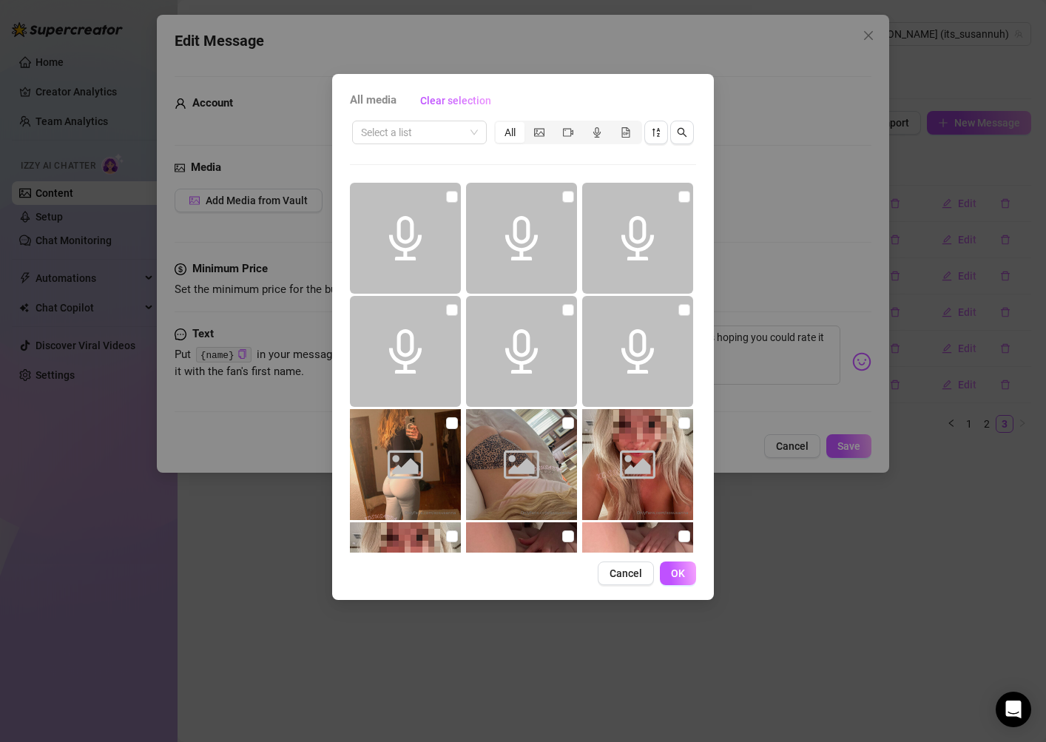
scroll to position [23, 0]
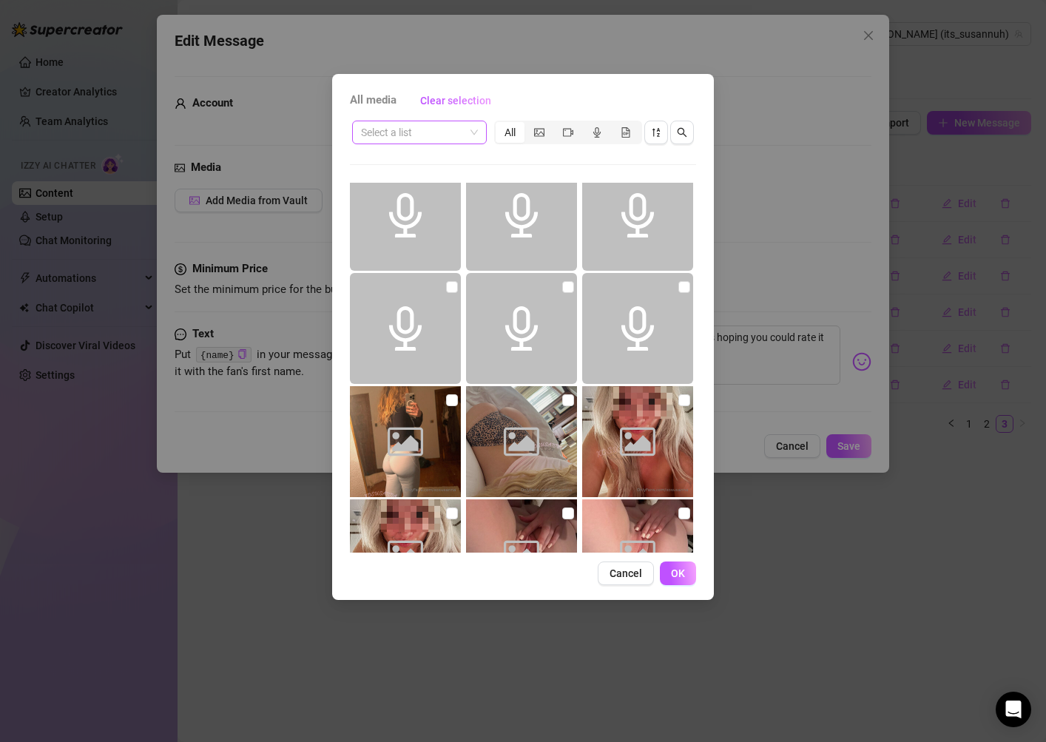
click at [445, 142] on input "search" at bounding box center [413, 132] width 104 height 22
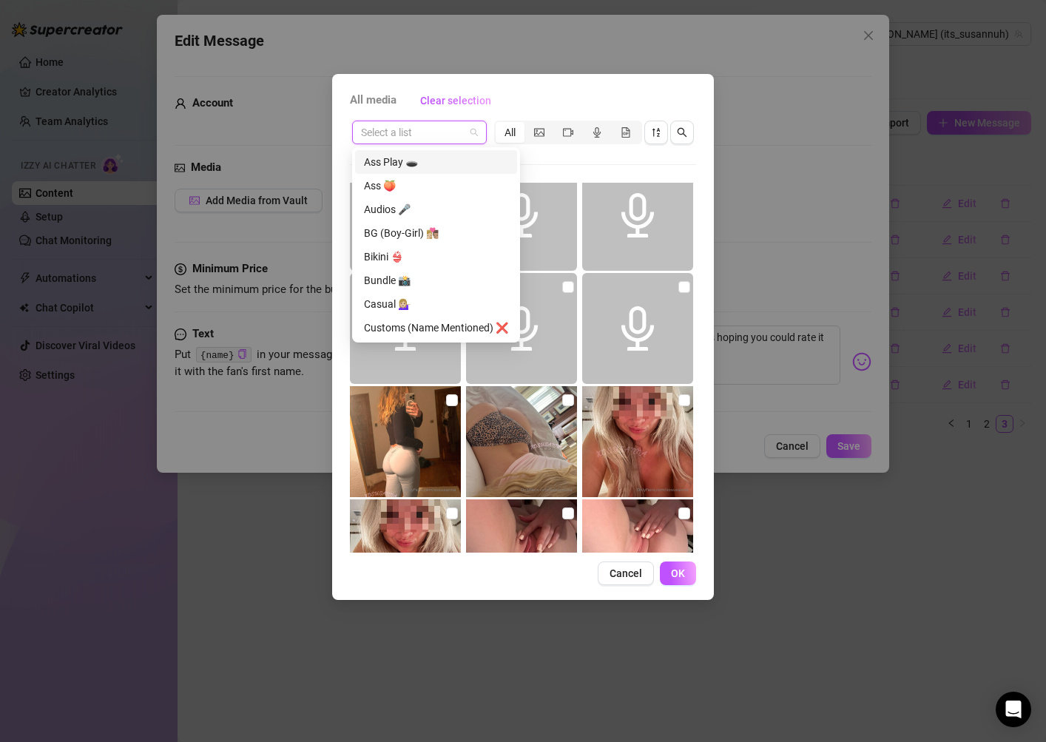
click at [514, 107] on div "All media Clear selection" at bounding box center [523, 101] width 346 height 24
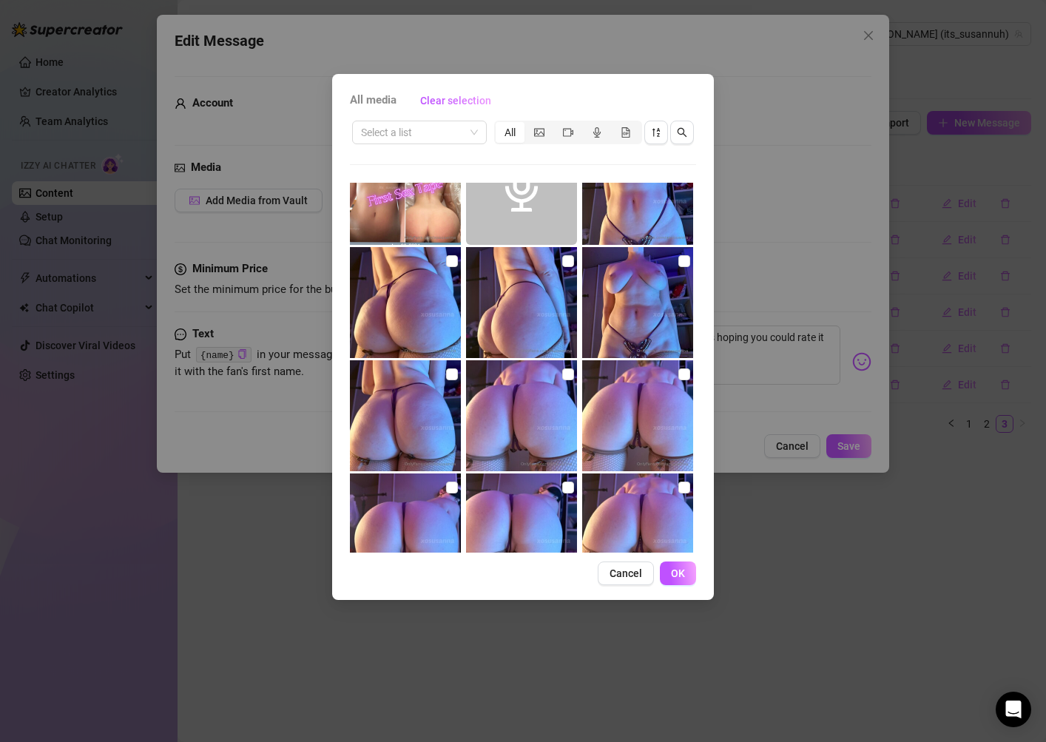
scroll to position [3118, 0]
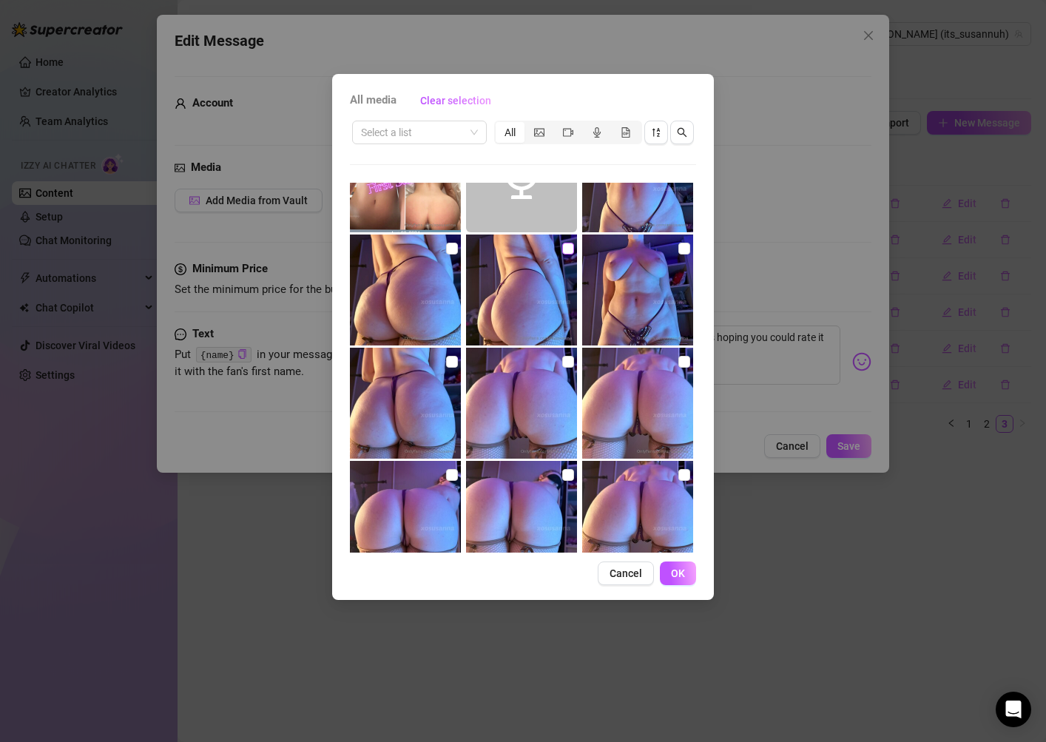
click at [571, 250] on input "checkbox" at bounding box center [568, 249] width 12 height 12
checkbox input "true"
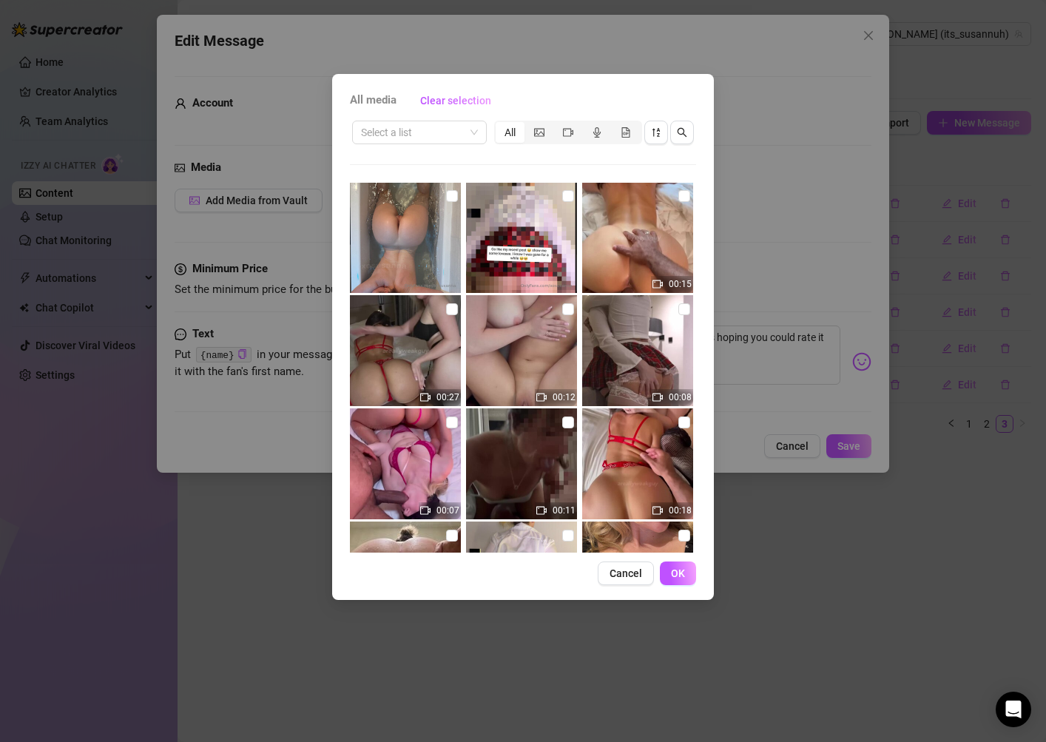
scroll to position [3733, 0]
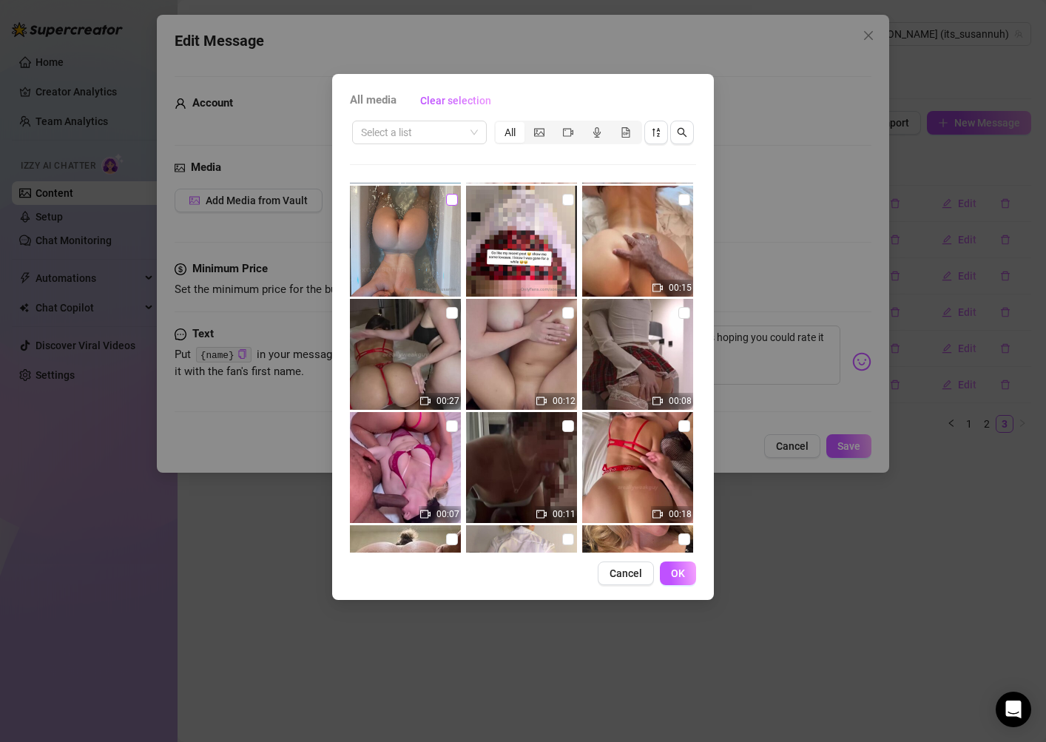
click at [451, 200] on input "checkbox" at bounding box center [452, 200] width 12 height 12
checkbox input "true"
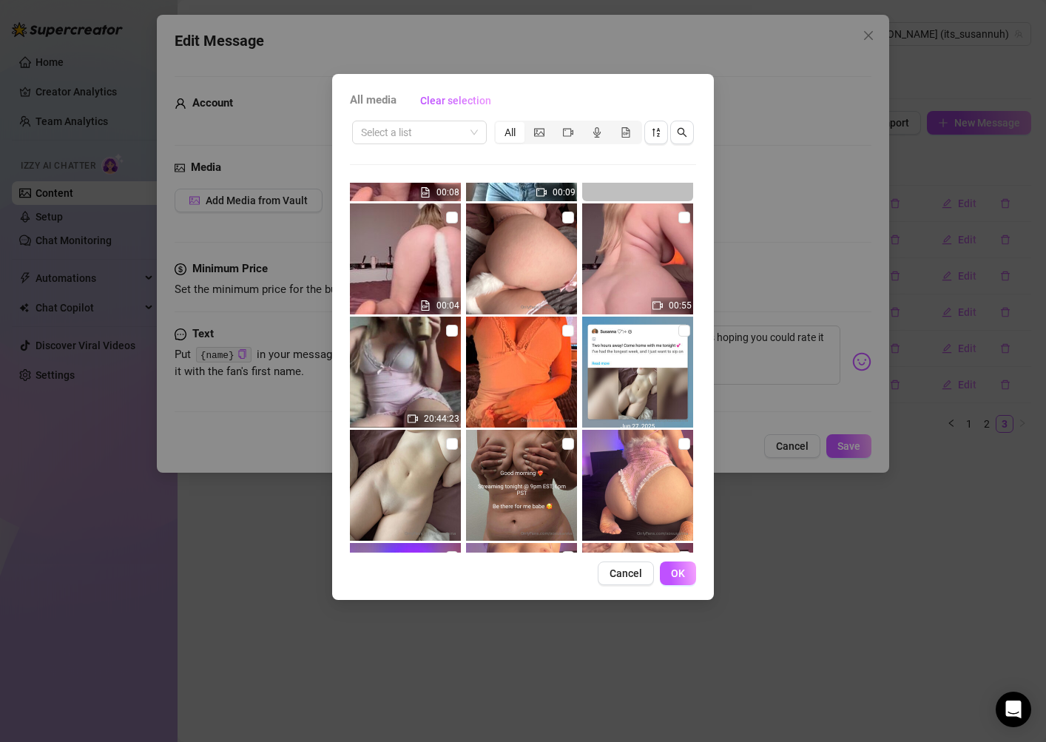
scroll to position [4532, 0]
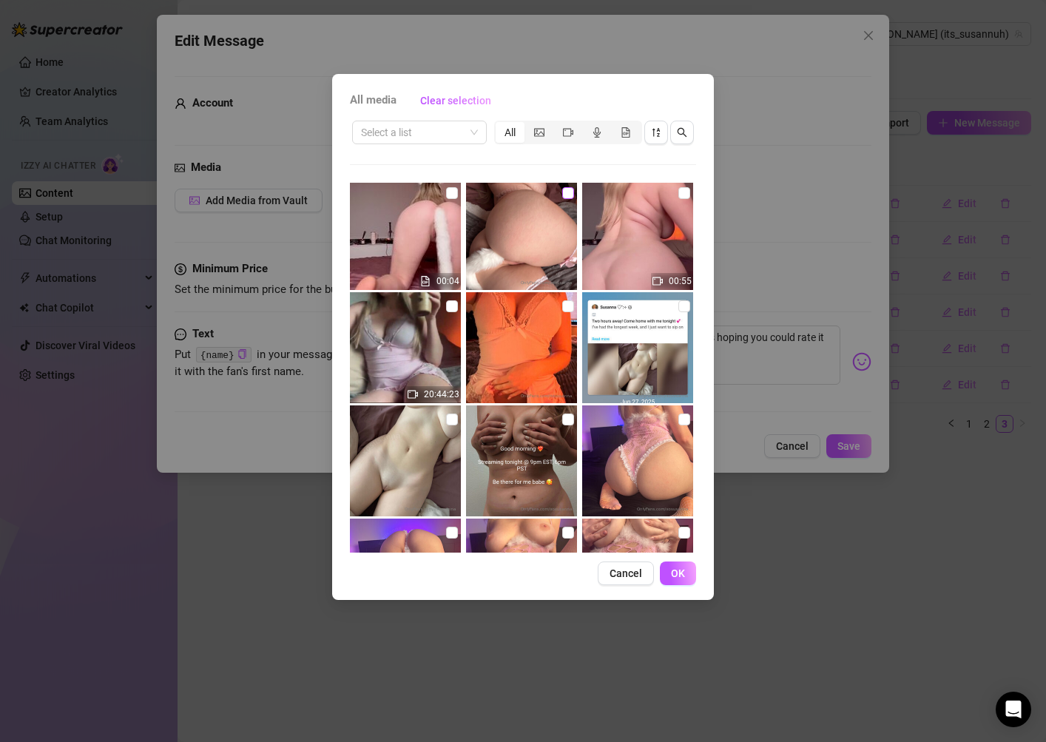
click at [568, 199] on label at bounding box center [568, 193] width 12 height 16
click at [568, 199] on input "checkbox" at bounding box center [568, 193] width 12 height 12
checkbox input "true"
click at [681, 579] on button "OK" at bounding box center [678, 574] width 36 height 24
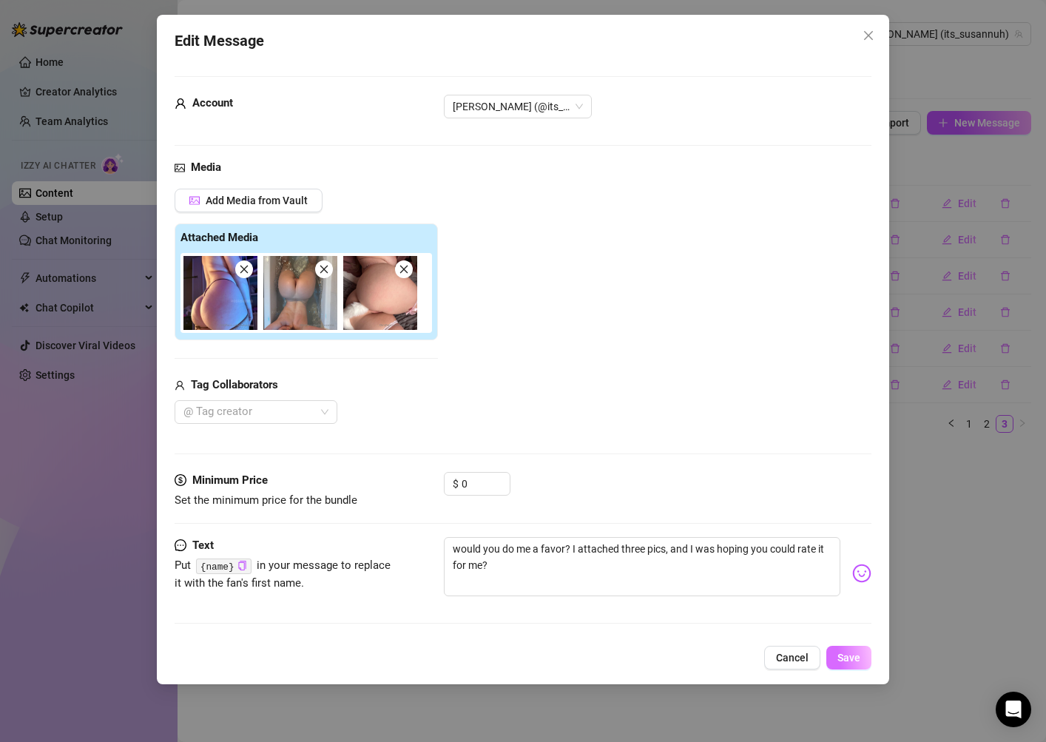
click at [853, 656] on span "Save" at bounding box center [849, 658] width 23 height 12
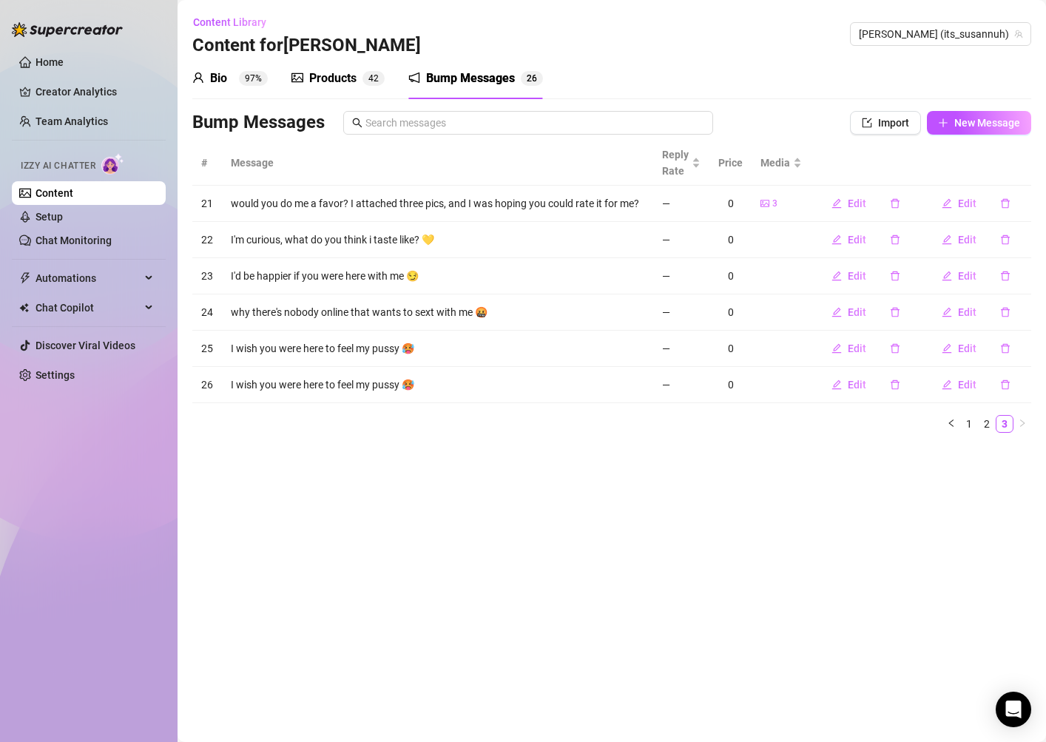
click at [350, 75] on div "Products" at bounding box center [332, 79] width 47 height 18
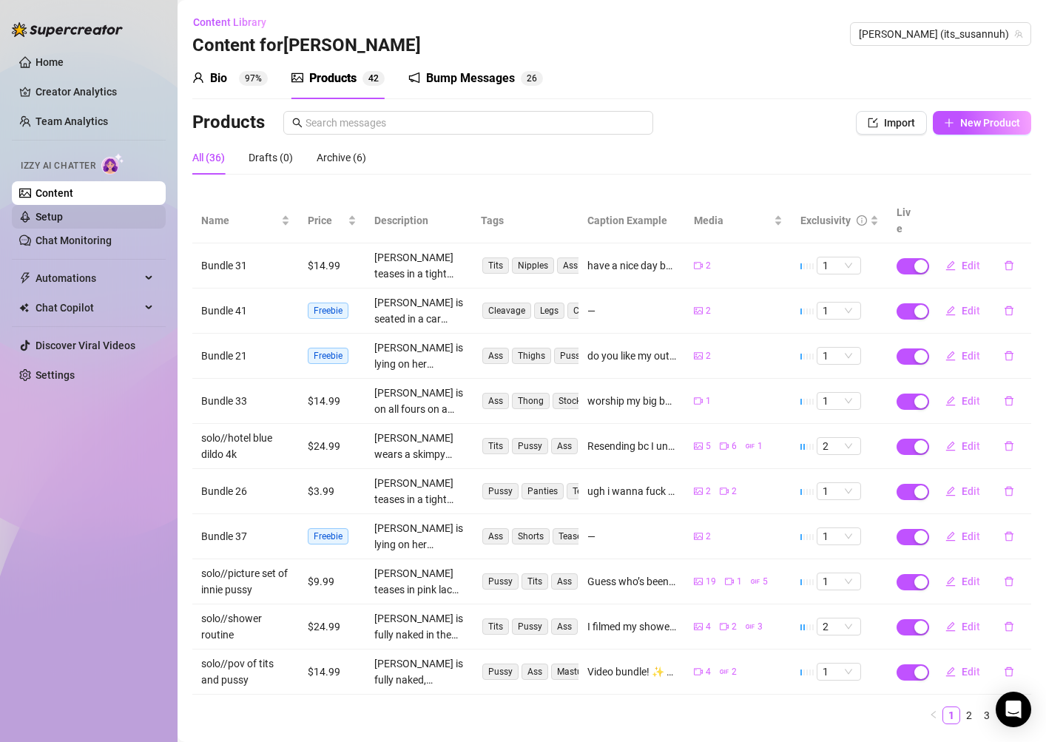
click at [63, 223] on link "Setup" at bounding box center [49, 217] width 27 height 12
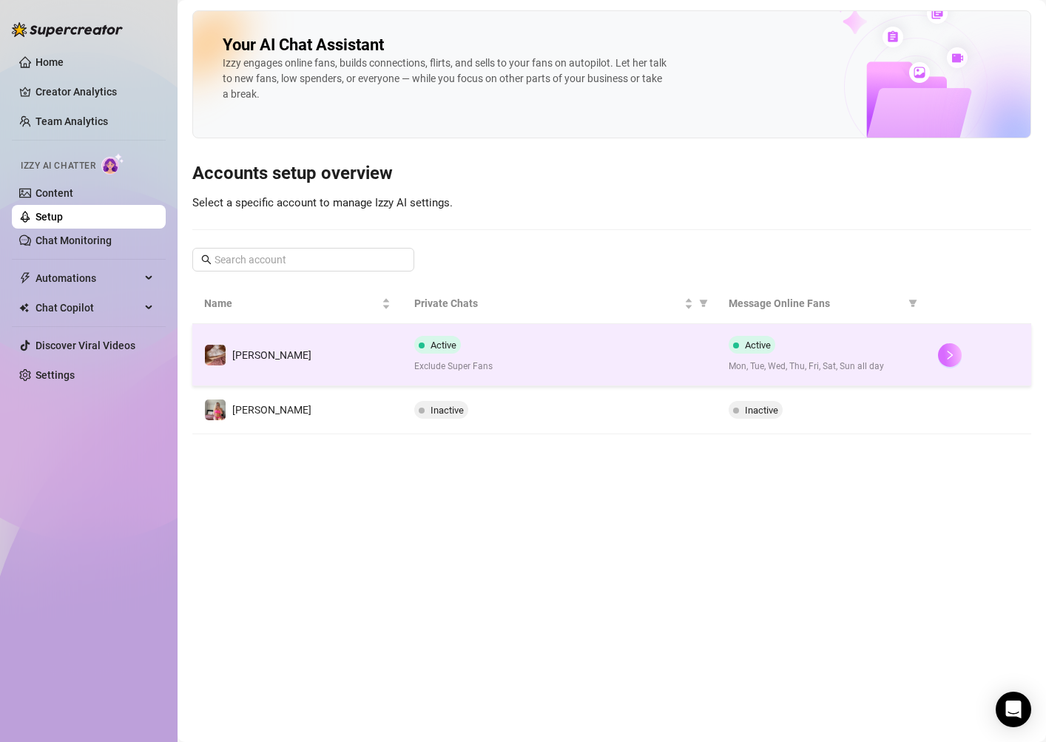
click at [946, 352] on icon "right" at bounding box center [950, 355] width 10 height 10
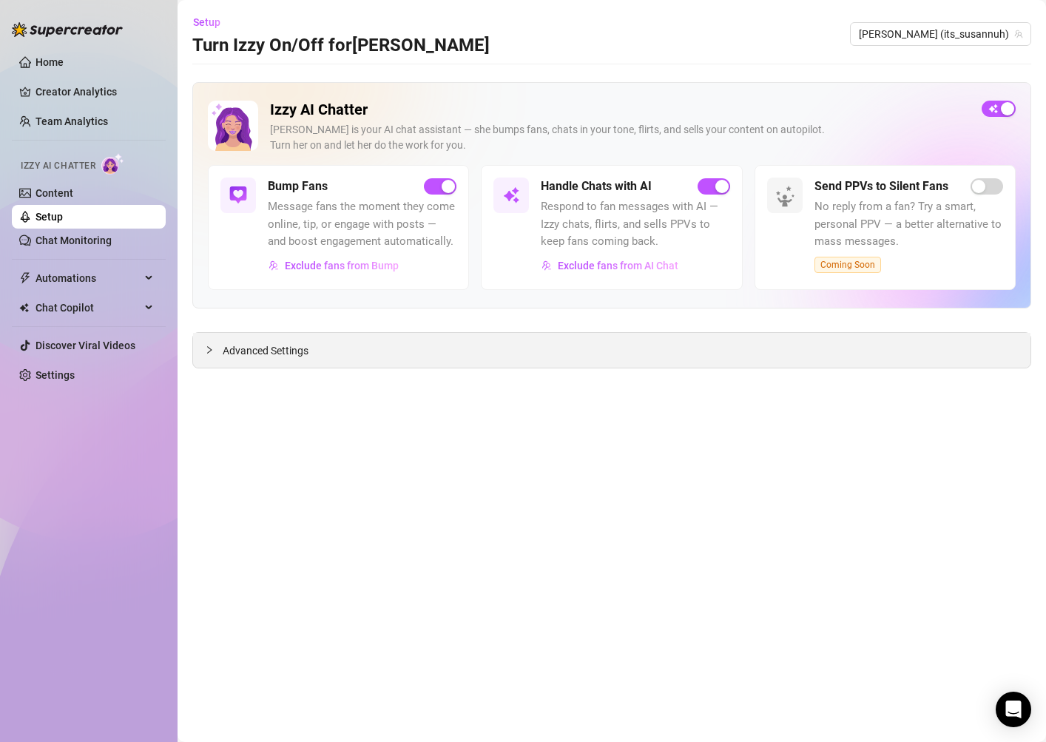
click at [265, 344] on span "Advanced Settings" at bounding box center [266, 351] width 86 height 16
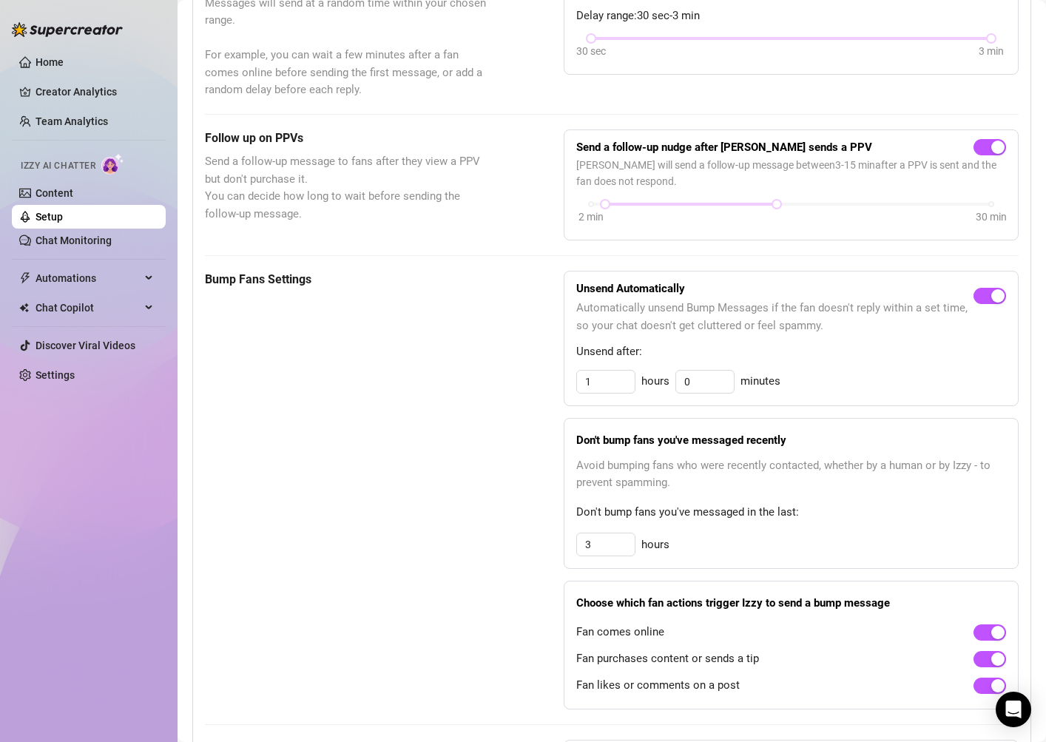
scroll to position [487, 0]
click at [616, 391] on input "3" at bounding box center [606, 380] width 58 height 22
type input "12"
click at [454, 557] on div "Bump Fans Settings" at bounding box center [347, 488] width 285 height 439
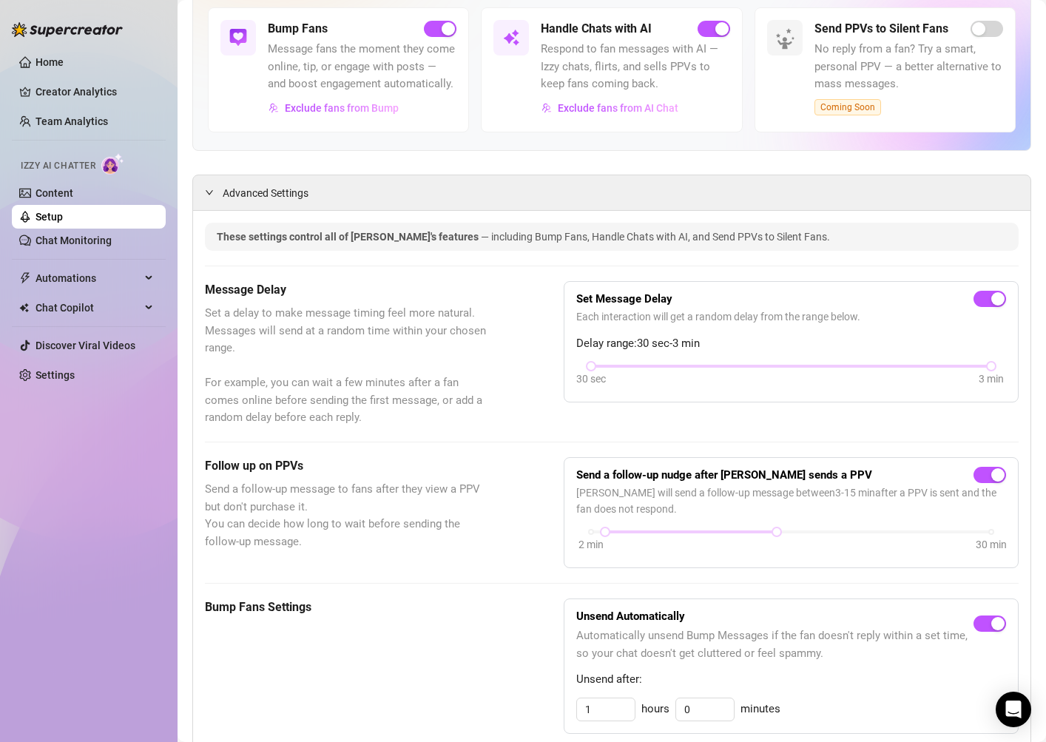
scroll to position [0, 0]
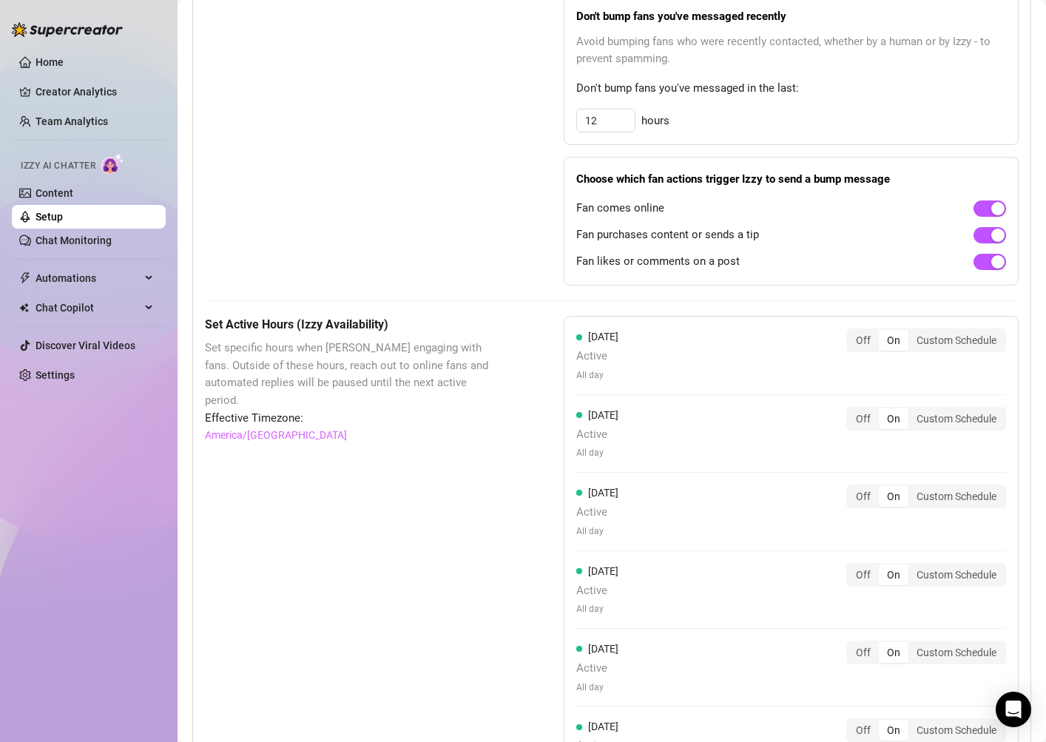
click at [423, 444] on div "Set Active Hours (Izzy Availability) Set specific hours when Izzy engaging with…" at bounding box center [347, 648] width 285 height 664
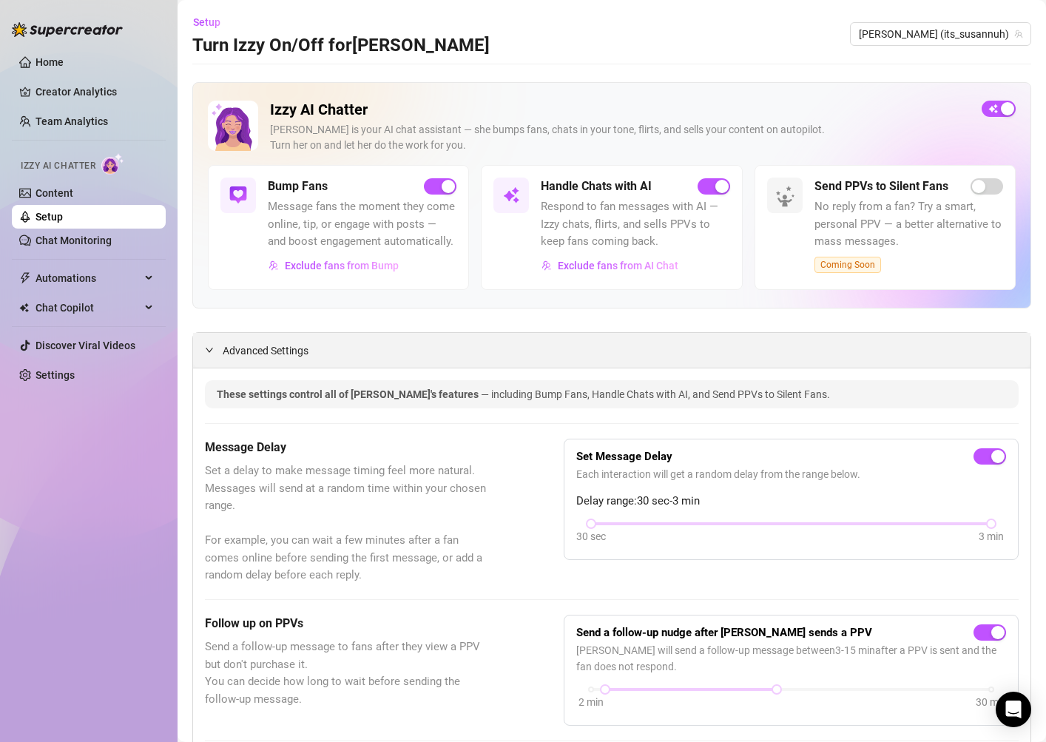
click at [249, 351] on span "Advanced Settings" at bounding box center [266, 351] width 86 height 16
